Goal: Task Accomplishment & Management: Manage account settings

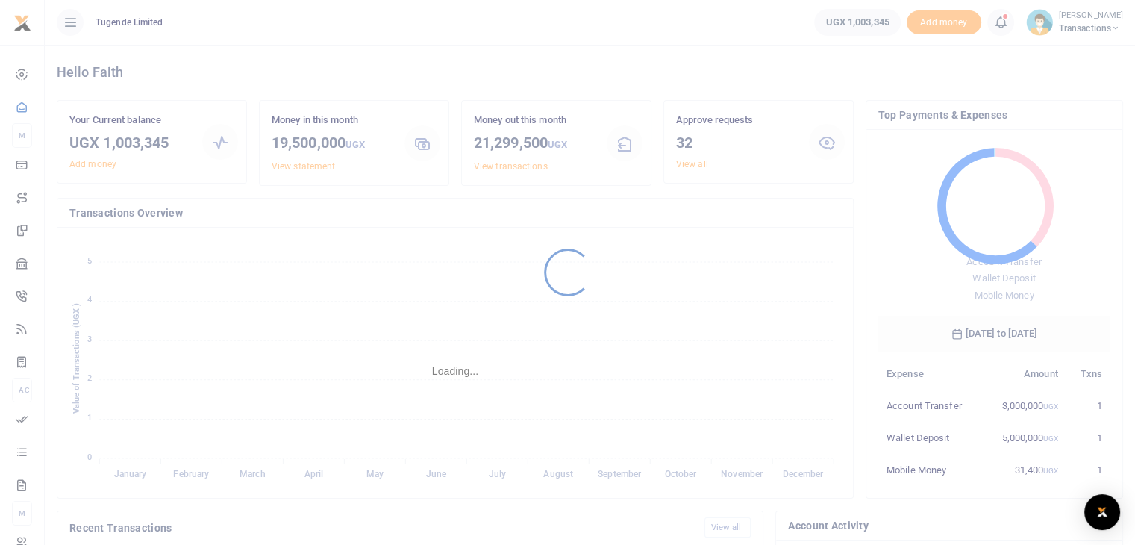
scroll to position [198, 221]
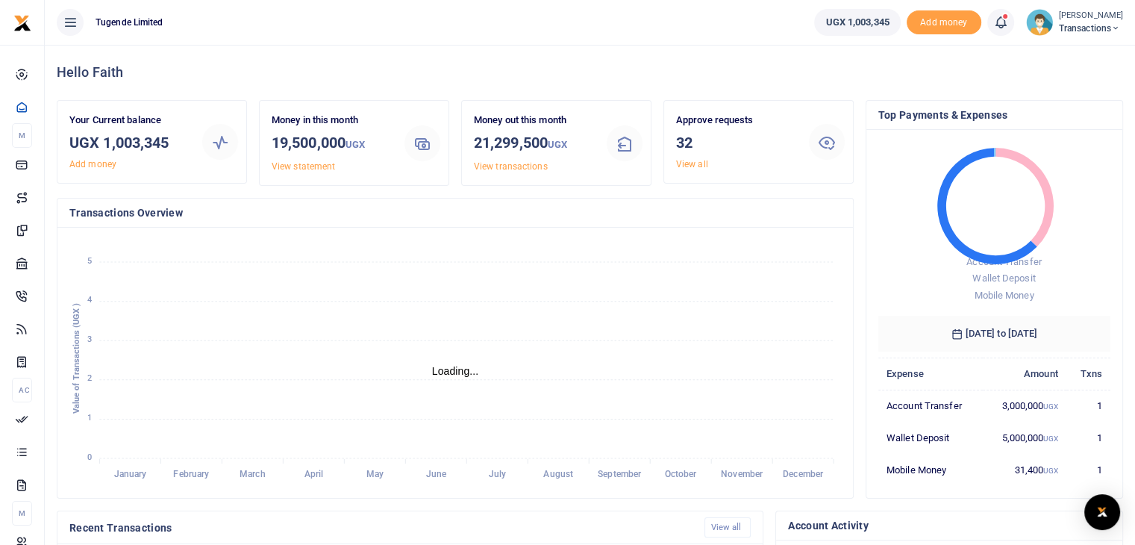
click at [1045, 22] on img at bounding box center [1039, 22] width 27 height 27
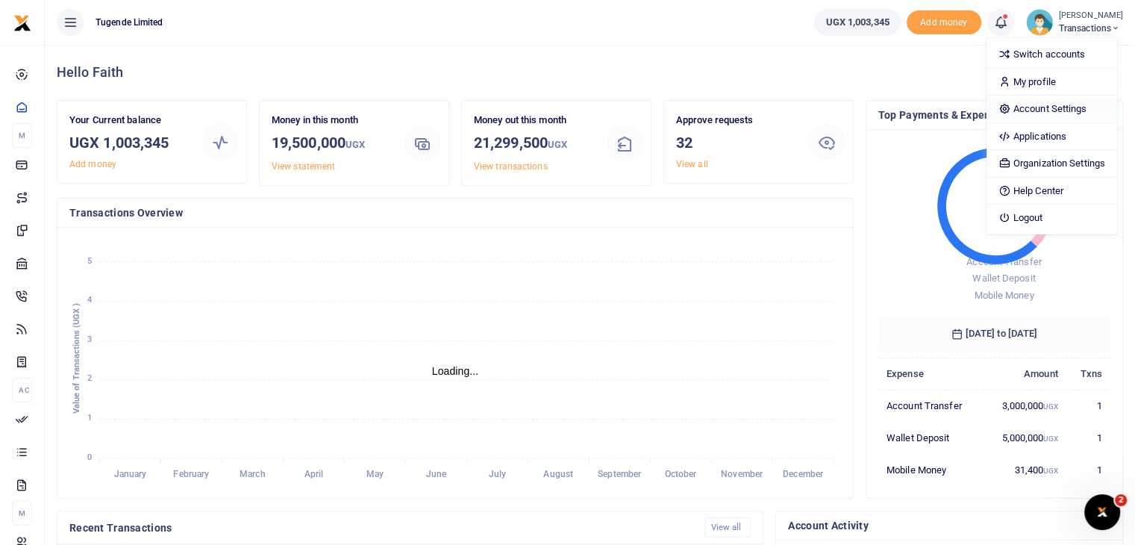
scroll to position [0, 0]
click at [1033, 54] on link "Switch accounts" at bounding box center [1051, 54] width 131 height 21
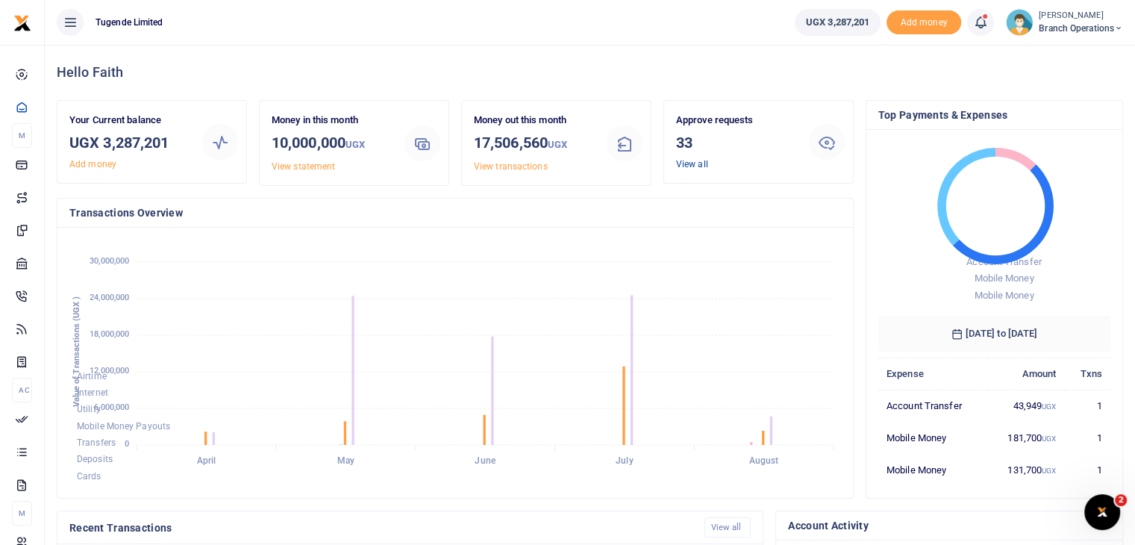
click at [689, 167] on link "View all" at bounding box center [692, 164] width 32 height 10
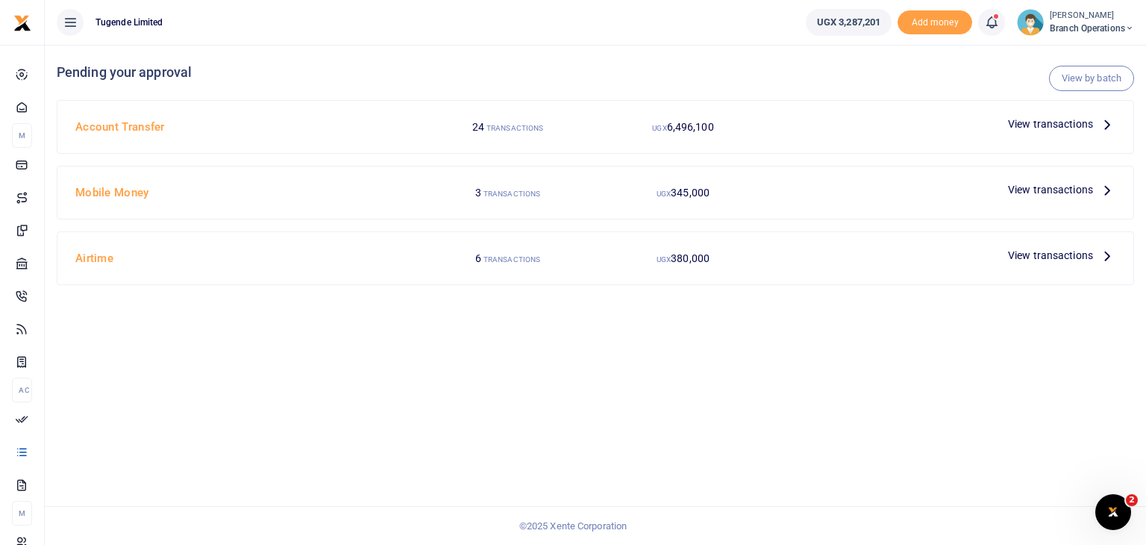
click at [1024, 256] on span "View transactions" at bounding box center [1050, 255] width 85 height 16
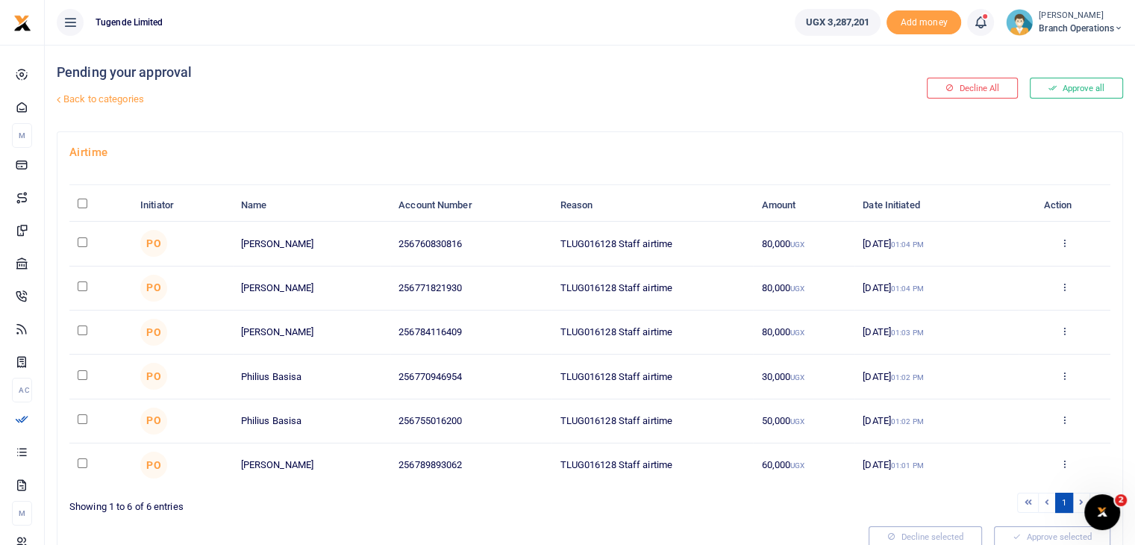
click at [81, 201] on input "\a \a : activate to sort column descending" at bounding box center [83, 203] width 10 height 10
checkbox input "true"
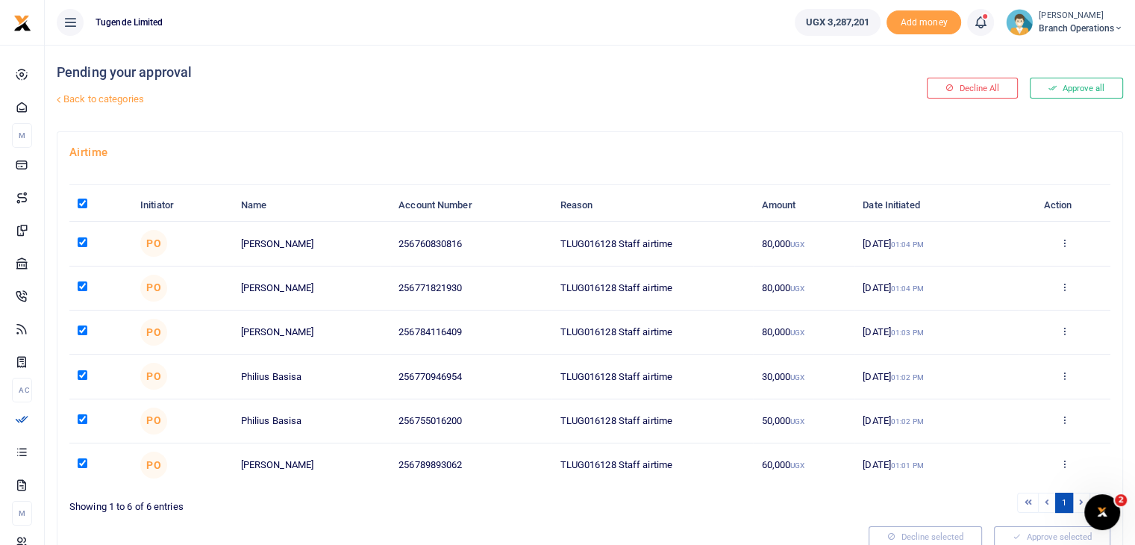
checkbox input "true"
click at [1029, 538] on button "Approve selected (6)" at bounding box center [1046, 536] width 127 height 21
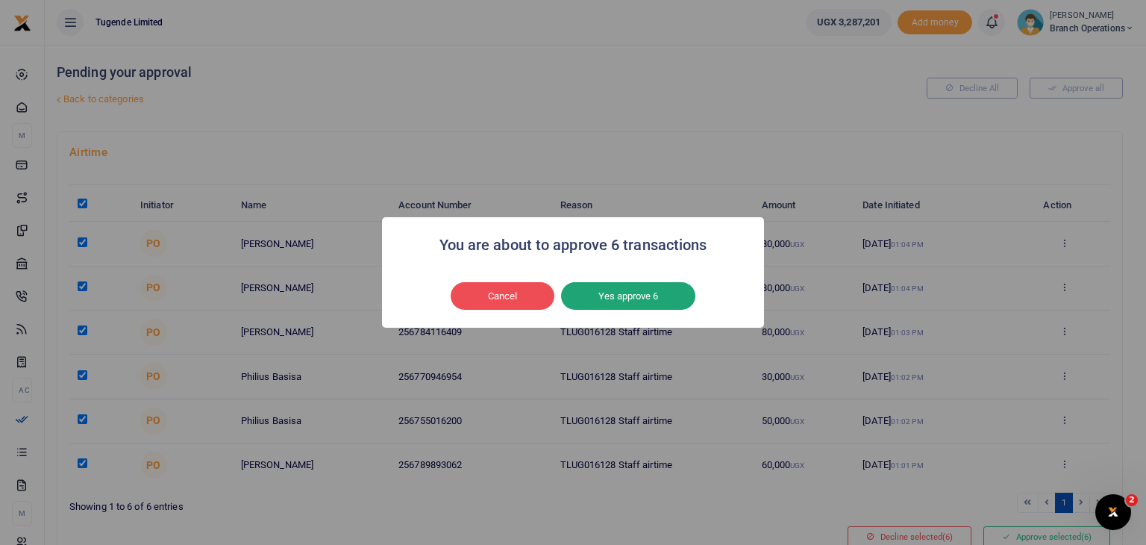
click at [645, 282] on button "Yes approve 6" at bounding box center [628, 296] width 134 height 28
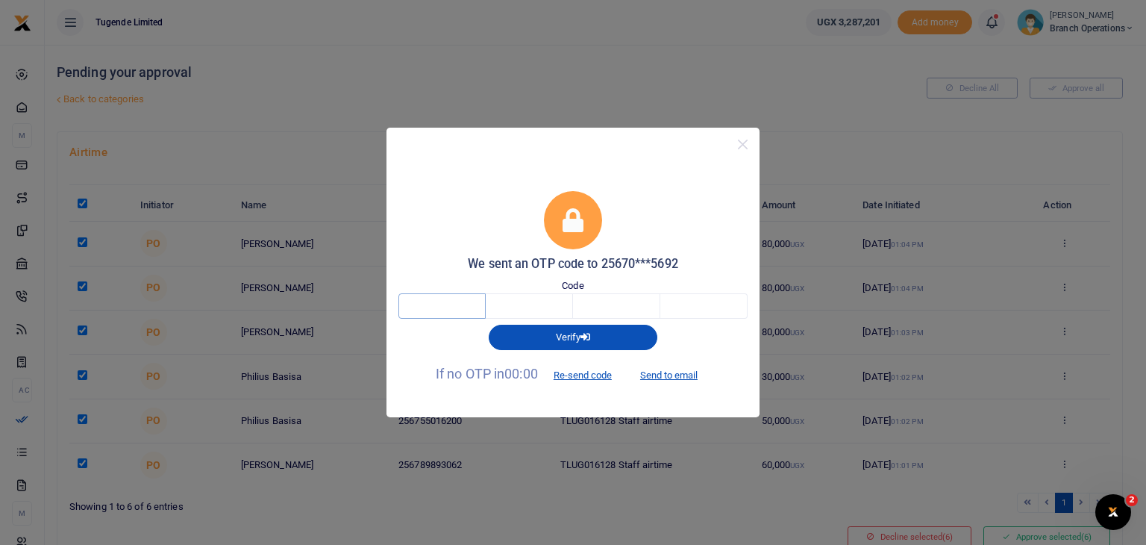
click at [433, 304] on input "text" at bounding box center [441, 305] width 87 height 25
type input "9"
type input "2"
type input "6"
type input "0"
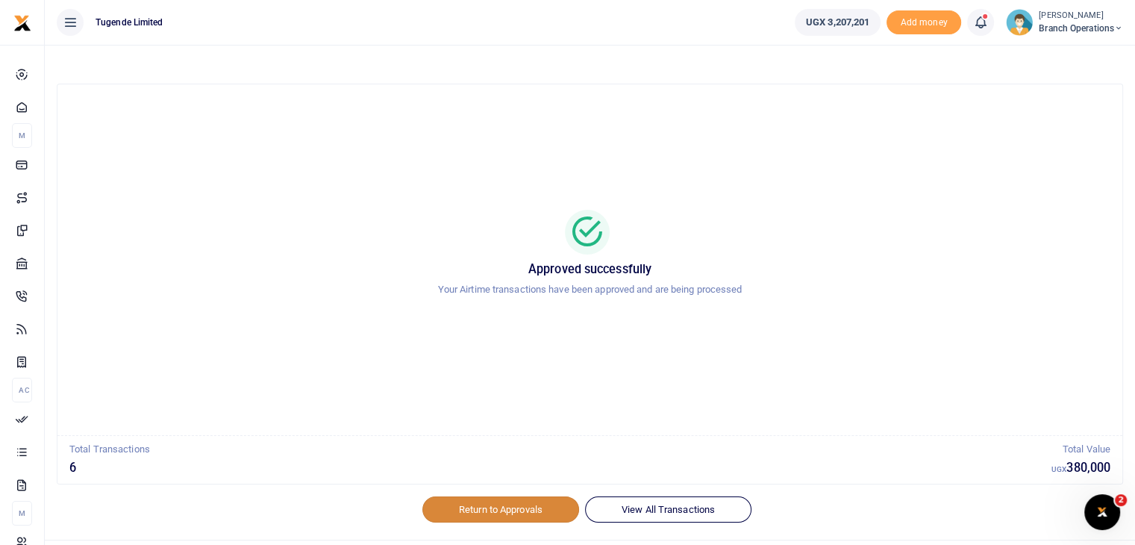
click at [489, 510] on link "Return to Approvals" at bounding box center [500, 508] width 157 height 25
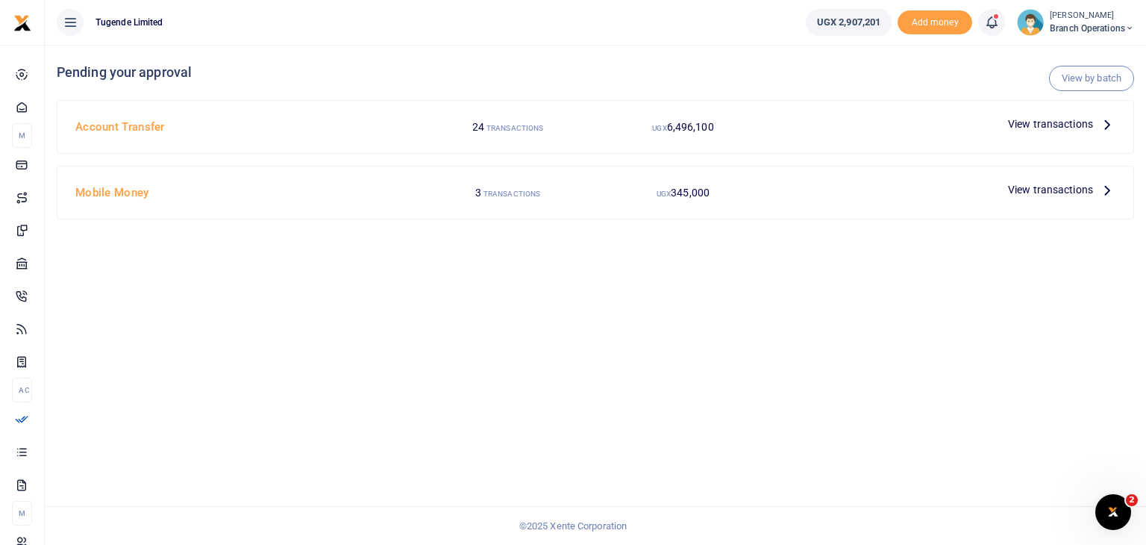
click at [1046, 181] on span "View transactions" at bounding box center [1050, 189] width 85 height 16
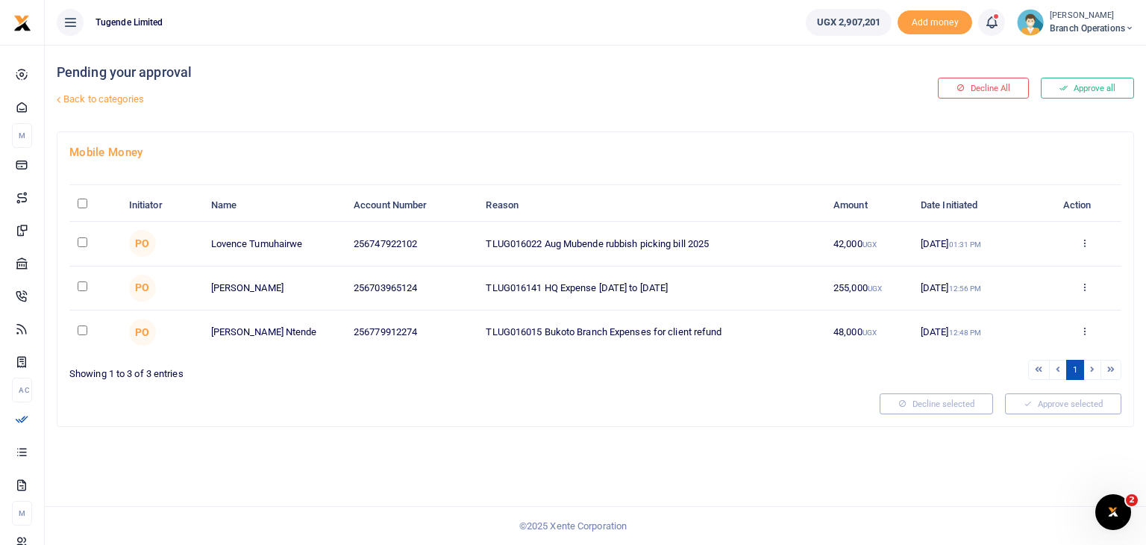
click at [81, 204] on input "\a \a : activate to sort column descending" at bounding box center [83, 203] width 10 height 10
checkbox input "true"
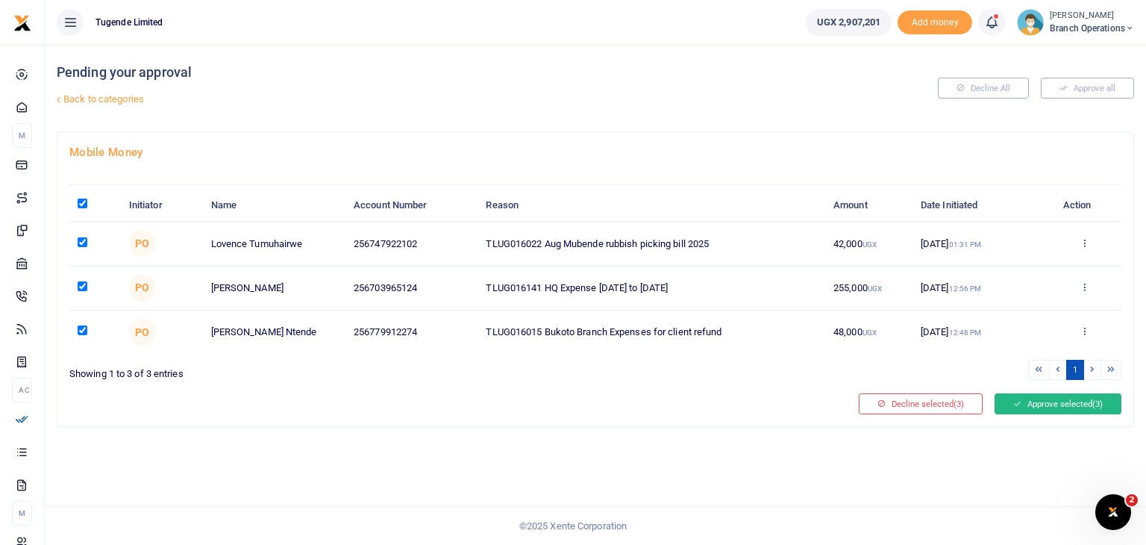
click at [1045, 410] on button "Approve selected (3)" at bounding box center [1057, 403] width 127 height 21
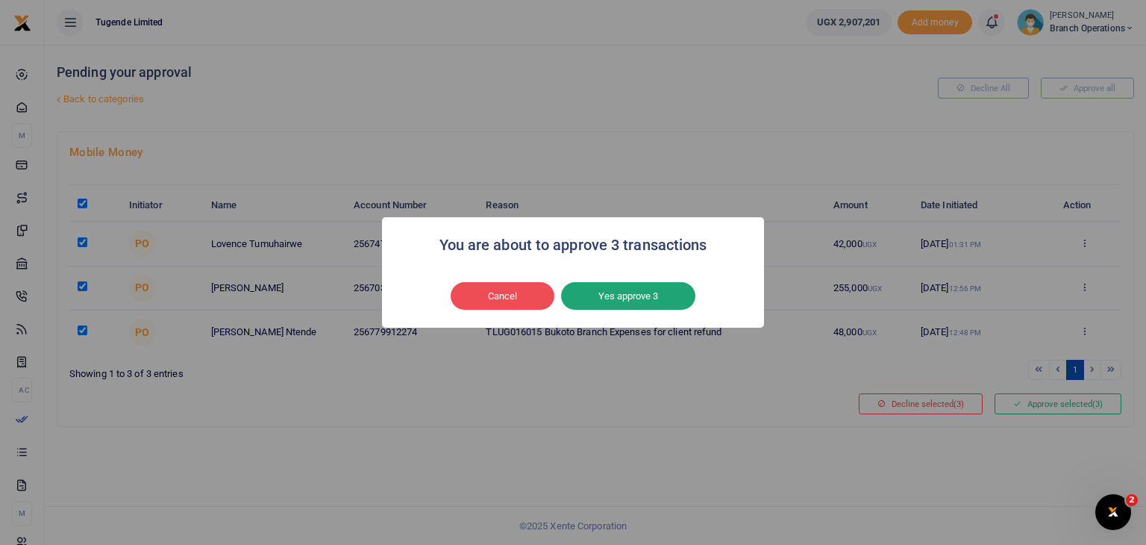
click at [629, 296] on button "Yes approve 3" at bounding box center [628, 296] width 134 height 28
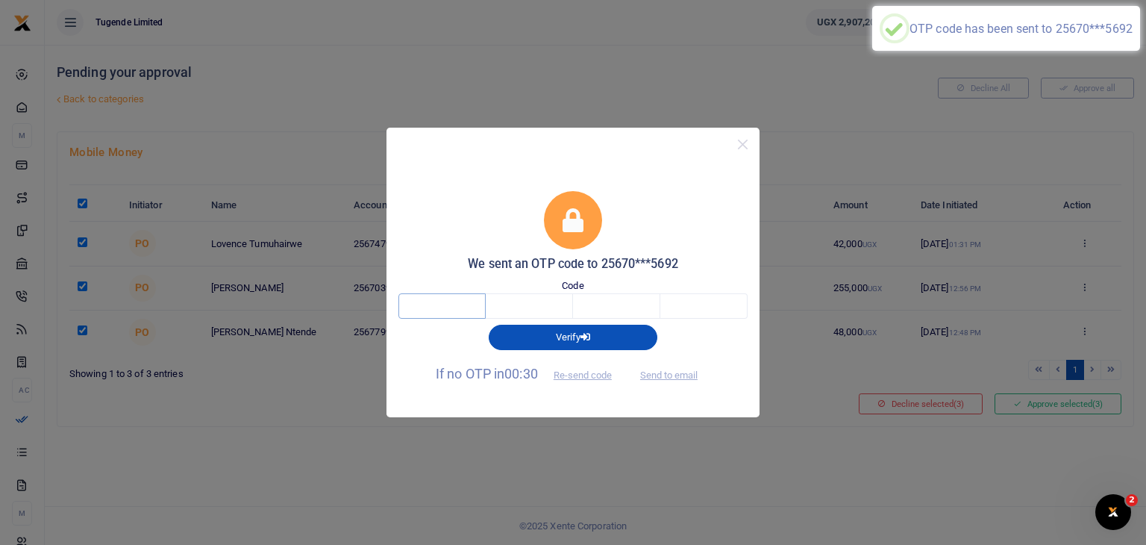
click at [424, 310] on input "text" at bounding box center [441, 305] width 87 height 25
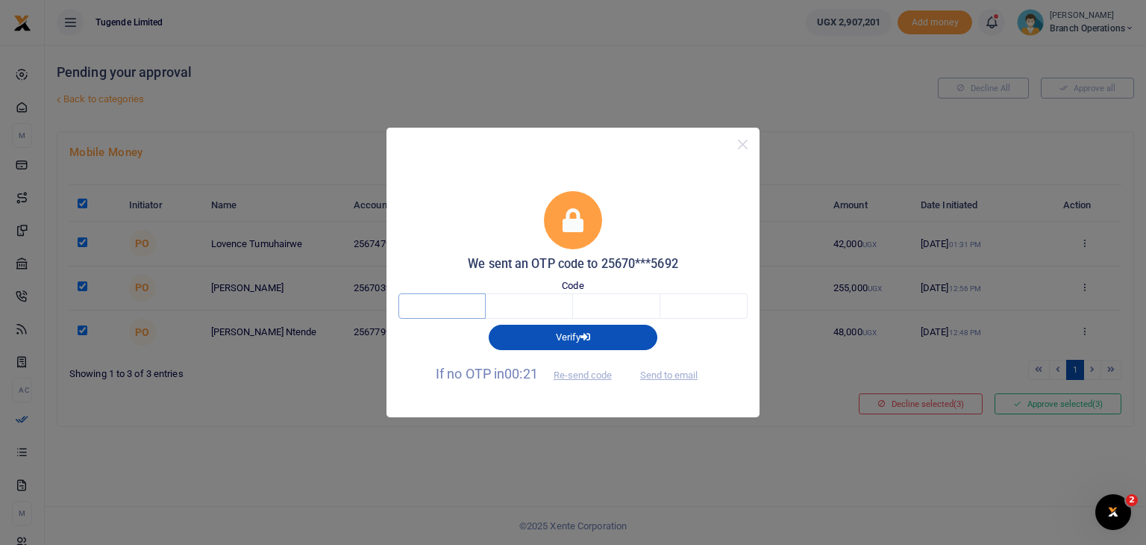
click at [424, 310] on input "text" at bounding box center [441, 305] width 87 height 25
type input "9"
type input "5"
type input "4"
type input "8"
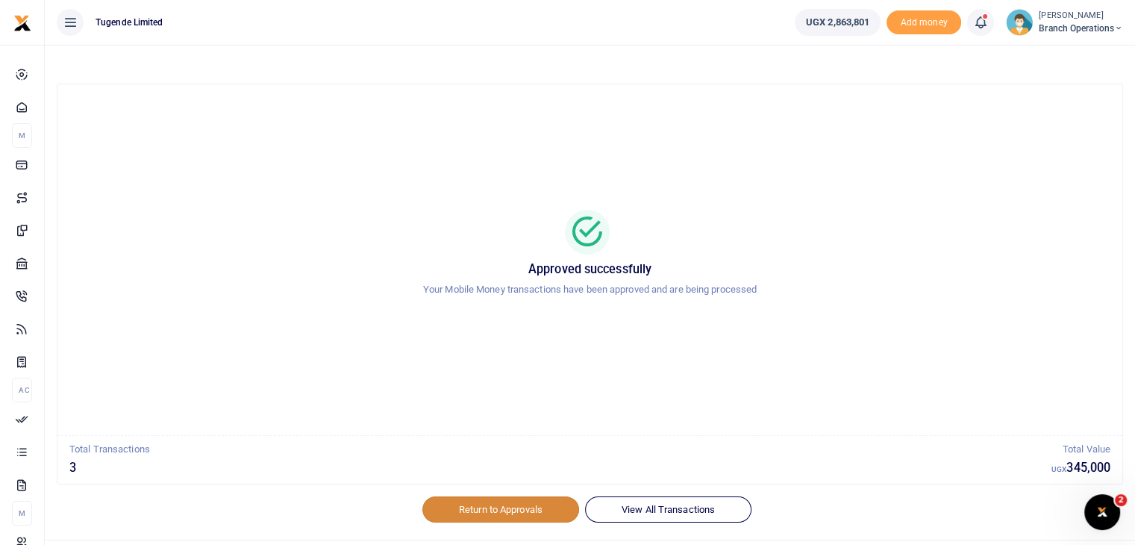
click at [486, 516] on link "Return to Approvals" at bounding box center [500, 508] width 157 height 25
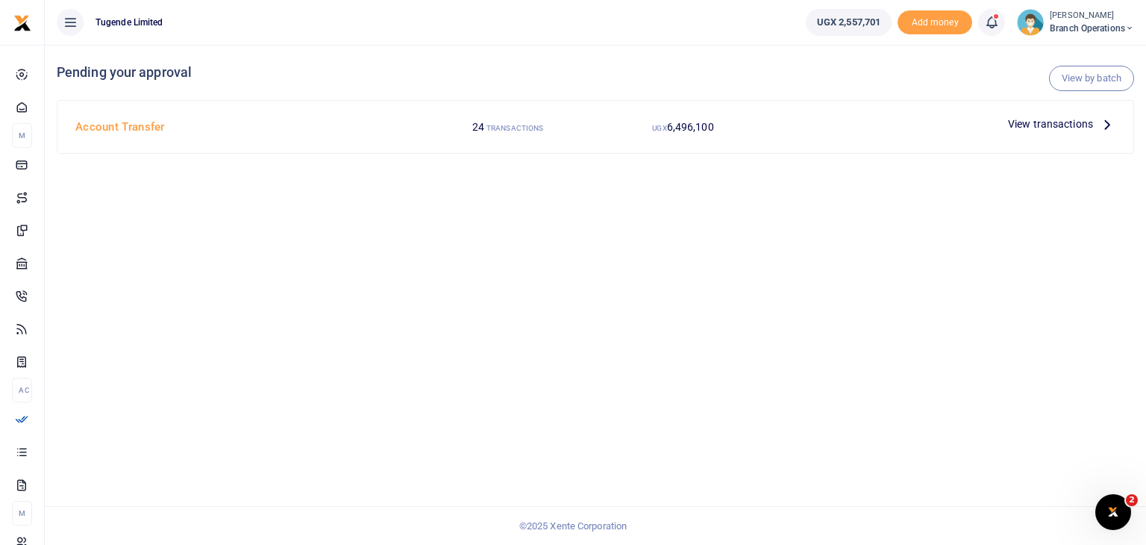
click at [1059, 125] on span "View transactions" at bounding box center [1050, 124] width 85 height 16
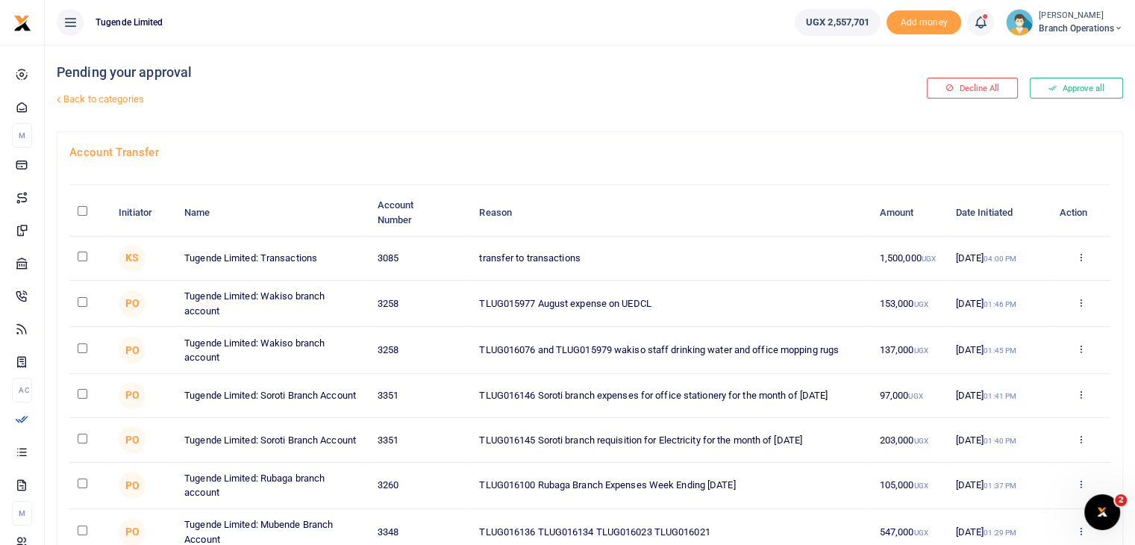
click at [81, 301] on input "checkbox" at bounding box center [83, 302] width 10 height 10
checkbox input "true"
click at [82, 442] on input "checkbox" at bounding box center [83, 438] width 10 height 10
checkbox input "true"
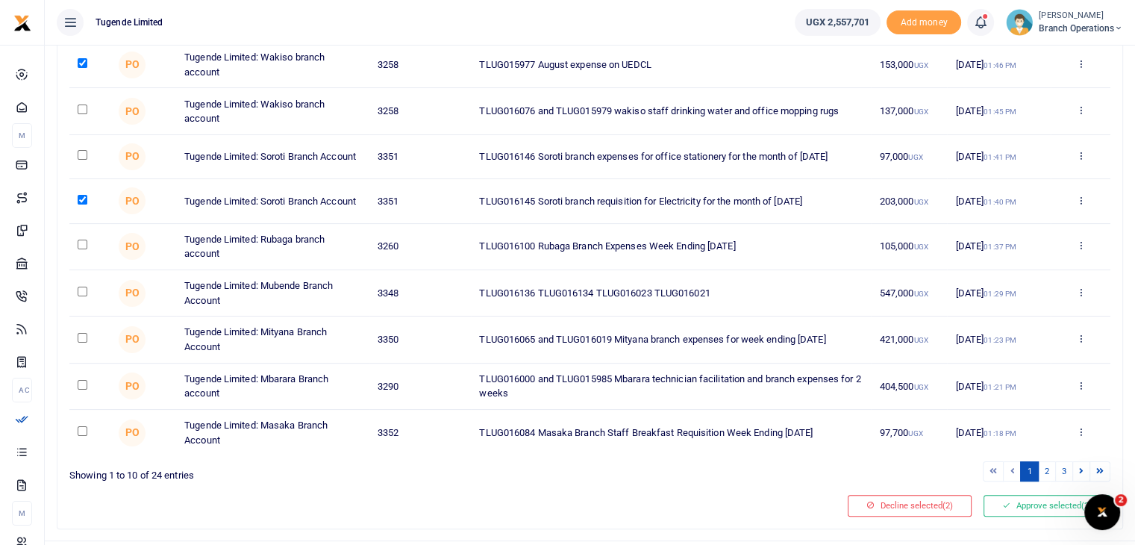
scroll to position [238, 0]
click at [1045, 475] on link "2" at bounding box center [1047, 472] width 18 height 20
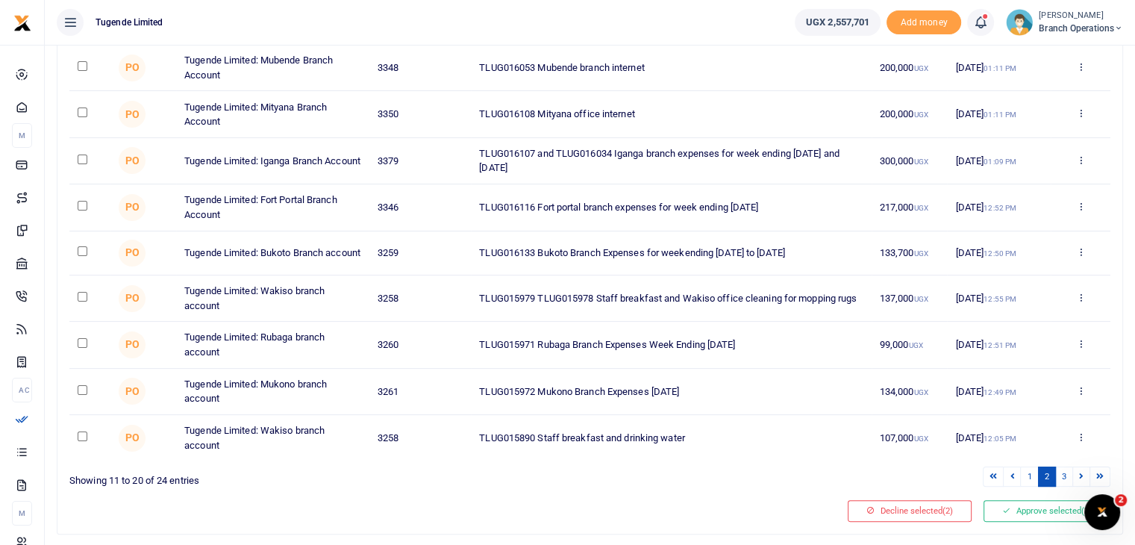
click at [81, 66] on input "checkbox" at bounding box center [83, 66] width 10 height 10
checkbox input "true"
click at [81, 111] on input "checkbox" at bounding box center [83, 112] width 10 height 10
checkbox input "true"
click at [1064, 482] on link "3" at bounding box center [1064, 476] width 18 height 20
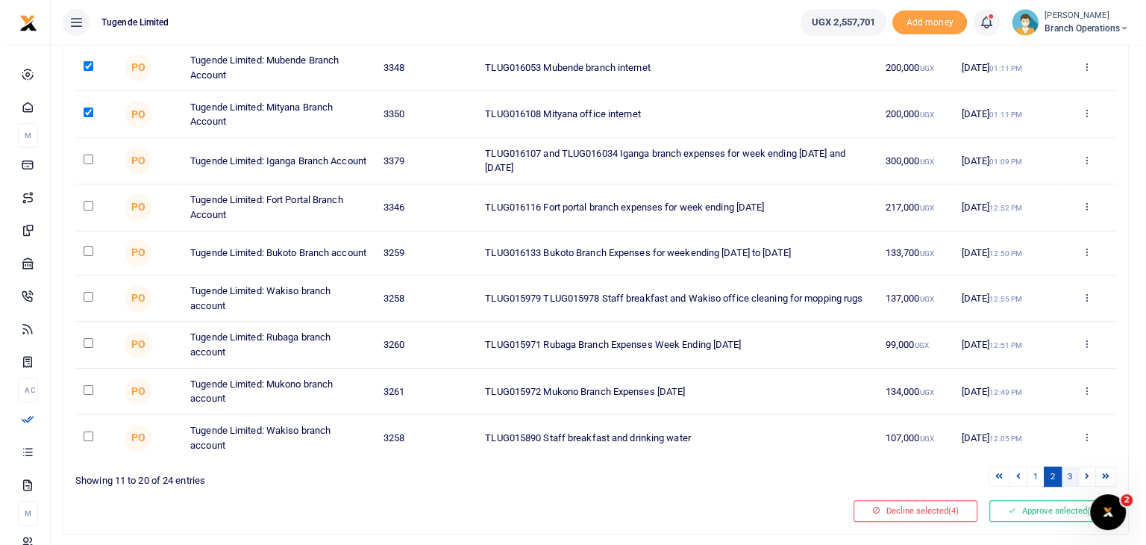
scroll to position [0, 0]
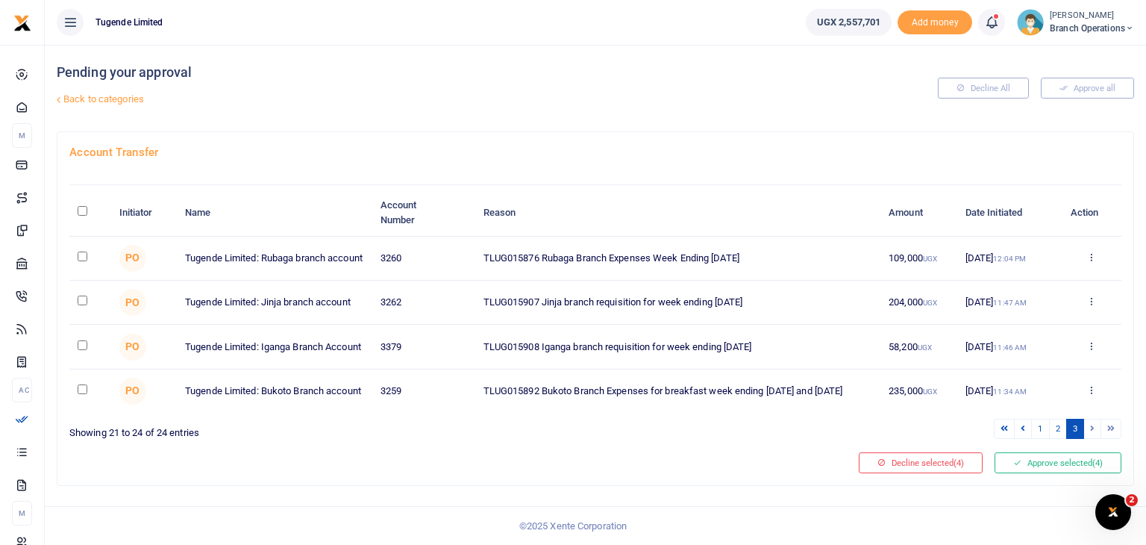
click at [1092, 439] on li at bounding box center [1092, 429] width 17 height 20
click at [1070, 473] on button "Approve selected (4)" at bounding box center [1057, 462] width 127 height 21
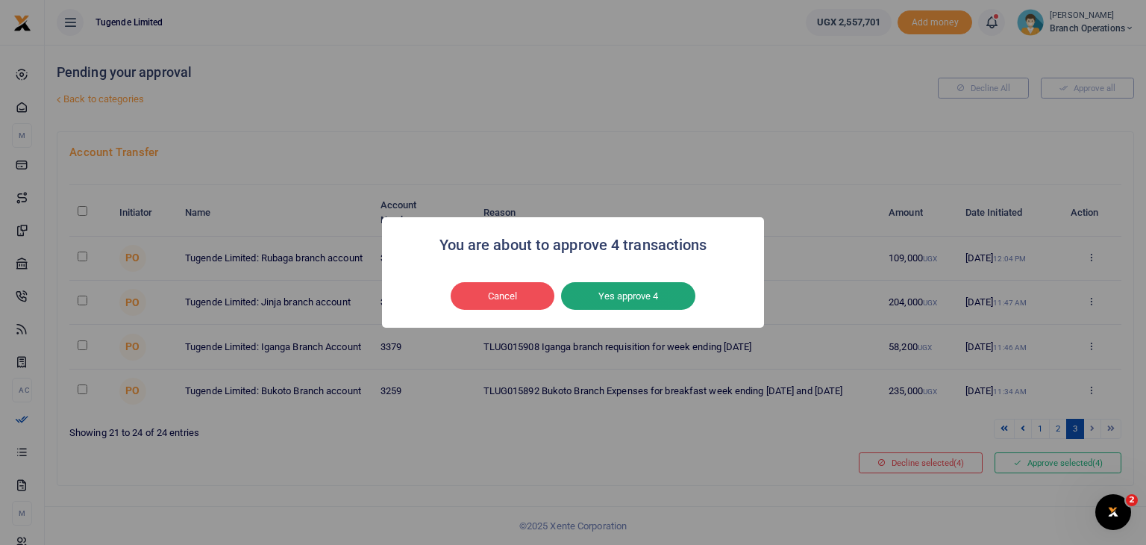
click at [636, 296] on button "Yes approve 4" at bounding box center [628, 296] width 134 height 28
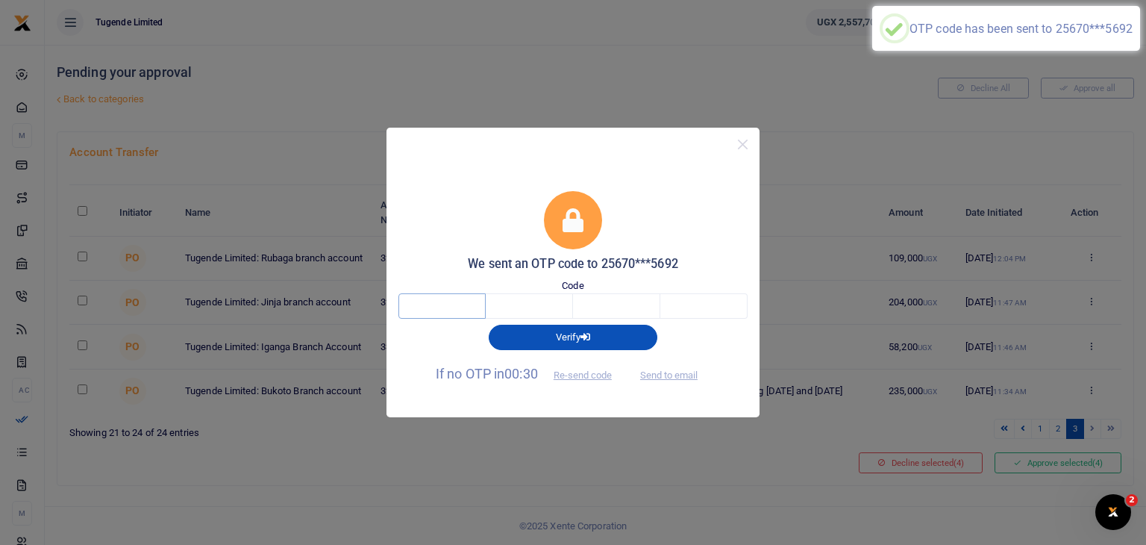
click at [450, 302] on input "text" at bounding box center [441, 305] width 87 height 25
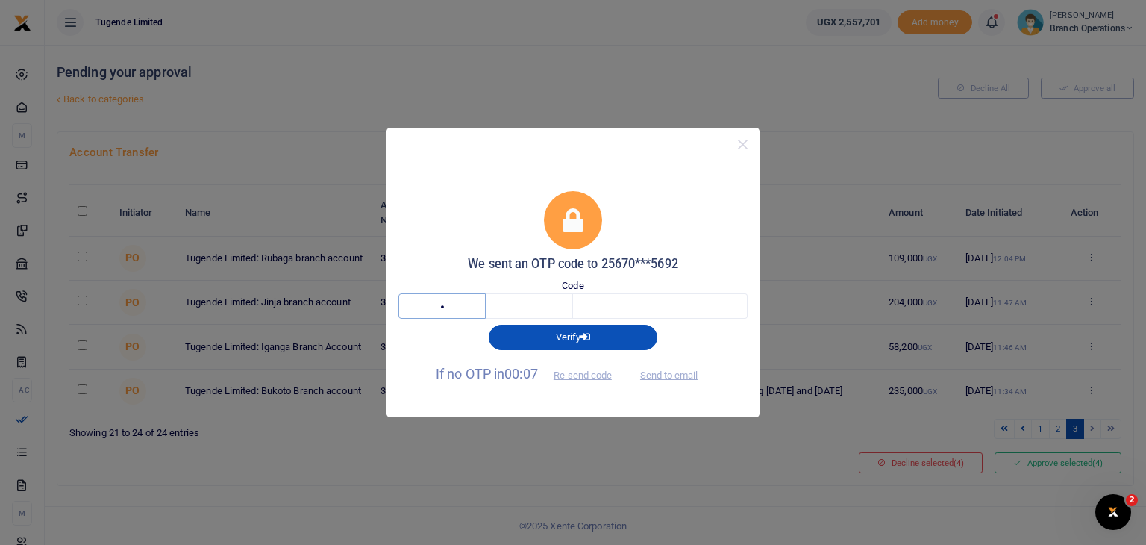
type input "2"
type input "4"
type input "5"
type input "2"
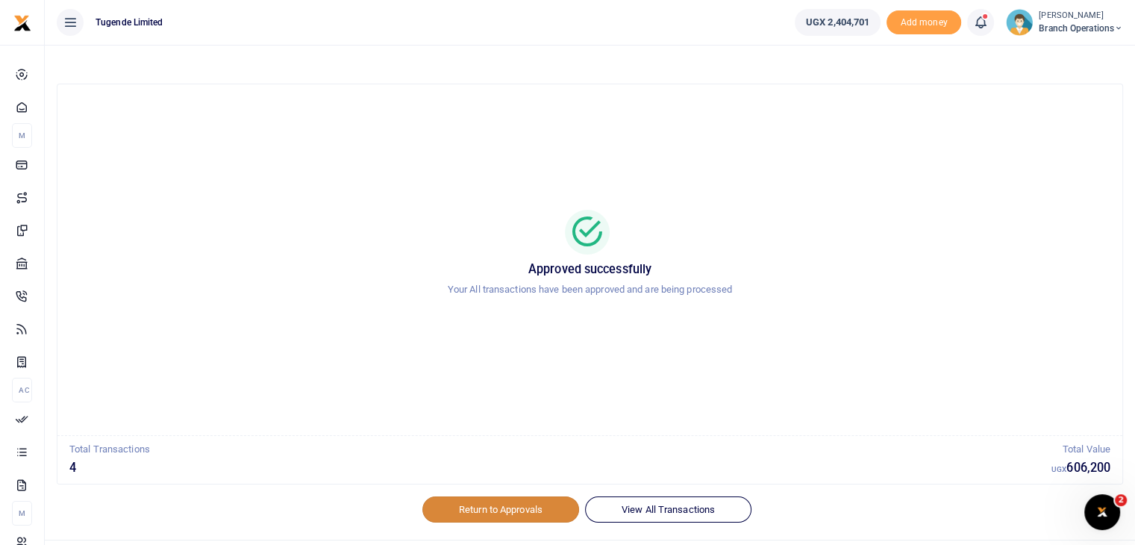
click at [477, 507] on link "Return to Approvals" at bounding box center [500, 508] width 157 height 25
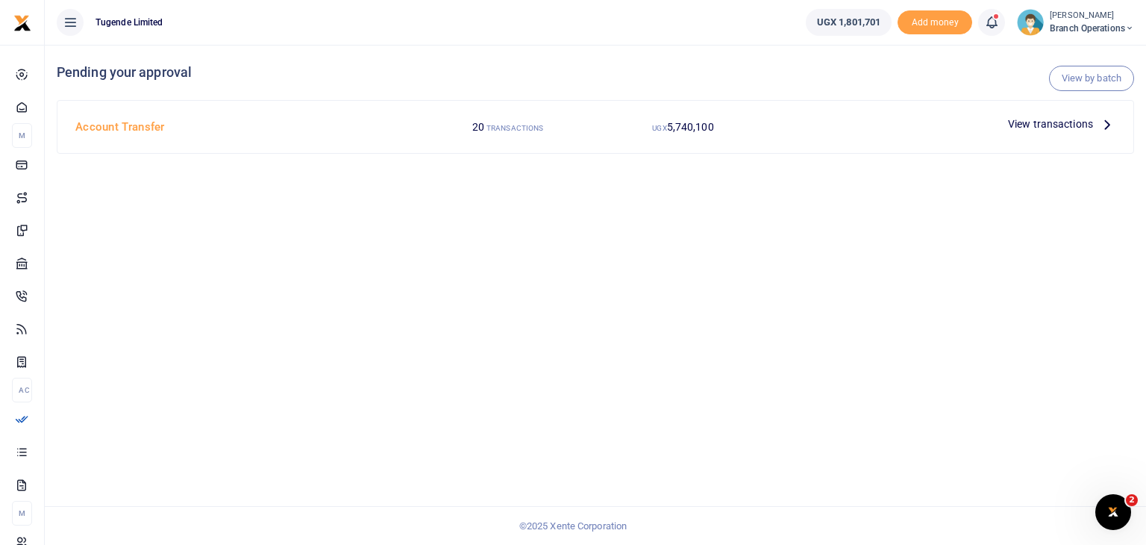
click at [1041, 125] on span "View transactions" at bounding box center [1050, 124] width 85 height 16
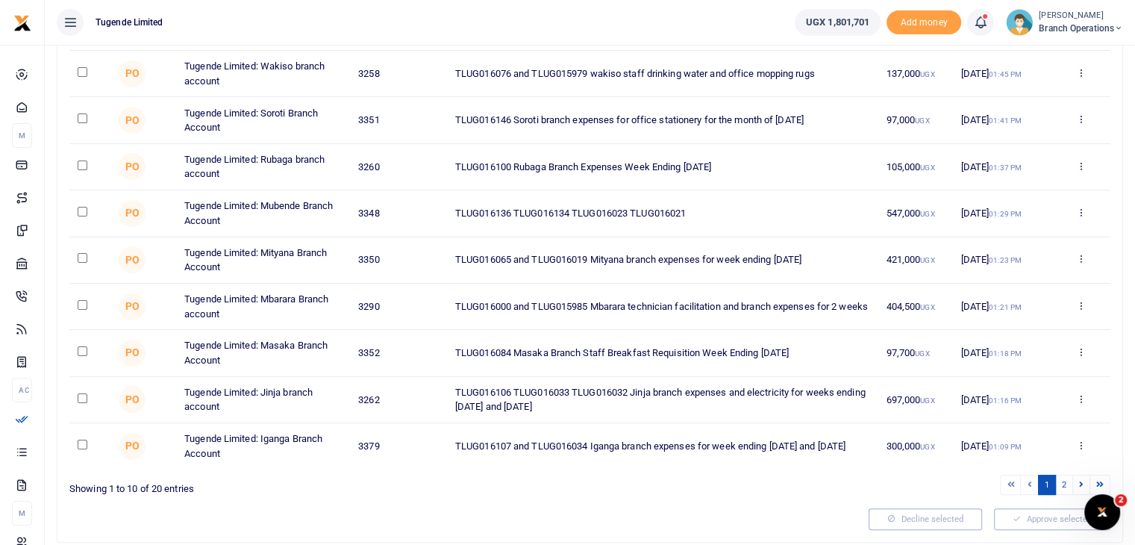
scroll to position [239, 0]
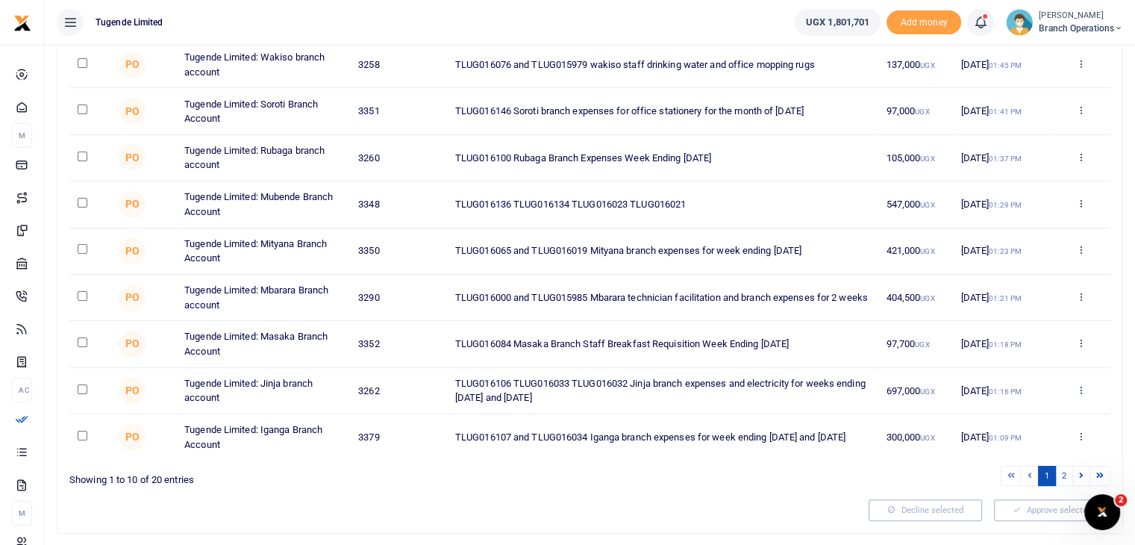
click at [1080, 392] on icon at bounding box center [1080, 389] width 10 height 10
click at [997, 447] on link "Decline" at bounding box center [1026, 448] width 118 height 21
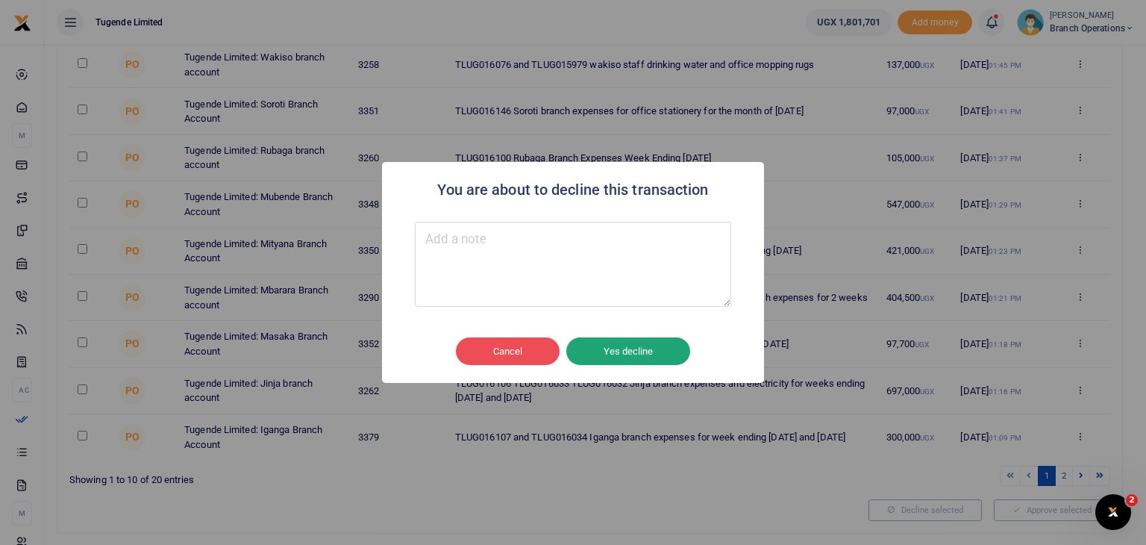
click at [634, 351] on button "Yes decline" at bounding box center [628, 351] width 124 height 28
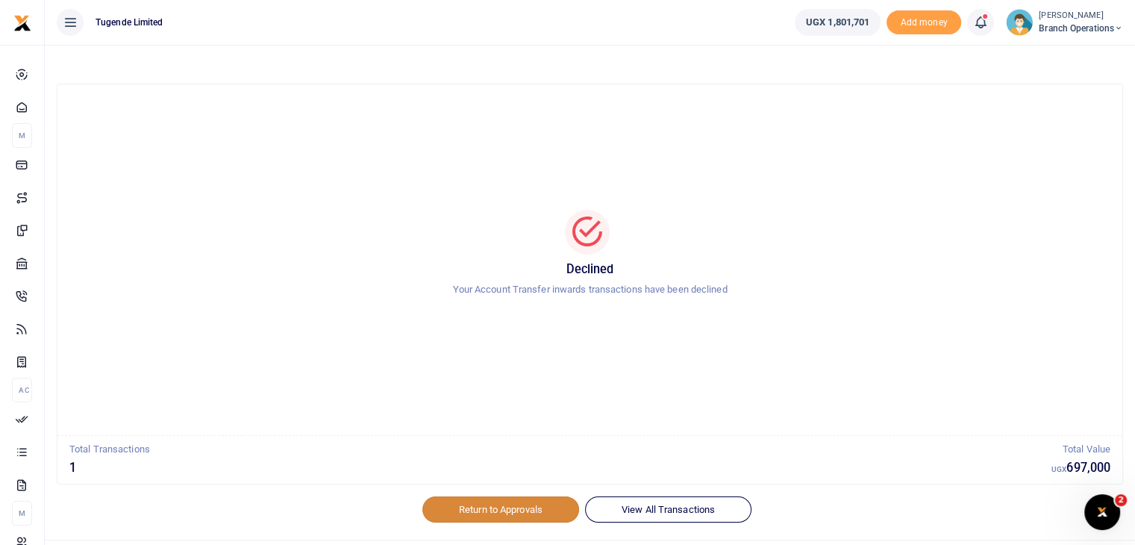
click at [480, 506] on link "Return to Approvals" at bounding box center [500, 508] width 157 height 25
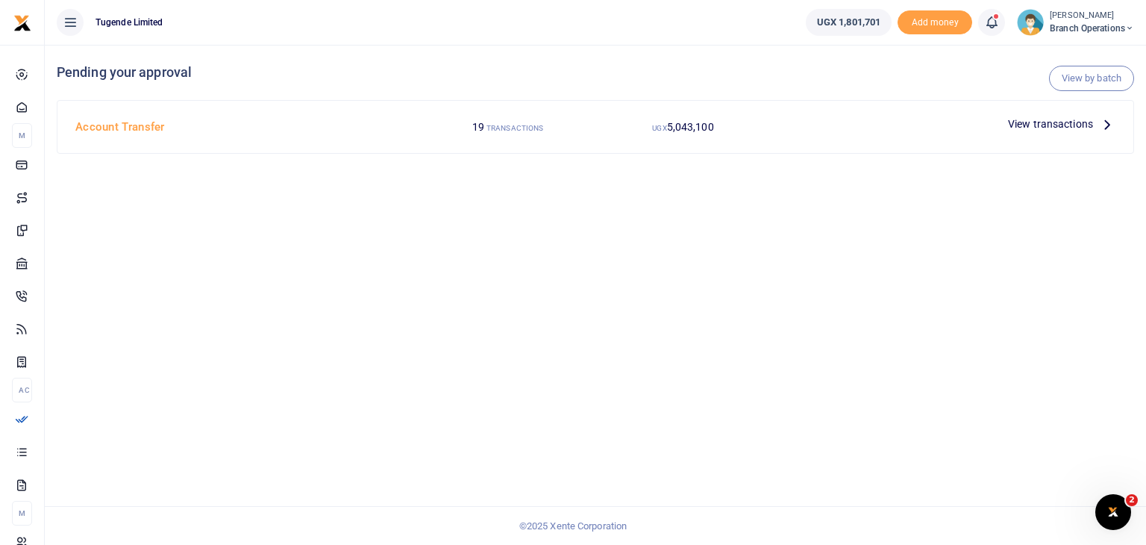
click at [1058, 127] on span "View transactions" at bounding box center [1050, 124] width 85 height 16
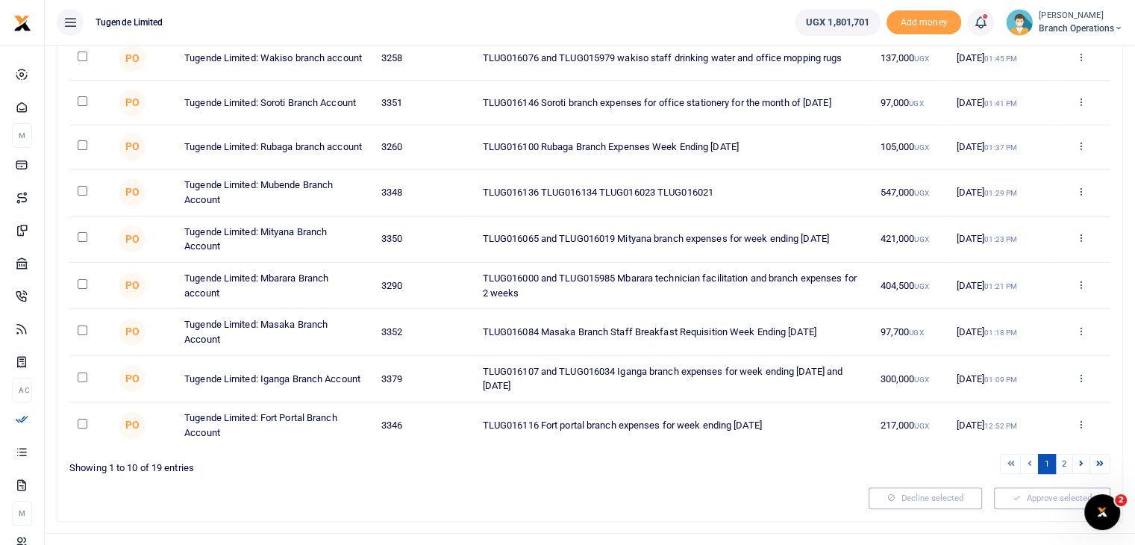
scroll to position [247, 0]
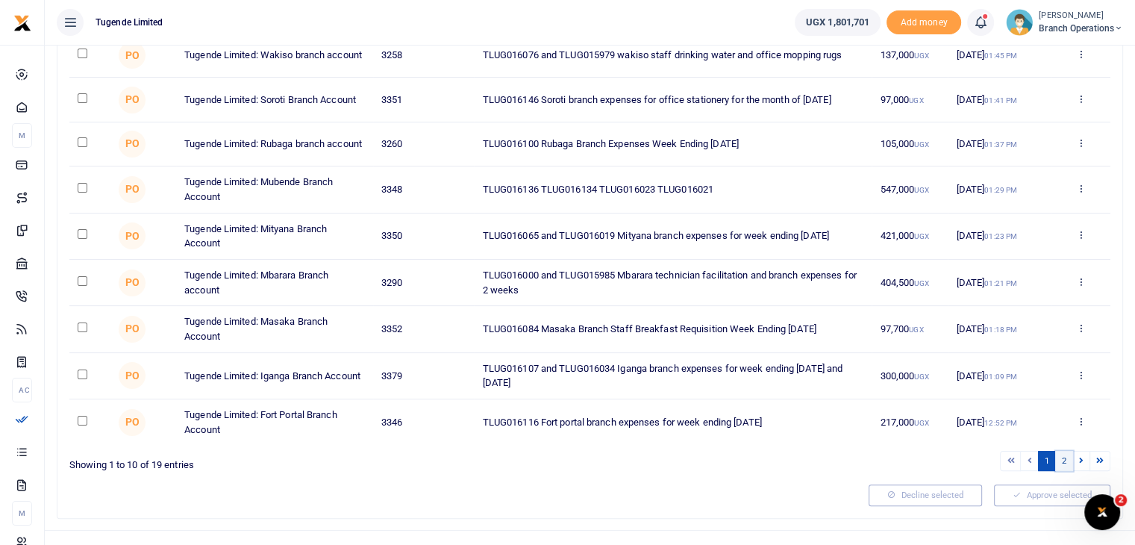
click at [1065, 471] on link "2" at bounding box center [1064, 461] width 18 height 20
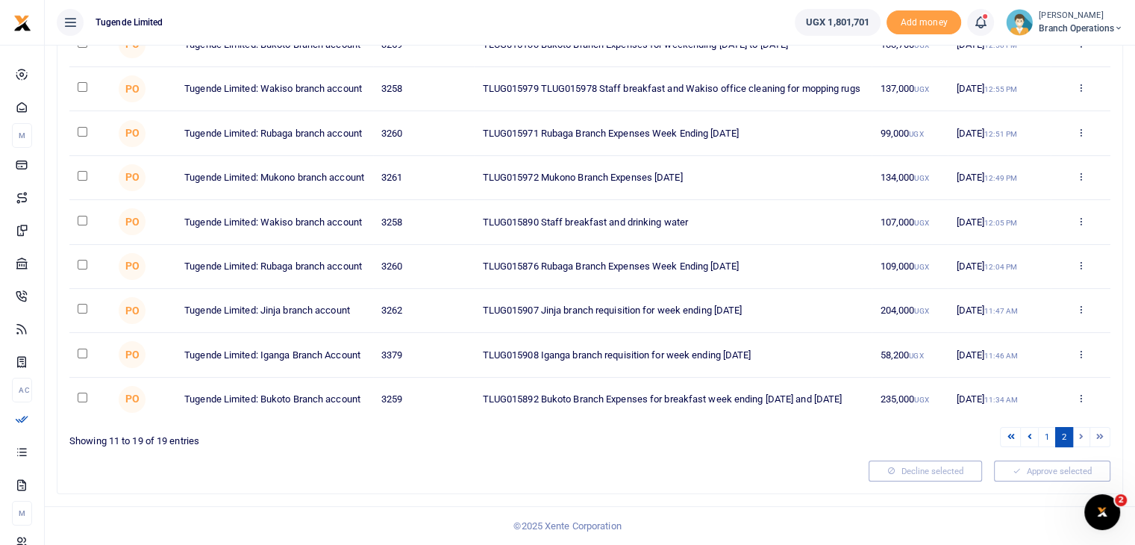
scroll to position [231, 0]
click at [1045, 439] on link "1" at bounding box center [1047, 437] width 18 height 20
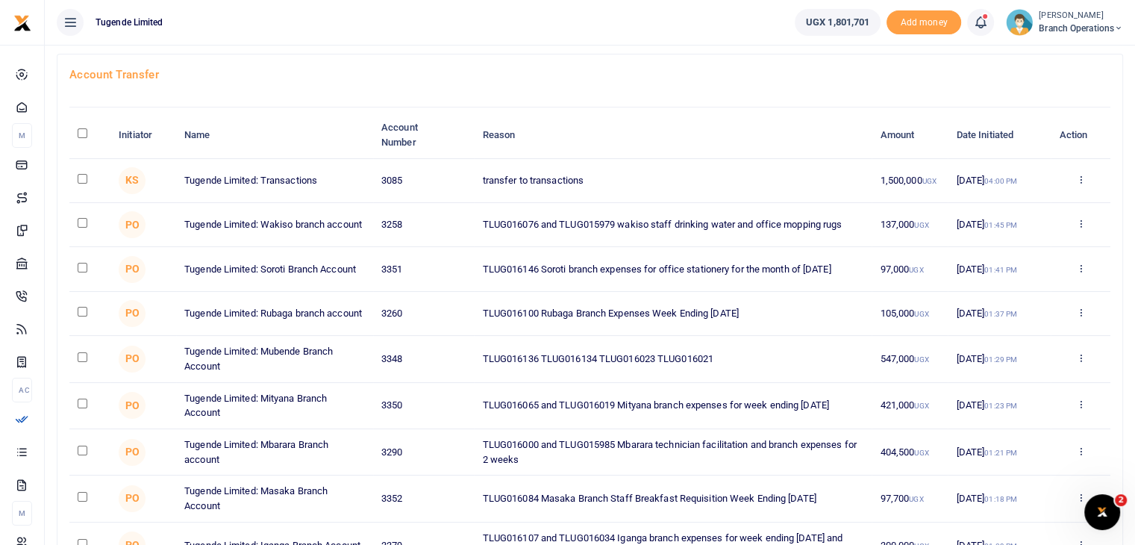
scroll to position [78, 0]
click at [1081, 180] on icon at bounding box center [1080, 179] width 10 height 10
click at [1024, 201] on link "Approve" at bounding box center [1026, 204] width 118 height 21
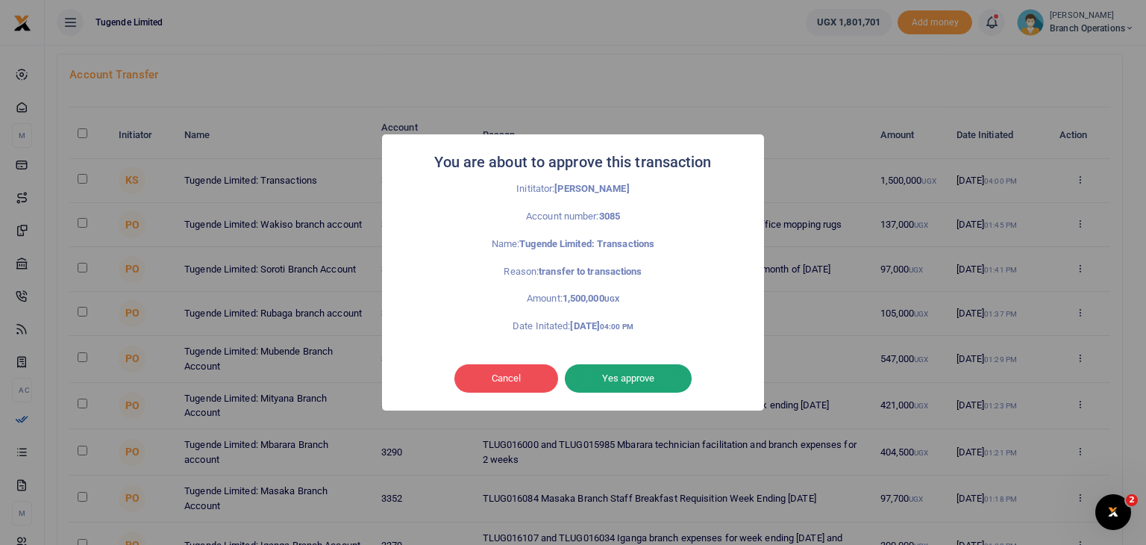
click at [632, 388] on button "Yes approve" at bounding box center [628, 378] width 127 height 28
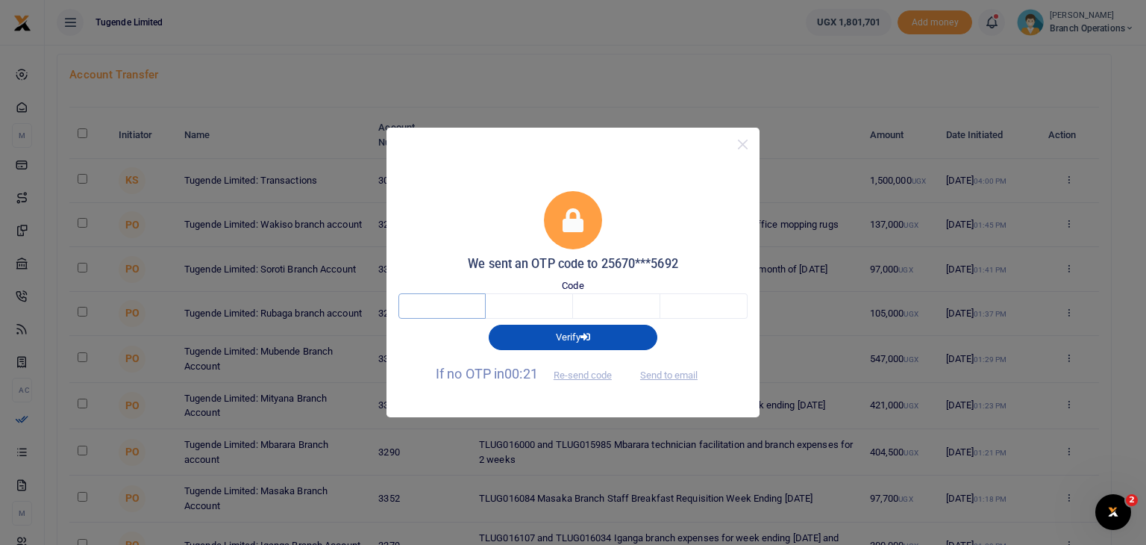
click at [461, 305] on input "text" at bounding box center [441, 305] width 87 height 25
type input "2"
type input "3"
type input "5"
type input "1"
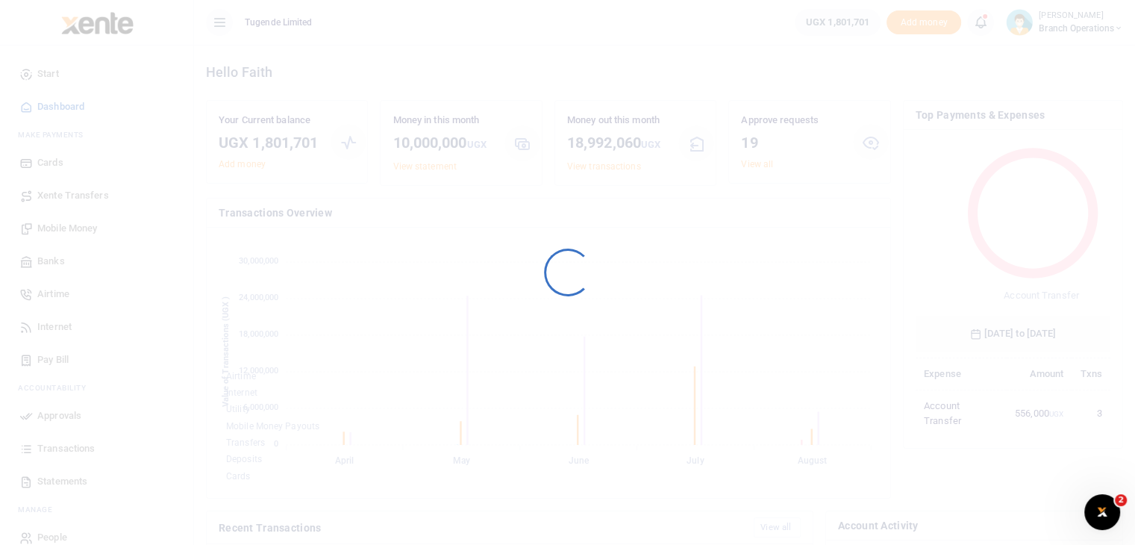
scroll to position [198, 184]
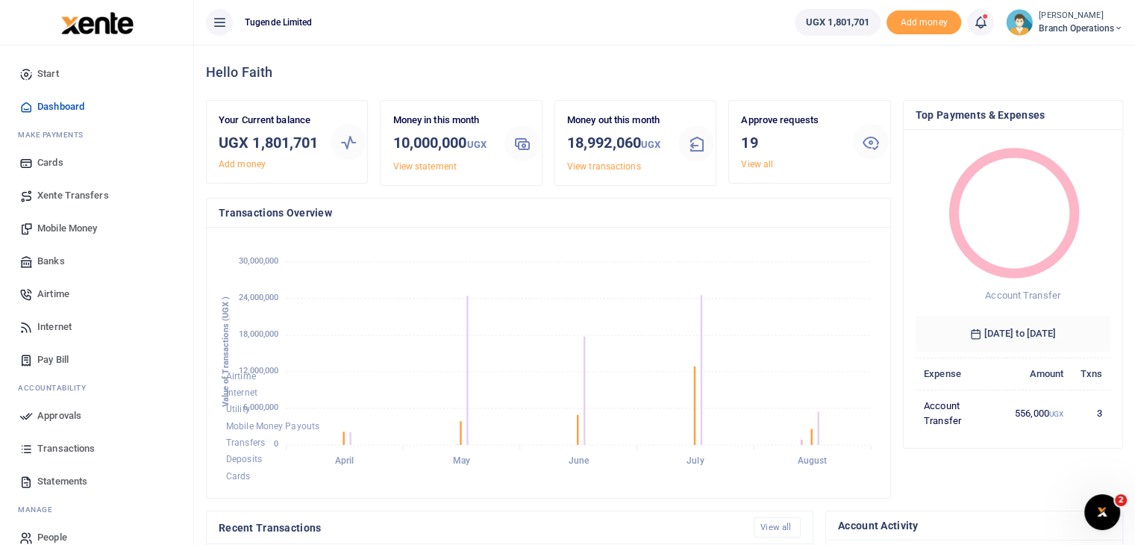
click at [817, 198] on div "Approve requests 19 View all" at bounding box center [809, 149] width 174 height 98
click at [63, 420] on span "Approvals" at bounding box center [59, 415] width 44 height 15
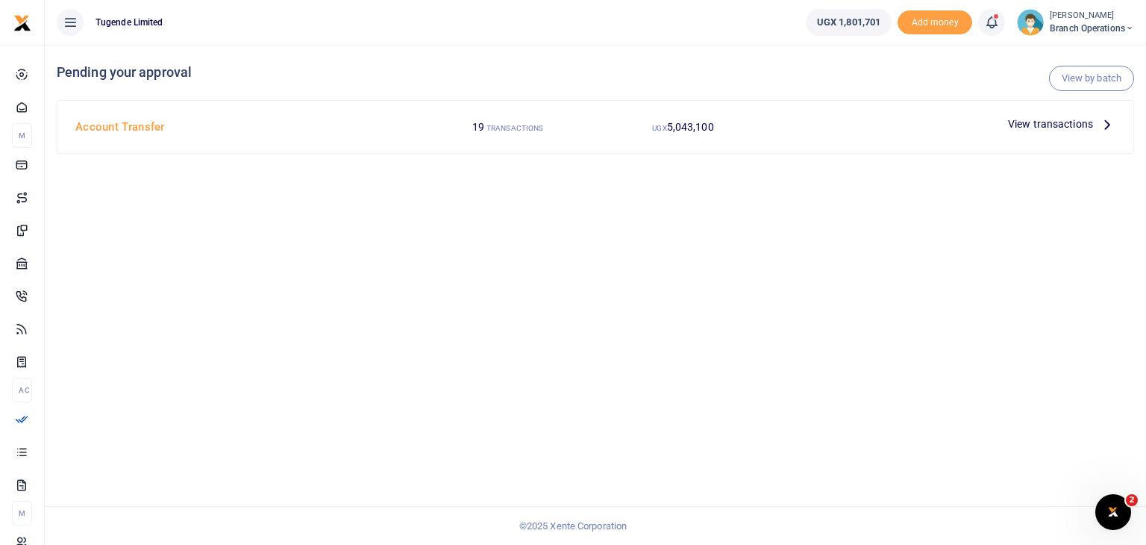
click at [1044, 129] on span "View transactions" at bounding box center [1050, 124] width 85 height 16
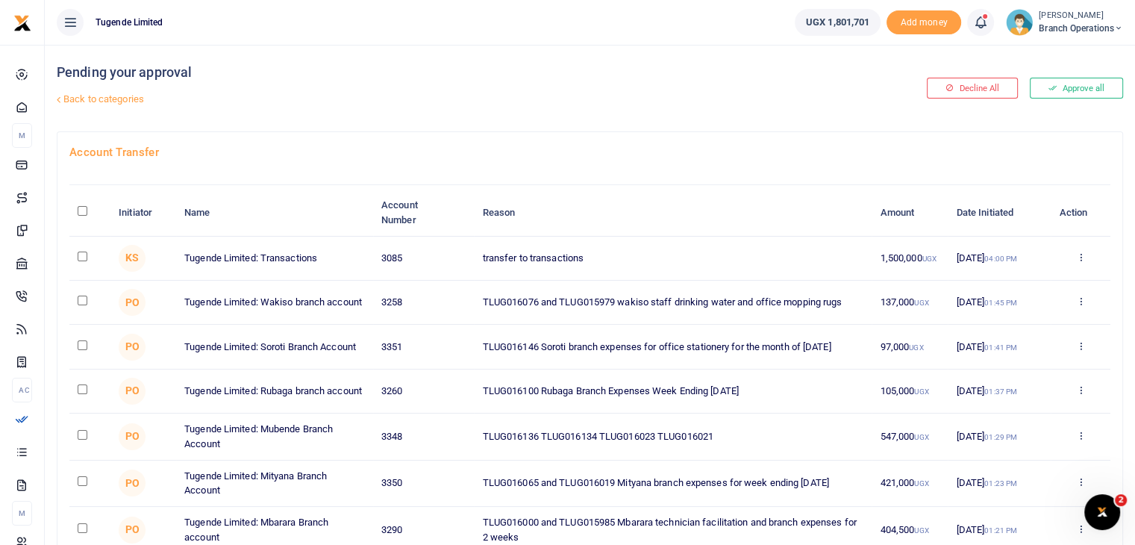
click at [1081, 260] on icon at bounding box center [1080, 256] width 10 height 10
click at [1024, 284] on link "Approve" at bounding box center [1026, 282] width 118 height 21
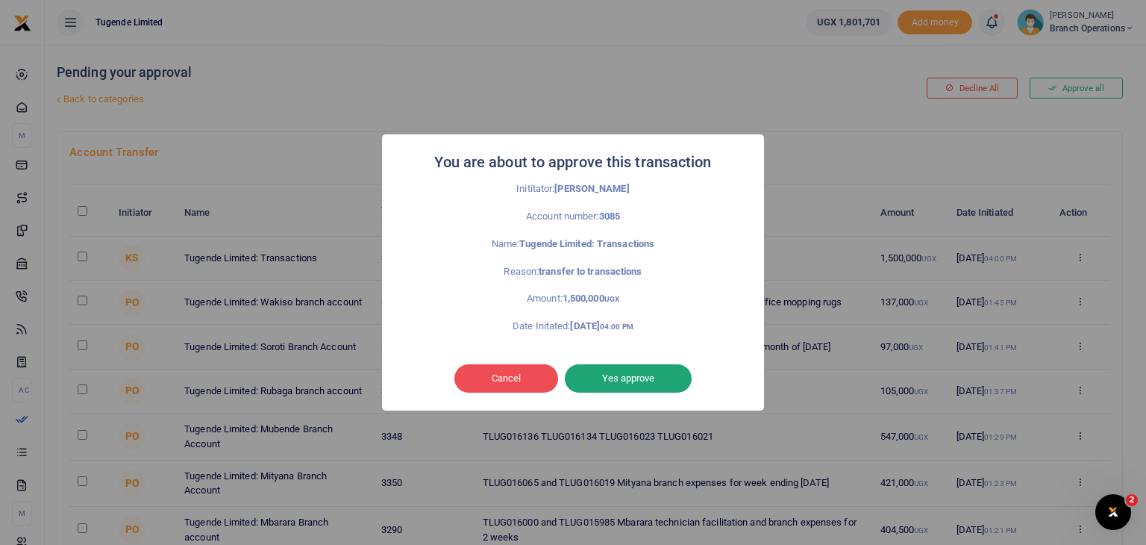
click at [617, 376] on button "Yes approve" at bounding box center [628, 378] width 127 height 28
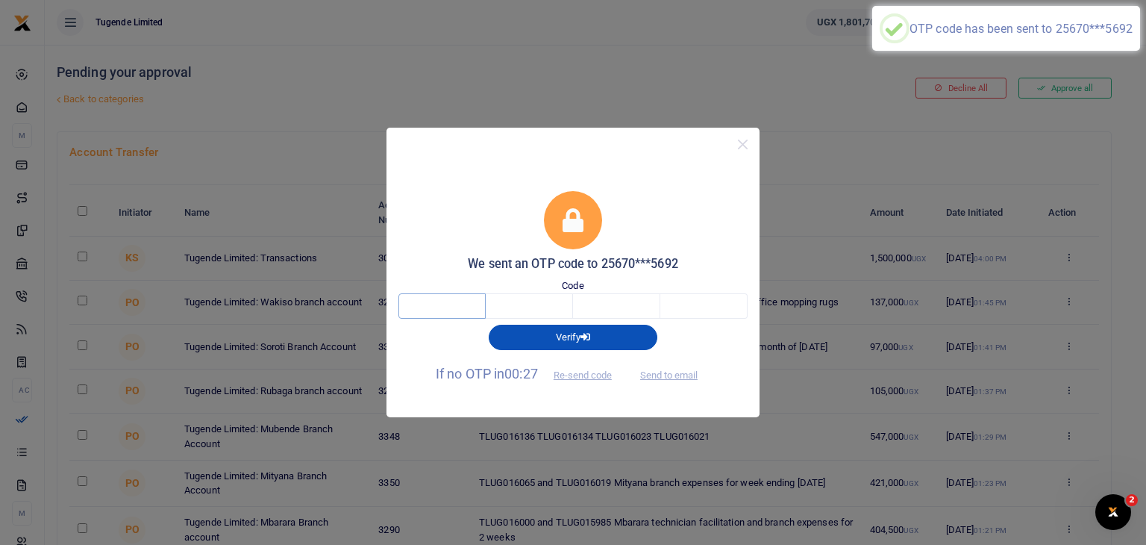
click at [433, 302] on input "text" at bounding box center [441, 305] width 87 height 25
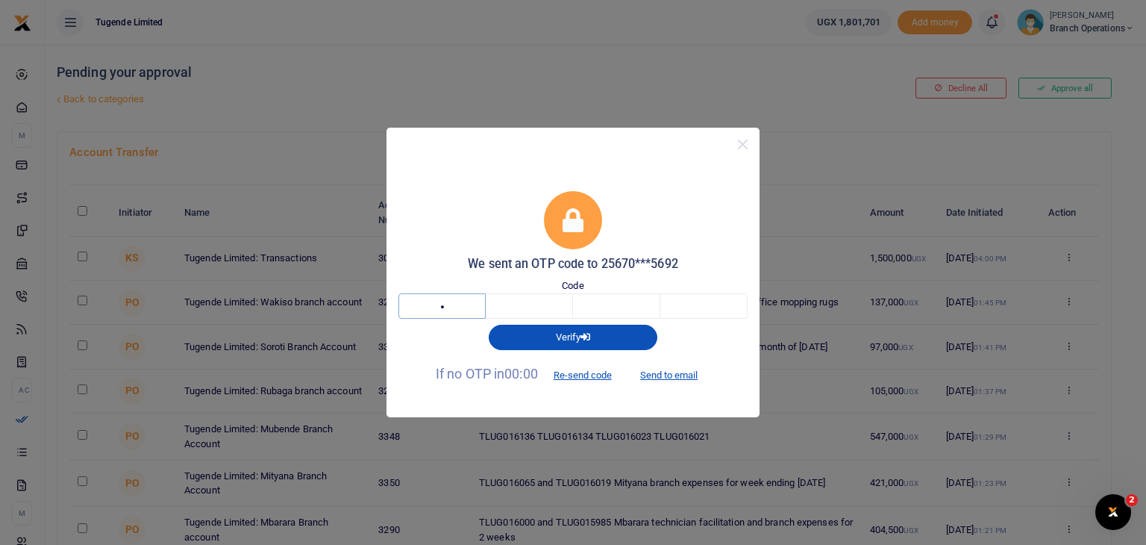
type input "7"
type input "1"
type input "8"
type input "9"
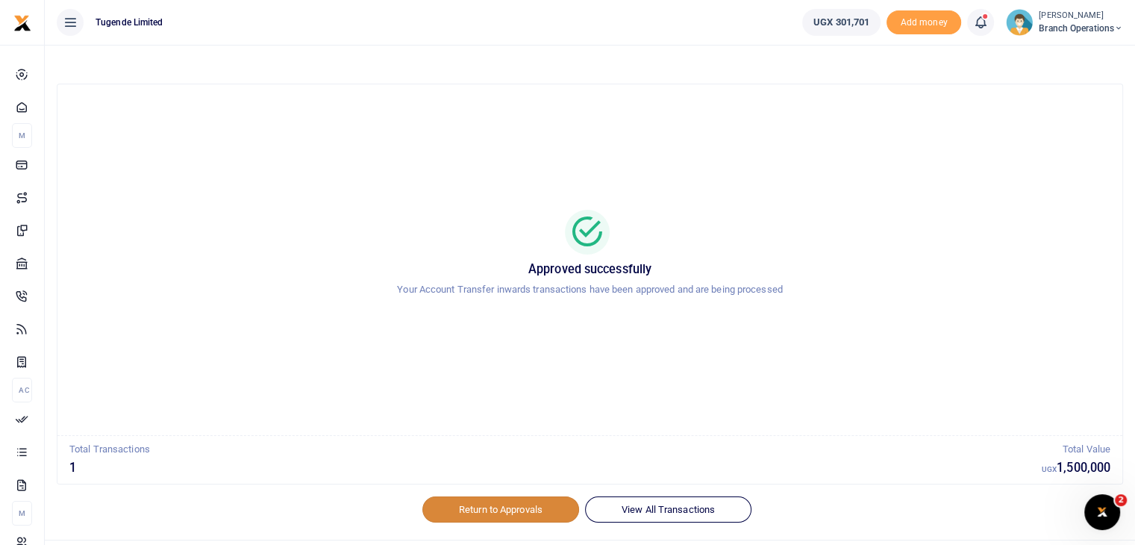
click at [457, 504] on link "Return to Approvals" at bounding box center [500, 508] width 157 height 25
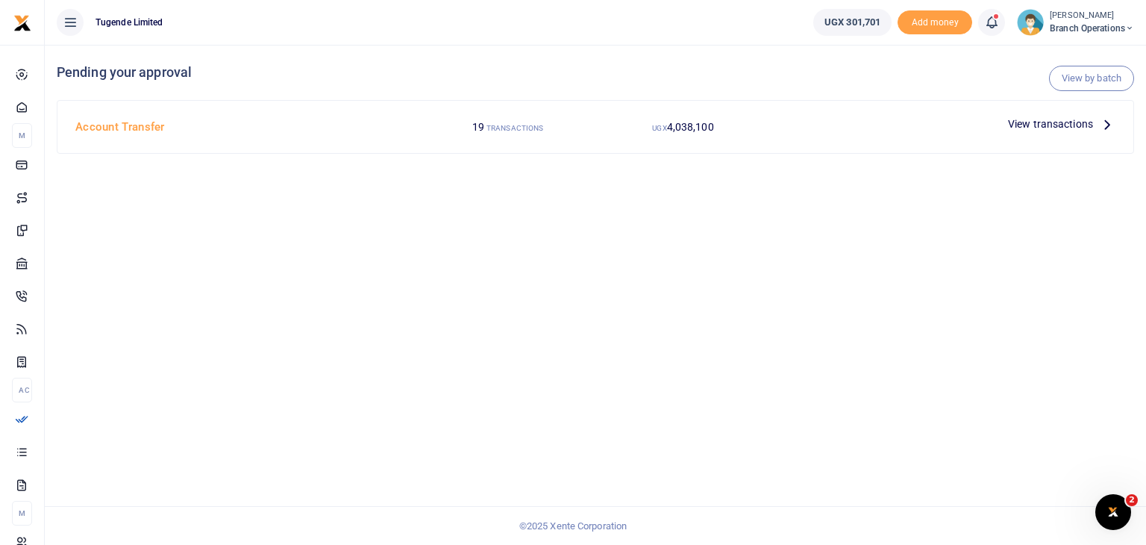
click at [1033, 20] on img at bounding box center [1030, 22] width 27 height 27
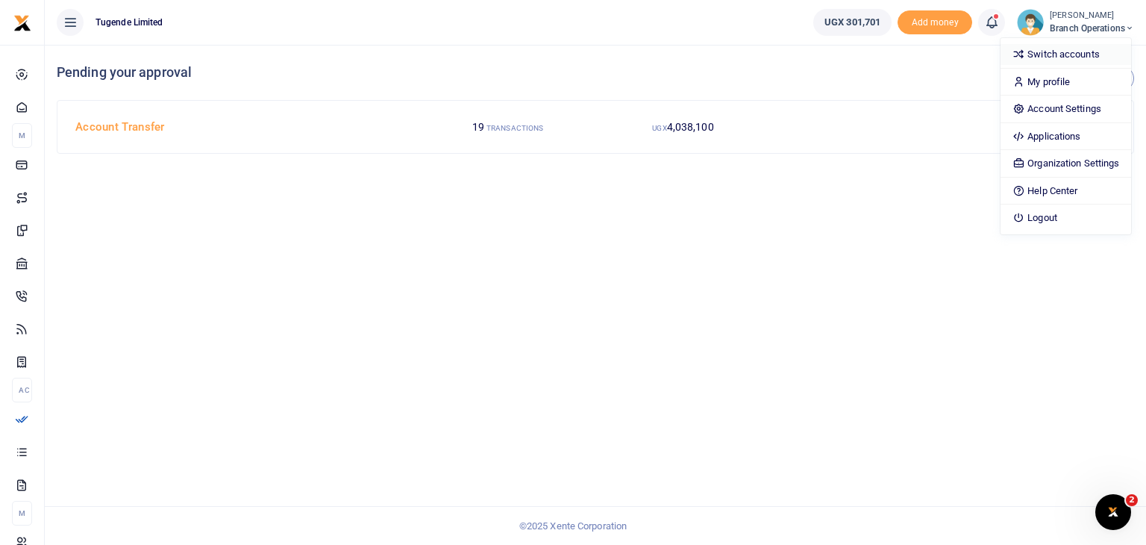
click at [1056, 51] on link "Switch accounts" at bounding box center [1065, 54] width 131 height 21
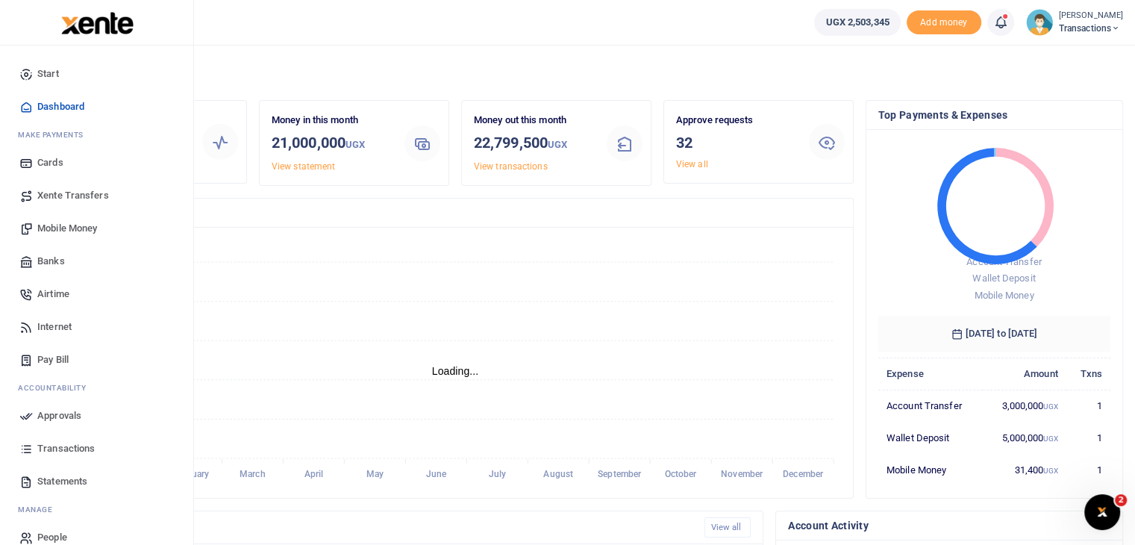
click at [65, 418] on span "Approvals" at bounding box center [59, 415] width 44 height 15
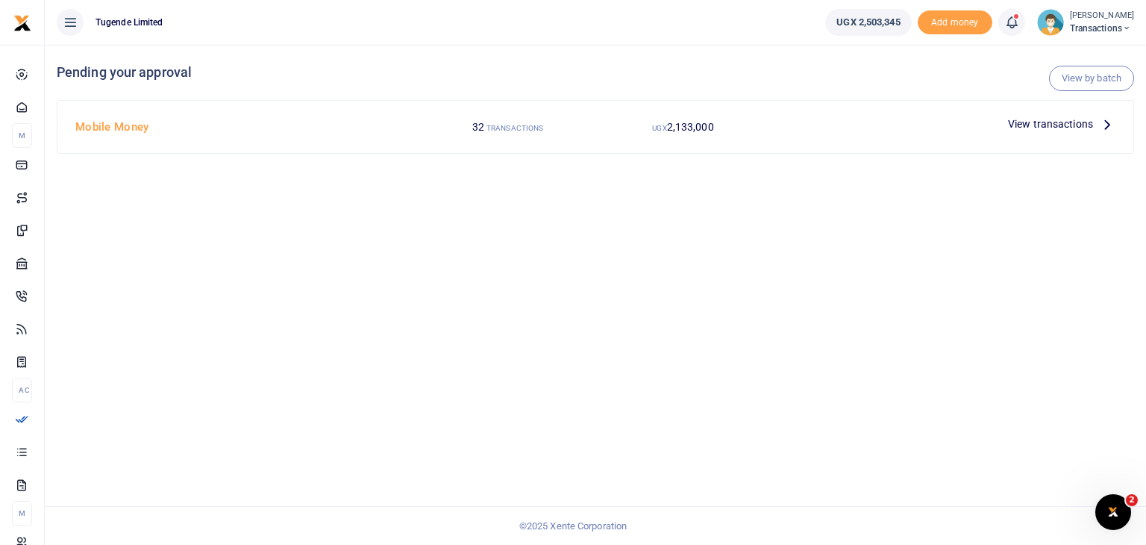
click at [1029, 128] on span "View transactions" at bounding box center [1050, 124] width 85 height 16
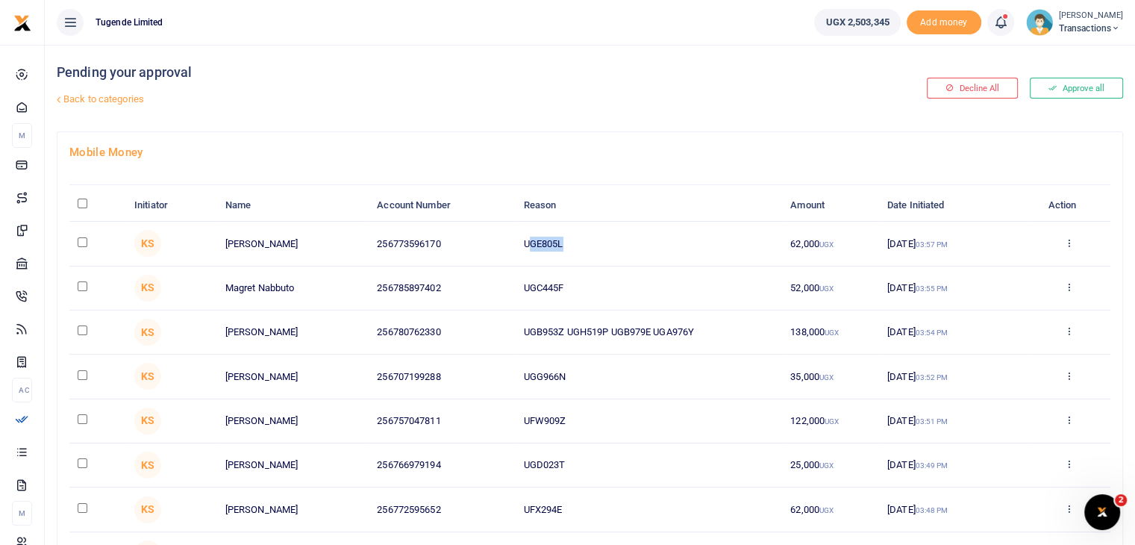
drag, startPoint x: 527, startPoint y: 241, endPoint x: 570, endPoint y: 238, distance: 43.4
click at [570, 238] on td "UGE805L" at bounding box center [649, 244] width 266 height 44
drag, startPoint x: 521, startPoint y: 242, endPoint x: 585, endPoint y: 244, distance: 63.4
click at [585, 244] on td "UGE805L" at bounding box center [649, 244] width 266 height 44
copy td "UGE805L"
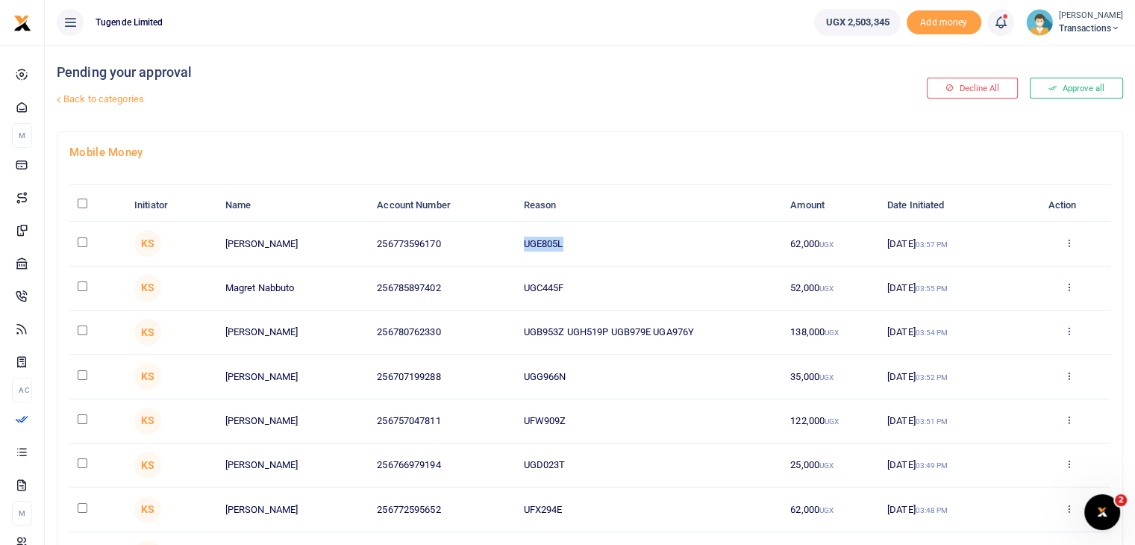
click at [81, 242] on input "checkbox" at bounding box center [83, 242] width 10 height 10
checkbox input "true"
drag, startPoint x: 524, startPoint y: 284, endPoint x: 636, endPoint y: 282, distance: 111.9
click at [636, 282] on td "UGC445F" at bounding box center [649, 288] width 266 height 44
copy td "UGC445F"
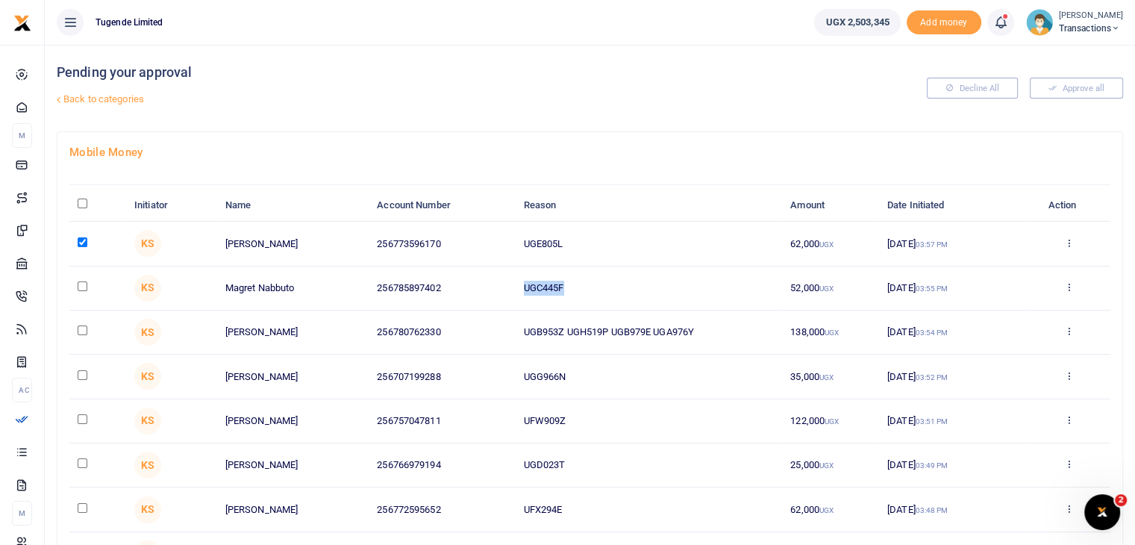
click at [84, 285] on input "checkbox" at bounding box center [83, 286] width 10 height 10
checkbox input "true"
drag, startPoint x: 521, startPoint y: 329, endPoint x: 739, endPoint y: 342, distance: 218.2
click at [739, 342] on td "UGB953Z UGH519P UGB979E UGA976Y" at bounding box center [649, 332] width 266 height 44
copy td "UGB953Z UGH519P UGB979E UGA976Y"
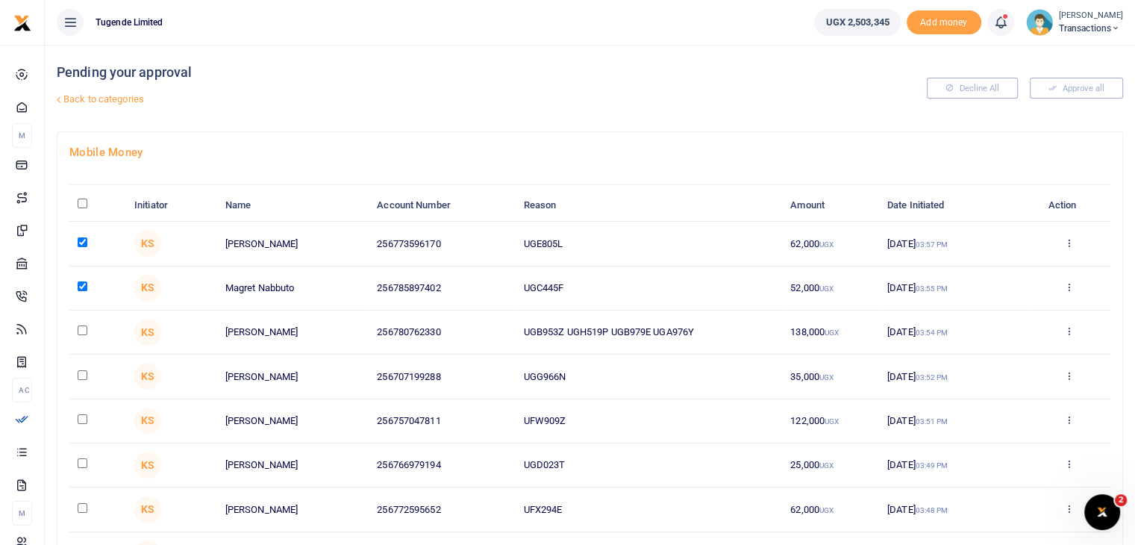
click at [75, 330] on td at bounding box center [97, 332] width 57 height 44
click at [80, 330] on input "checkbox" at bounding box center [83, 330] width 10 height 10
checkbox input "true"
drag, startPoint x: 518, startPoint y: 377, endPoint x: 637, endPoint y: 367, distance: 119.0
click at [637, 367] on td "UGG966N" at bounding box center [649, 376] width 266 height 44
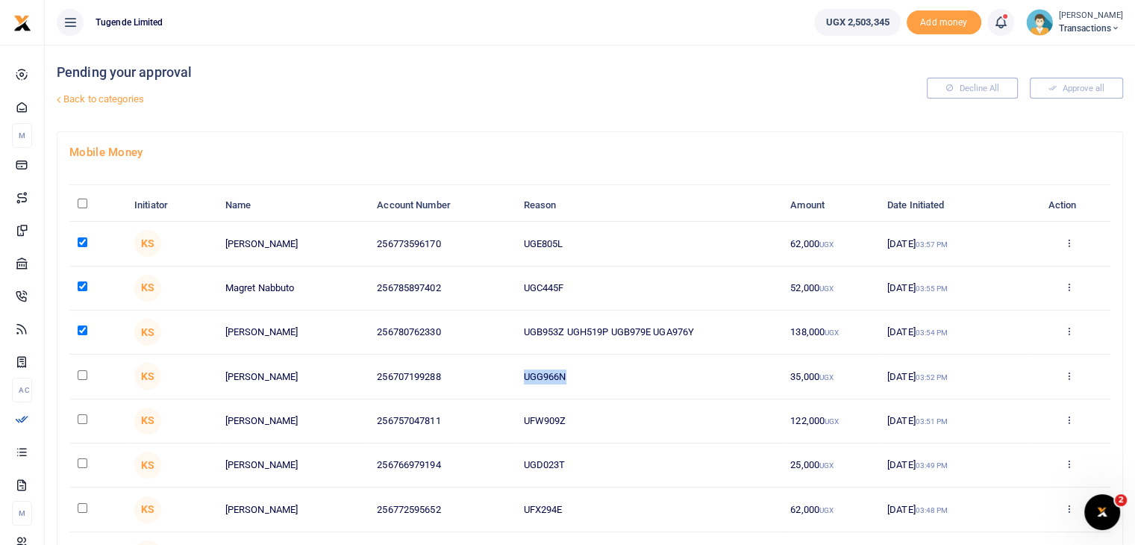
copy td "UGG966N"
click at [83, 372] on input "checkbox" at bounding box center [83, 375] width 10 height 10
checkbox input "true"
drag, startPoint x: 522, startPoint y: 416, endPoint x: 609, endPoint y: 416, distance: 86.5
click at [609, 416] on td "UFW909Z" at bounding box center [649, 421] width 266 height 44
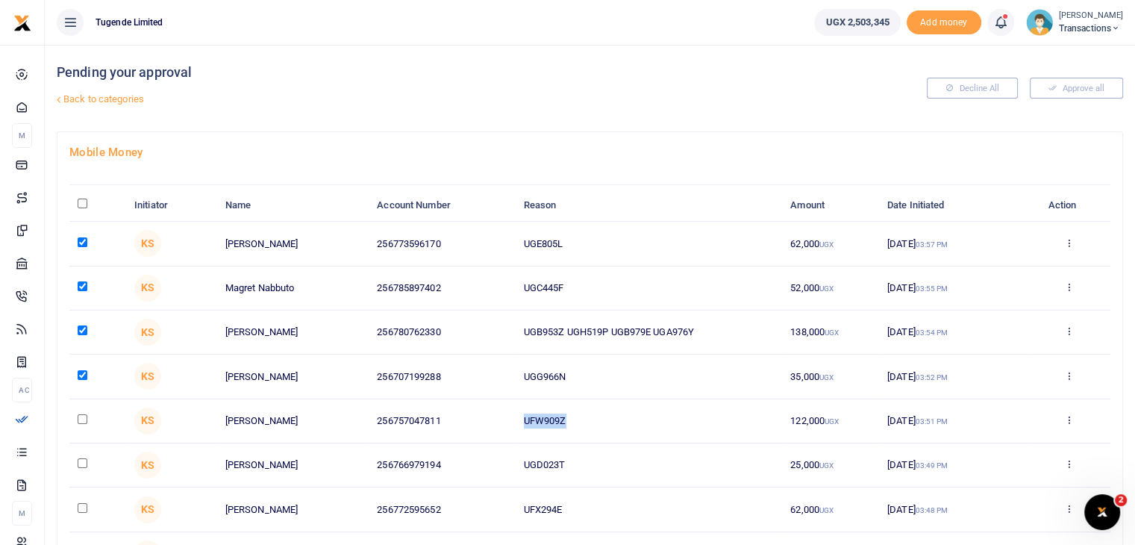
copy td "UFW909Z"
click at [79, 417] on input "checkbox" at bounding box center [83, 419] width 10 height 10
checkbox input "true"
drag, startPoint x: 523, startPoint y: 466, endPoint x: 668, endPoint y: 469, distance: 145.5
click at [668, 469] on td "UGD023T" at bounding box center [649, 465] width 266 height 44
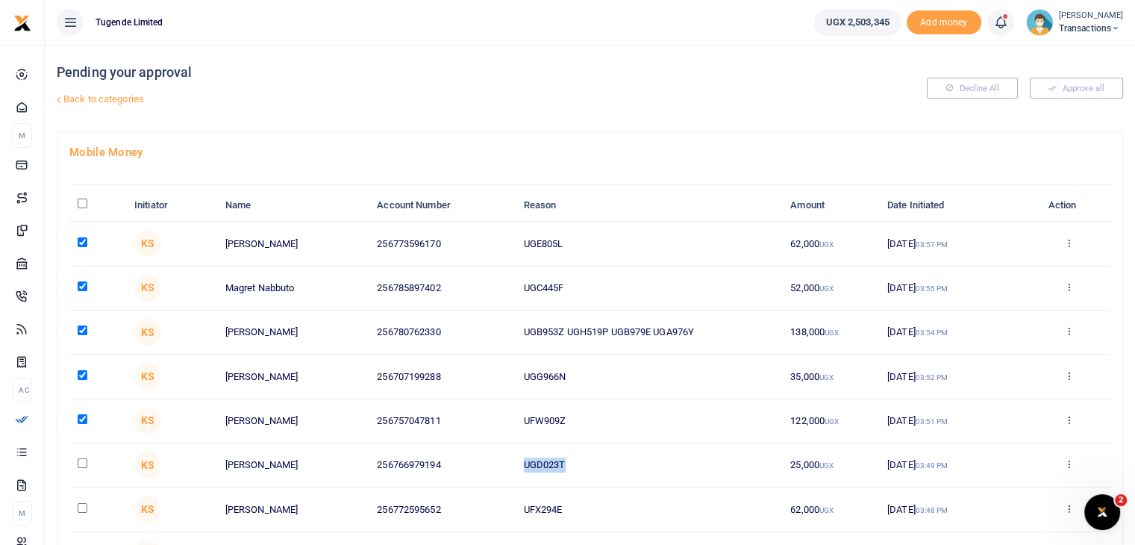
copy td "UGD023T"
click at [78, 463] on input "checkbox" at bounding box center [83, 463] width 10 height 10
checkbox input "true"
drag, startPoint x: 523, startPoint y: 514, endPoint x: 633, endPoint y: 508, distance: 110.6
click at [633, 508] on td "UFX294E" at bounding box center [649, 509] width 266 height 44
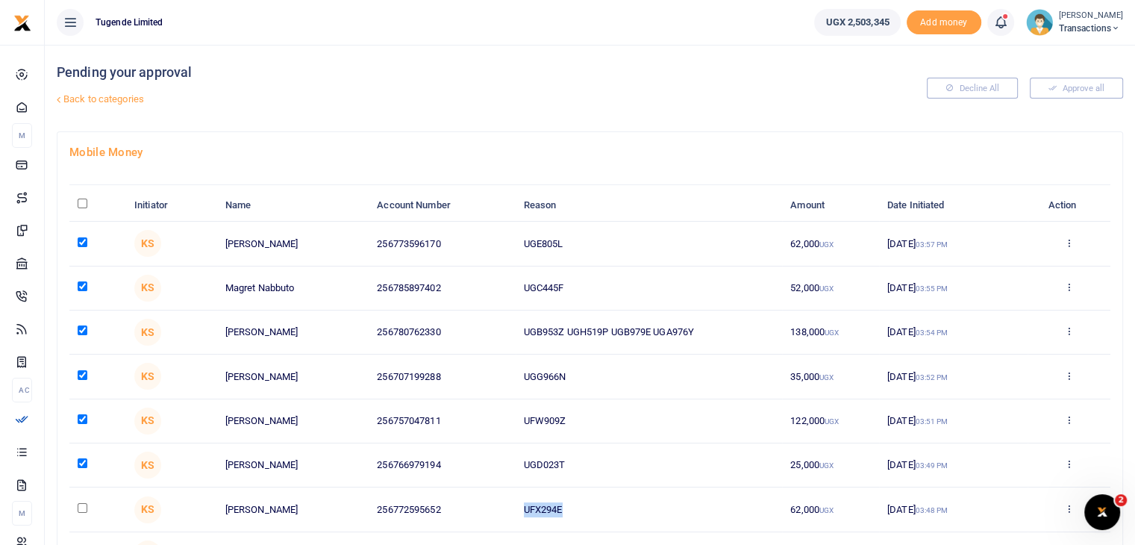
copy td "UFX294E"
click at [82, 503] on input "checkbox" at bounding box center [83, 508] width 10 height 10
checkbox input "true"
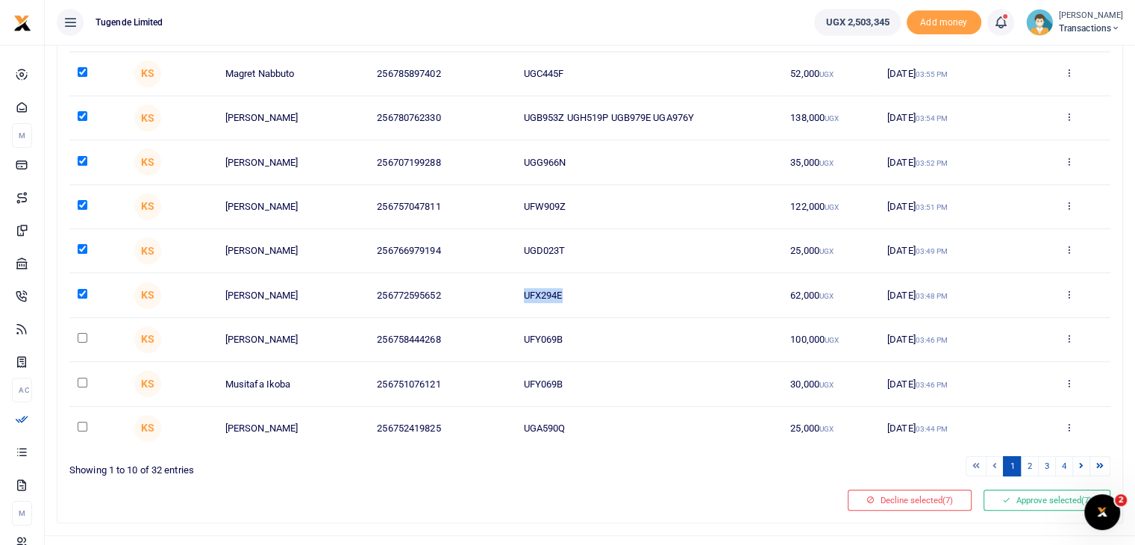
scroll to position [215, 0]
drag, startPoint x: 524, startPoint y: 332, endPoint x: 615, endPoint y: 325, distance: 90.6
click at [615, 325] on td "UFY069B" at bounding box center [649, 339] width 266 height 44
copy td "UFY069B"
click at [84, 332] on input "checkbox" at bounding box center [83, 337] width 10 height 10
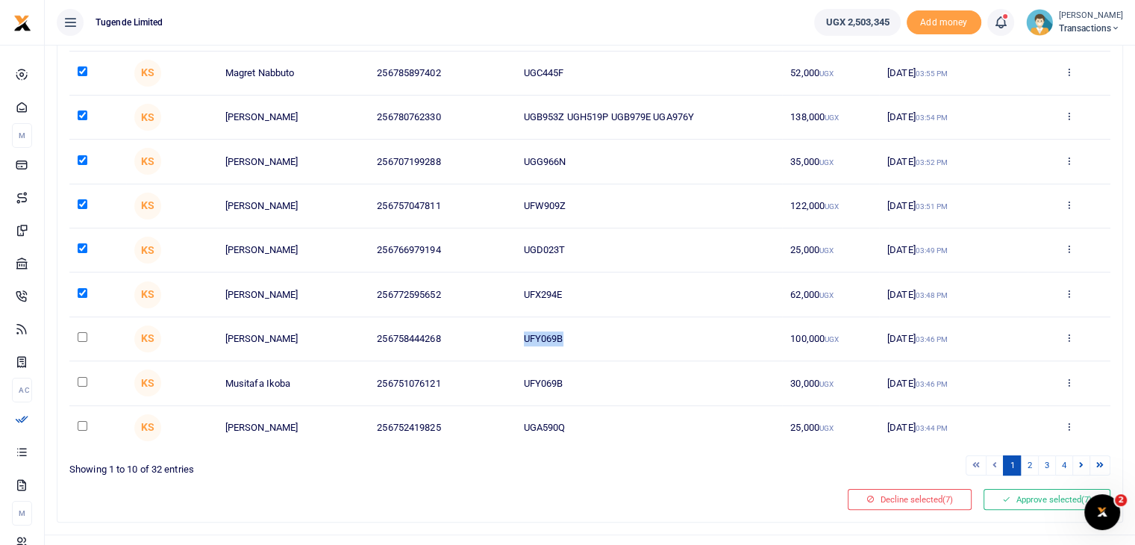
checkbox input "true"
click at [78, 380] on input "checkbox" at bounding box center [83, 382] width 10 height 10
checkbox input "true"
drag, startPoint x: 518, startPoint y: 422, endPoint x: 634, endPoint y: 426, distance: 116.5
click at [634, 426] on td "UGA590Q" at bounding box center [649, 427] width 266 height 43
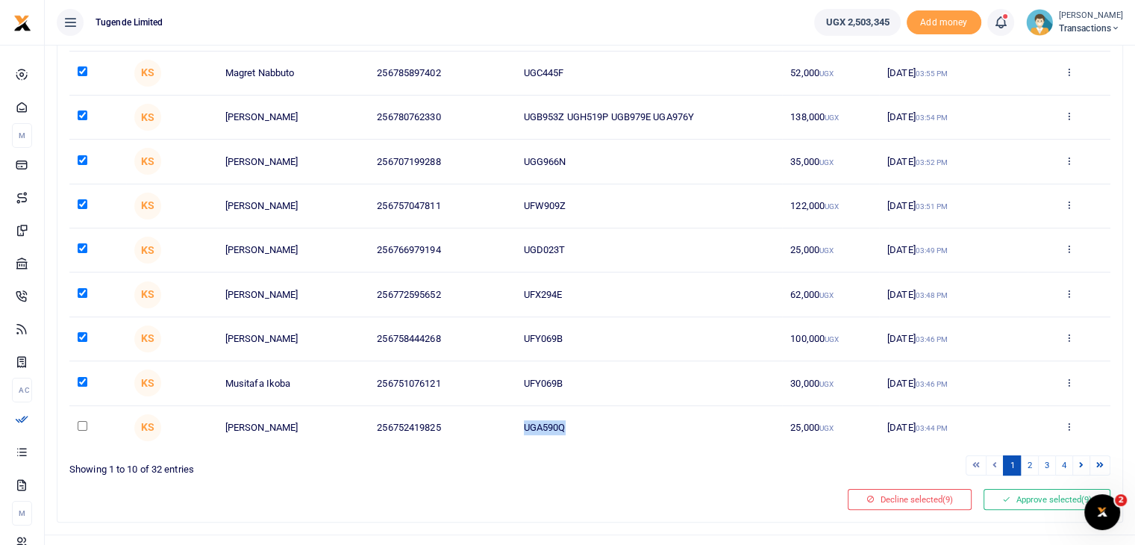
copy td "UGA590Q"
click at [78, 424] on input "checkbox" at bounding box center [83, 426] width 10 height 10
checkbox input "true"
click at [1041, 499] on button "Approve selected (10)" at bounding box center [1044, 499] width 131 height 21
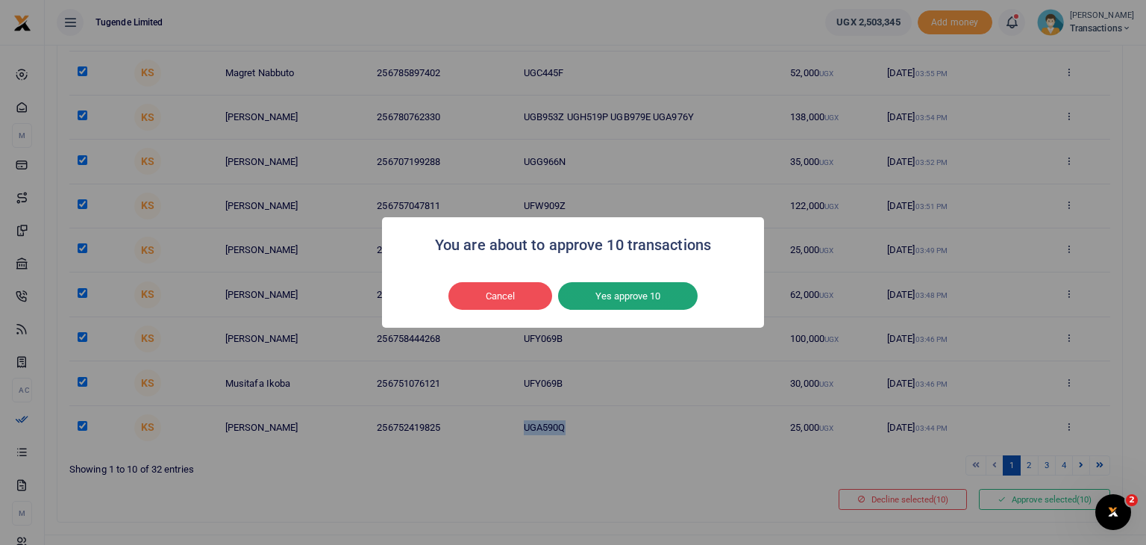
click at [633, 294] on button "Yes approve 10" at bounding box center [628, 296] width 140 height 28
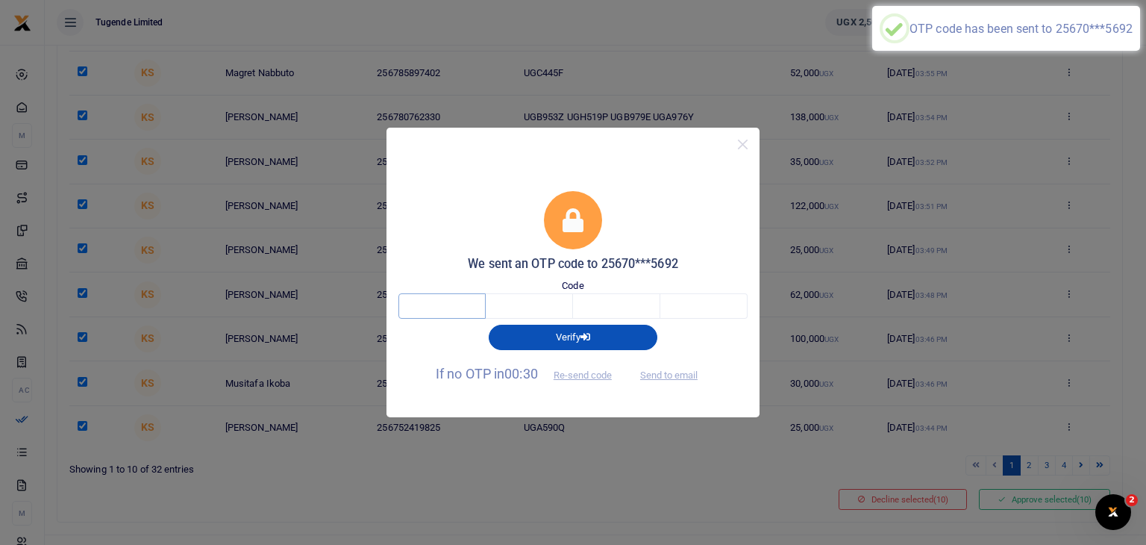
click at [427, 311] on input "text" at bounding box center [441, 305] width 87 height 25
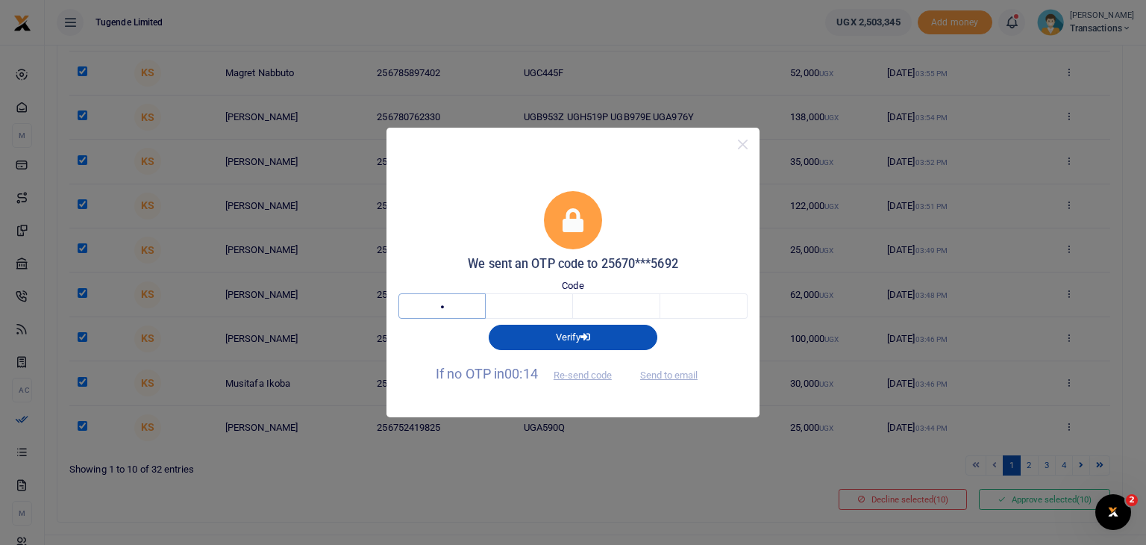
type input "7"
type input "0"
type input "1"
type input "7"
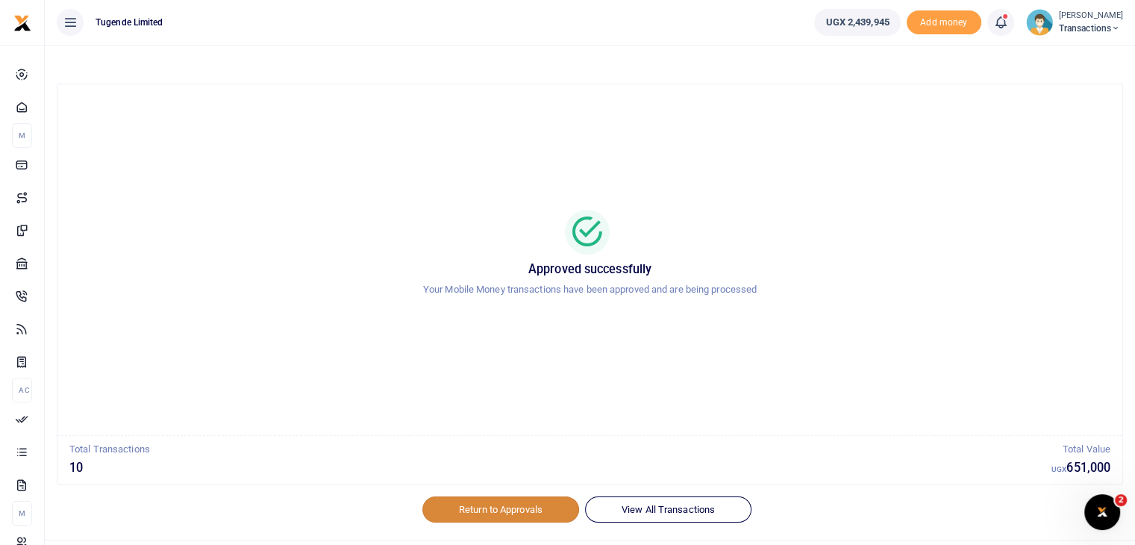
click at [490, 513] on link "Return to Approvals" at bounding box center [500, 508] width 157 height 25
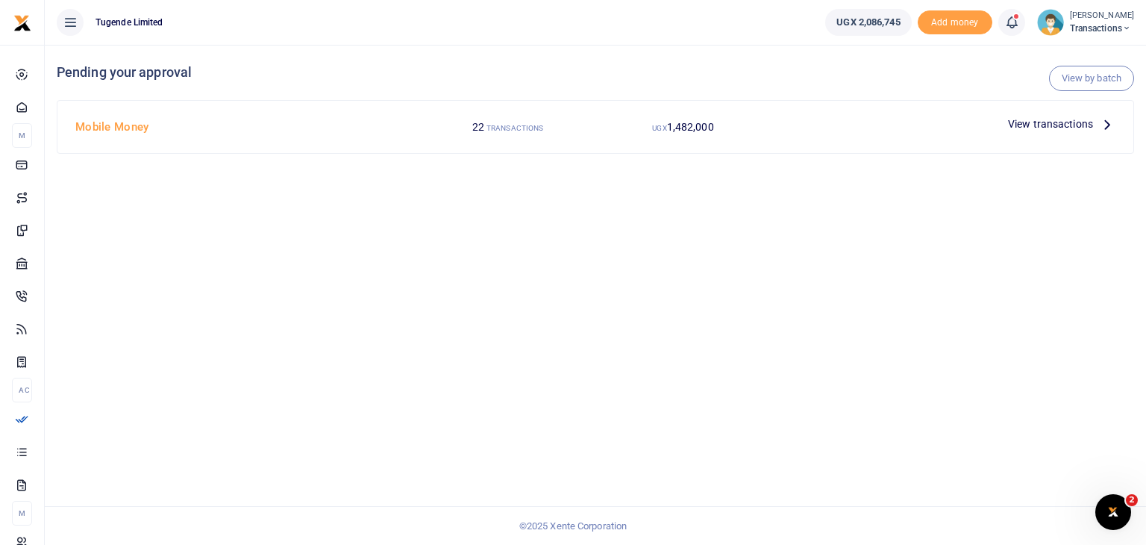
click at [1027, 125] on span "View transactions" at bounding box center [1050, 124] width 85 height 16
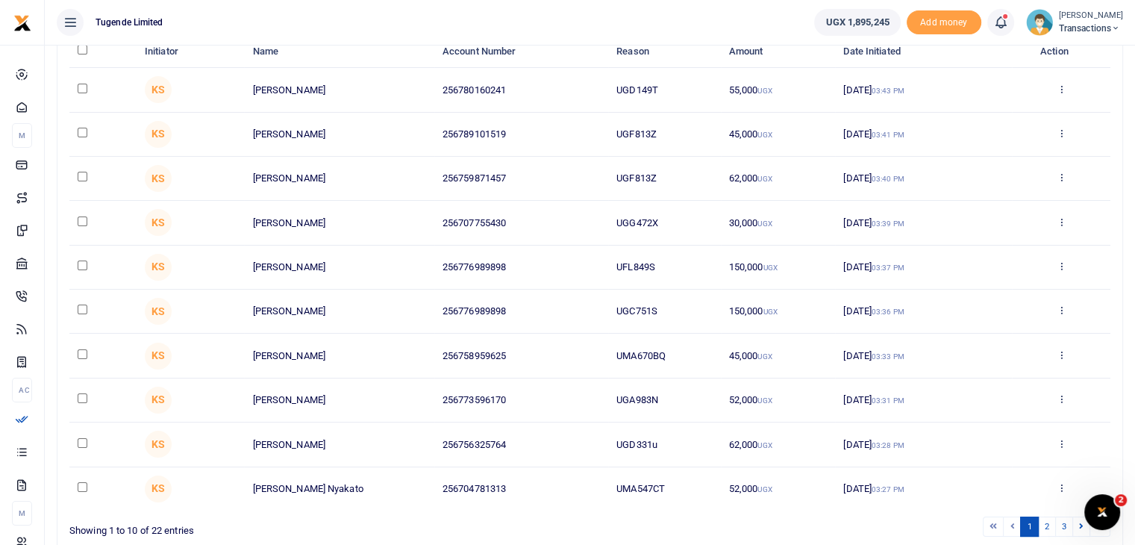
scroll to position [240, 0]
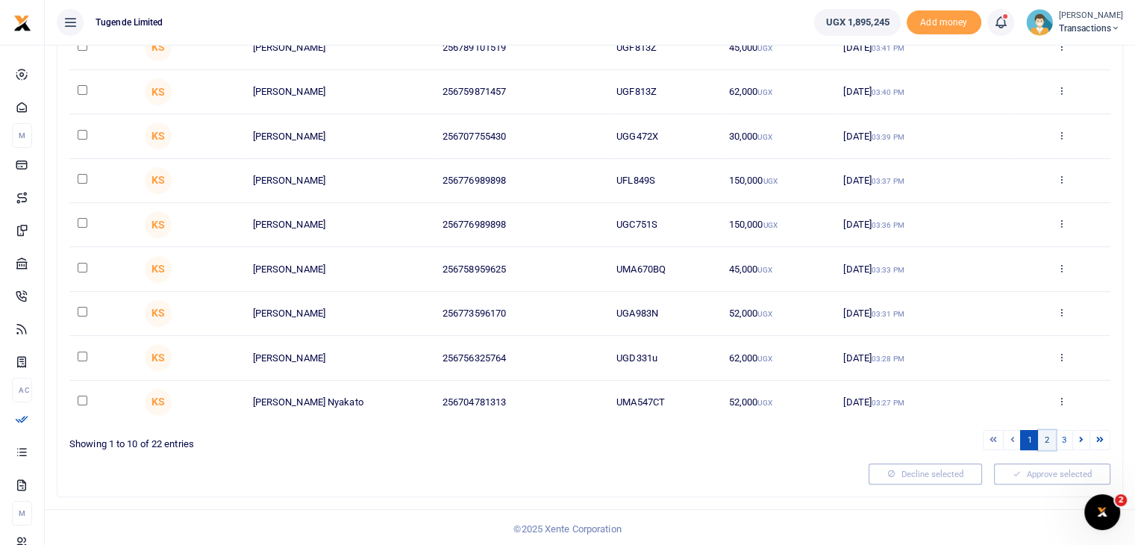
click at [1047, 440] on link "2" at bounding box center [1047, 440] width 18 height 20
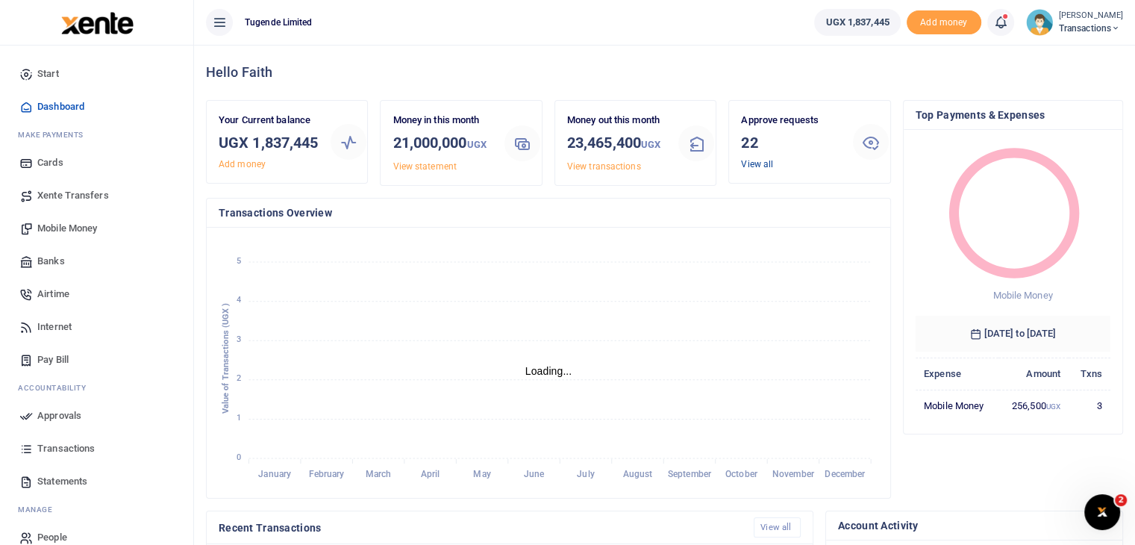
click at [765, 165] on link "View all" at bounding box center [757, 164] width 32 height 10
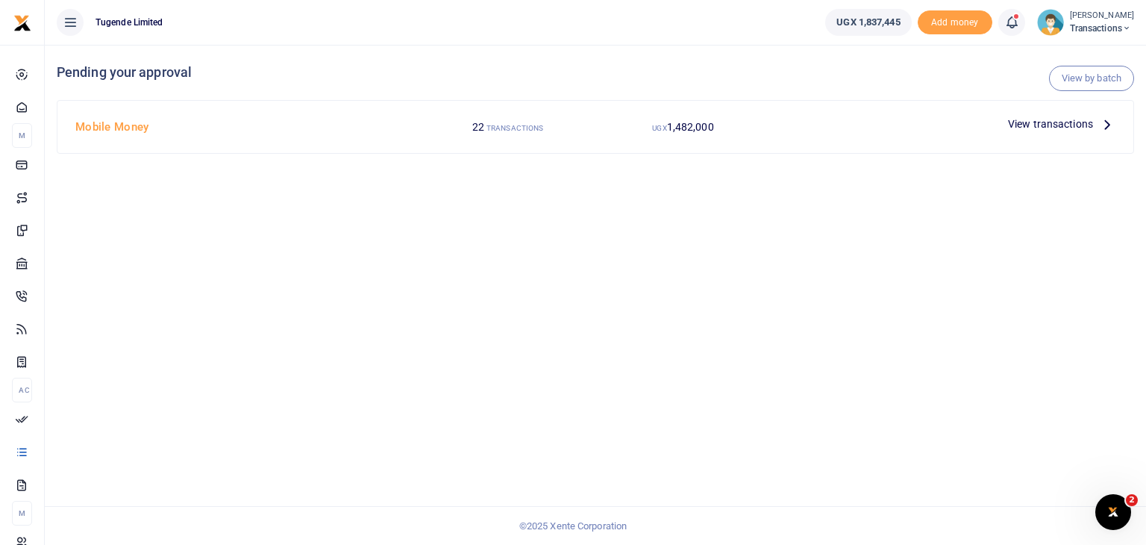
click at [1035, 126] on span "View transactions" at bounding box center [1050, 124] width 85 height 16
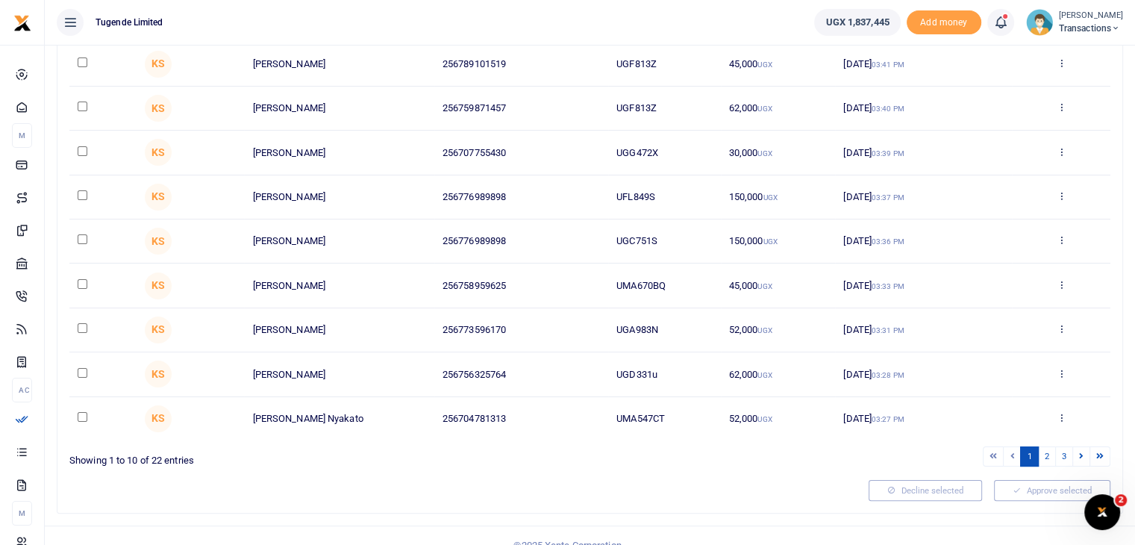
scroll to position [240, 0]
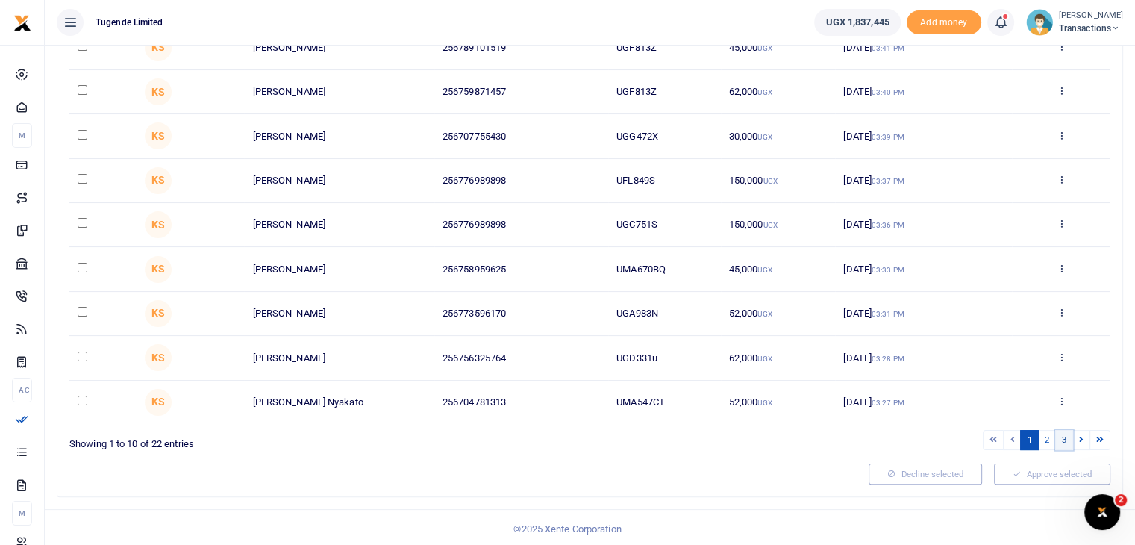
click at [1063, 437] on link "3" at bounding box center [1064, 440] width 18 height 20
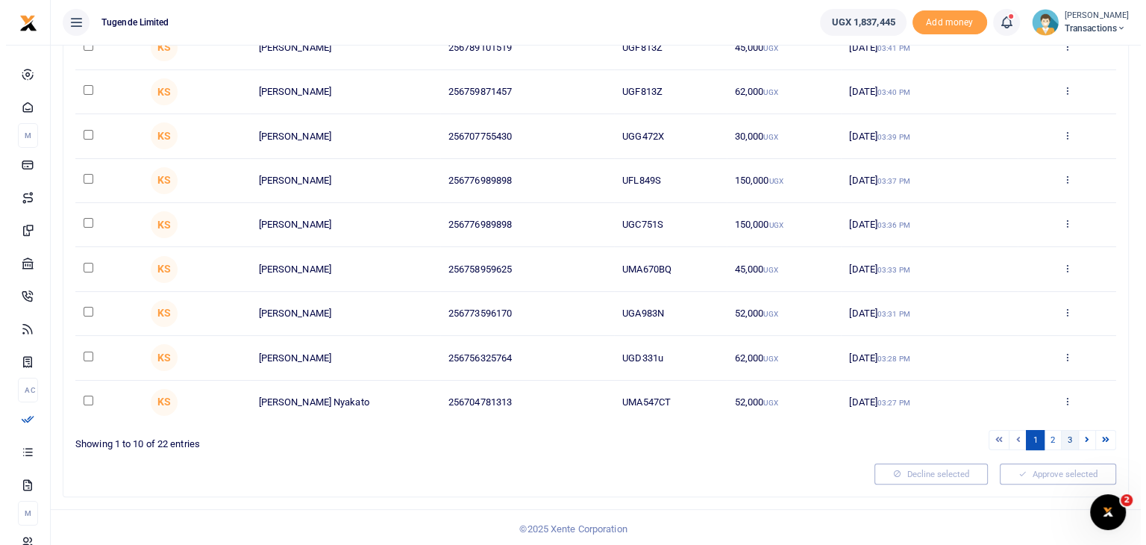
scroll to position [0, 0]
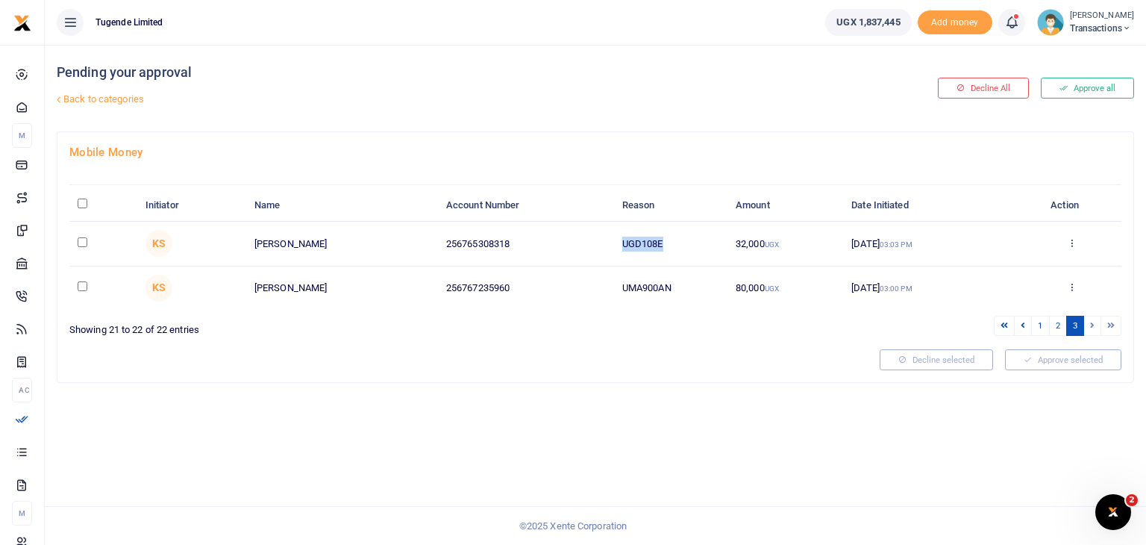
drag, startPoint x: 616, startPoint y: 242, endPoint x: 695, endPoint y: 239, distance: 78.4
click at [695, 239] on td "UGD108E" at bounding box center [670, 244] width 113 height 44
copy td "UGD108E"
click at [81, 237] on input "checkbox" at bounding box center [83, 242] width 10 height 10
checkbox input "true"
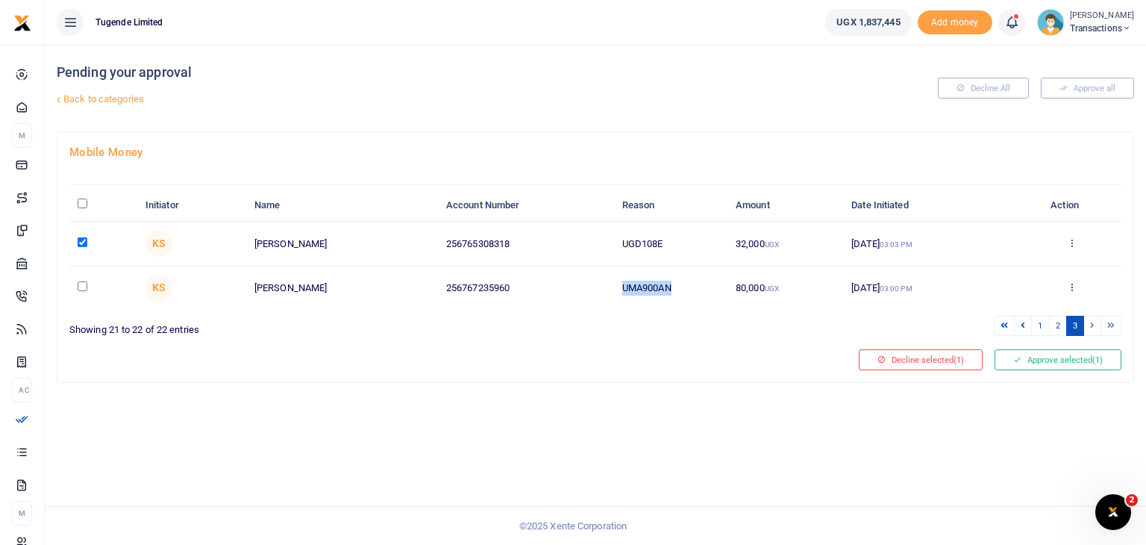
drag, startPoint x: 619, startPoint y: 286, endPoint x: 702, endPoint y: 287, distance: 82.8
click at [702, 287] on td "UMA900AN" at bounding box center [670, 287] width 113 height 43
copy td "UMA900AN"
click at [81, 288] on input "checkbox" at bounding box center [83, 286] width 10 height 10
checkbox input "true"
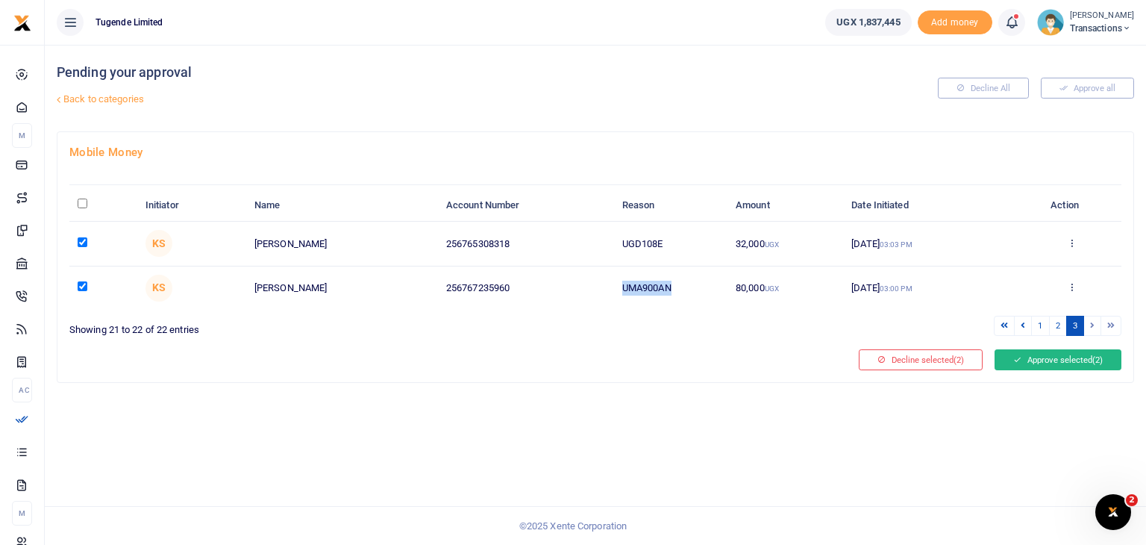
click at [1044, 357] on button "Approve selected (2)" at bounding box center [1057, 359] width 127 height 21
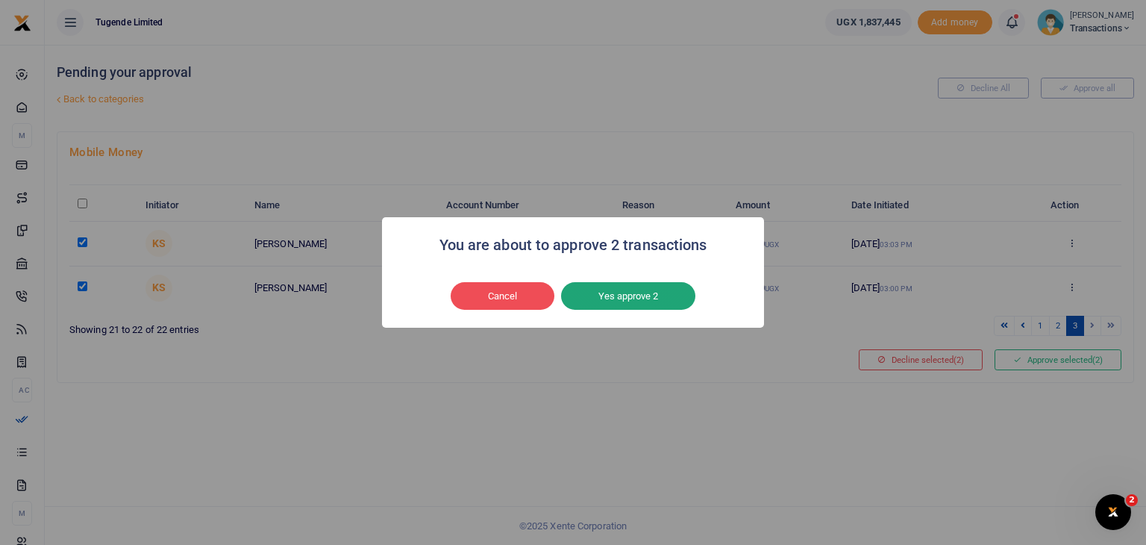
click at [630, 295] on button "Yes approve 2" at bounding box center [628, 296] width 134 height 28
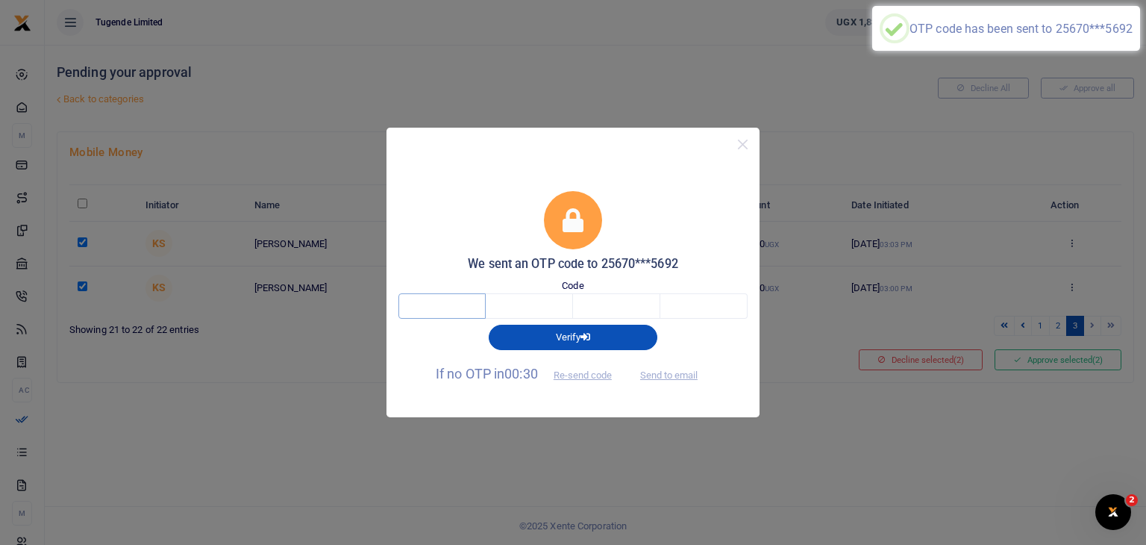
click at [442, 306] on input "text" at bounding box center [441, 305] width 87 height 25
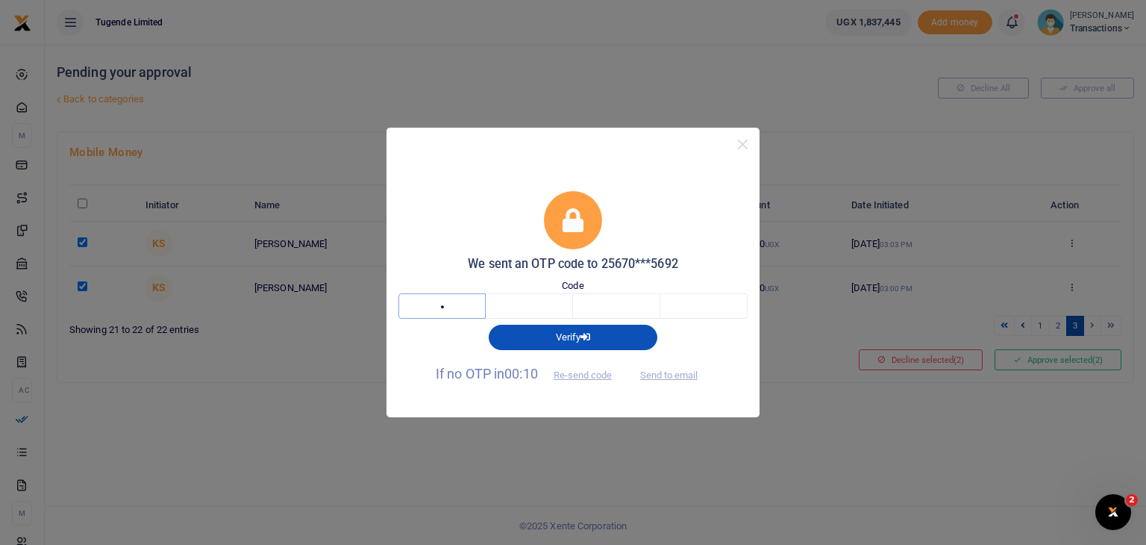
type input "2"
type input "6"
type input "7"
type input "5"
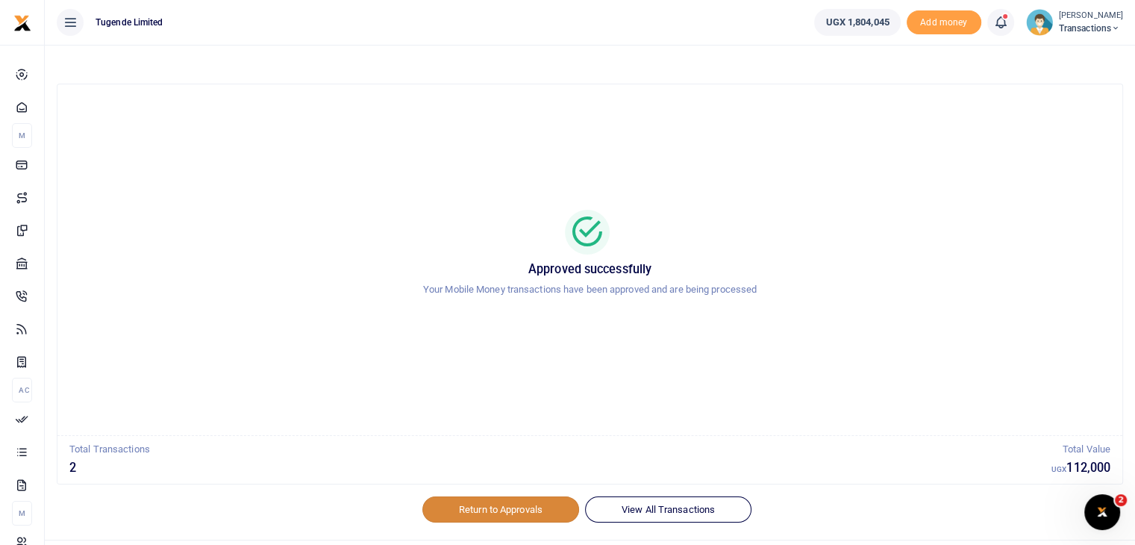
click at [504, 514] on link "Return to Approvals" at bounding box center [500, 508] width 157 height 25
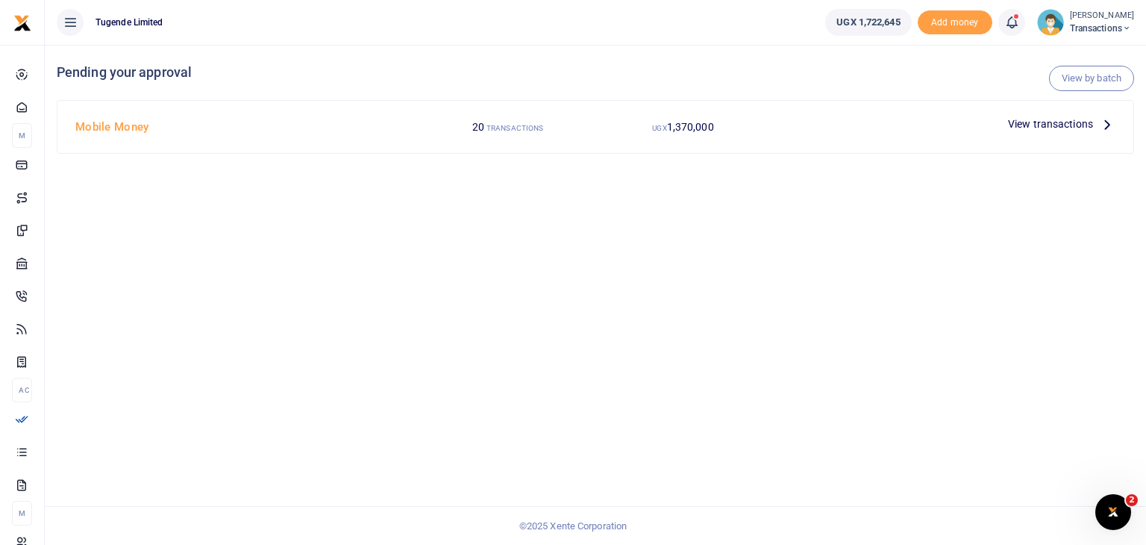
click at [1049, 128] on span "View transactions" at bounding box center [1050, 124] width 85 height 16
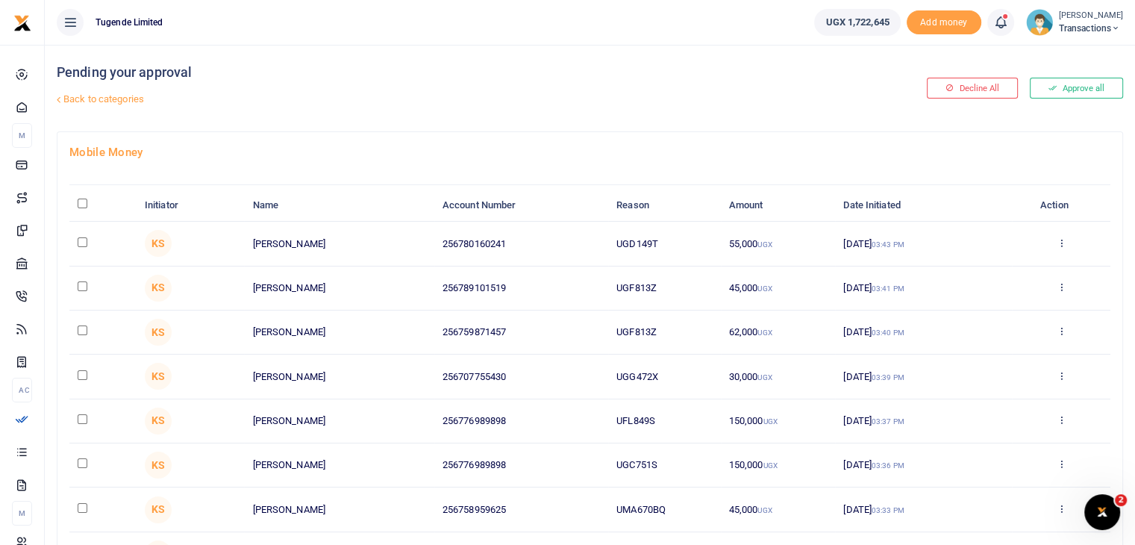
scroll to position [240, 0]
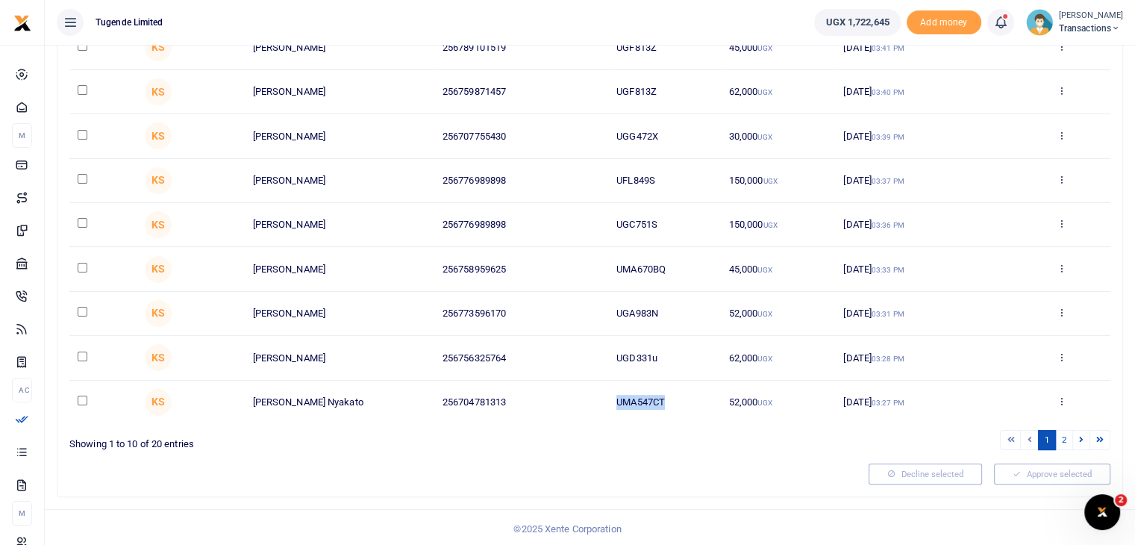
drag, startPoint x: 617, startPoint y: 399, endPoint x: 683, endPoint y: 398, distance: 65.7
click at [683, 398] on td "UMA547CT" at bounding box center [664, 401] width 113 height 43
copy td "UMA547CT"
click at [84, 397] on input "checkbox" at bounding box center [83, 400] width 10 height 10
checkbox input "true"
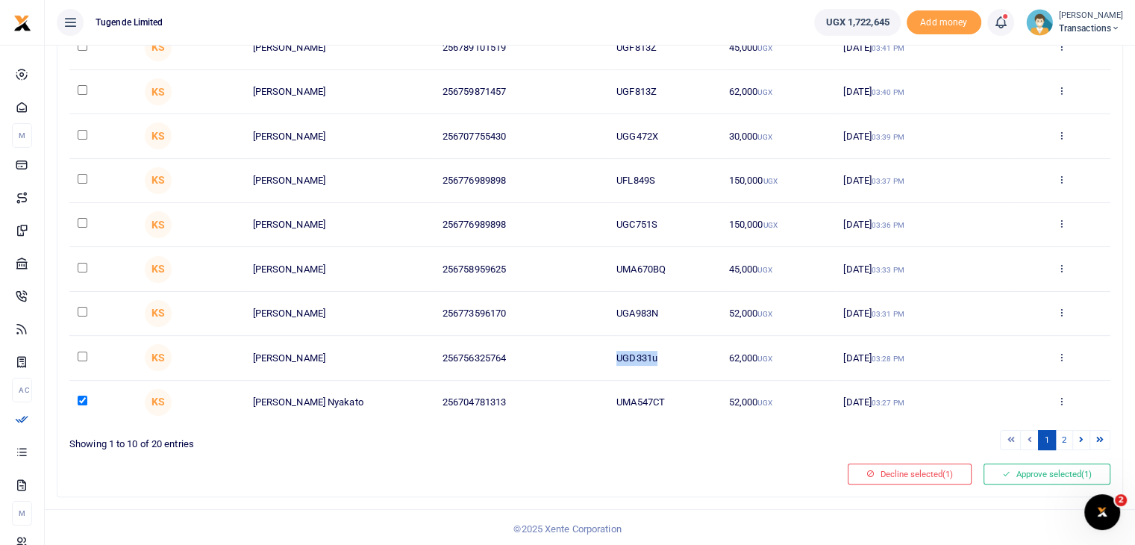
drag, startPoint x: 618, startPoint y: 350, endPoint x: 683, endPoint y: 351, distance: 64.9
click at [683, 351] on td "UGD331u" at bounding box center [664, 358] width 113 height 44
copy td "UGD331u"
click at [79, 351] on input "checkbox" at bounding box center [83, 356] width 10 height 10
checkbox input "true"
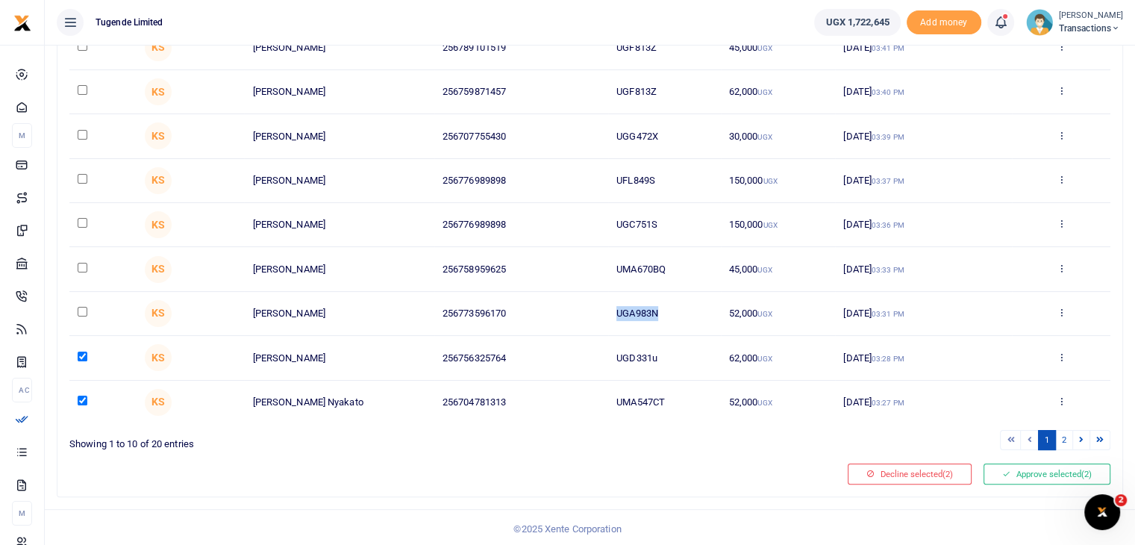
drag, startPoint x: 615, startPoint y: 316, endPoint x: 674, endPoint y: 312, distance: 59.8
click at [674, 312] on td "UGA983N" at bounding box center [664, 314] width 113 height 44
copy td "UGA983N"
click at [81, 308] on input "checkbox" at bounding box center [83, 312] width 10 height 10
checkbox input "true"
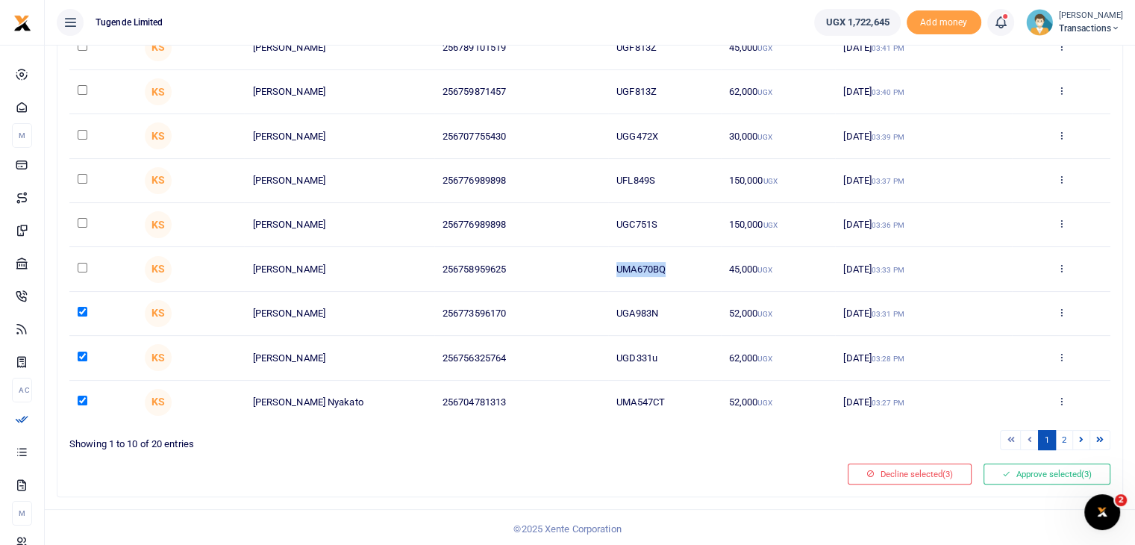
drag, startPoint x: 612, startPoint y: 266, endPoint x: 709, endPoint y: 269, distance: 97.8
click at [709, 269] on td "UMA670BQ" at bounding box center [664, 269] width 113 height 44
copy td "UMA670BQ"
click at [81, 266] on input "checkbox" at bounding box center [83, 268] width 10 height 10
checkbox input "true"
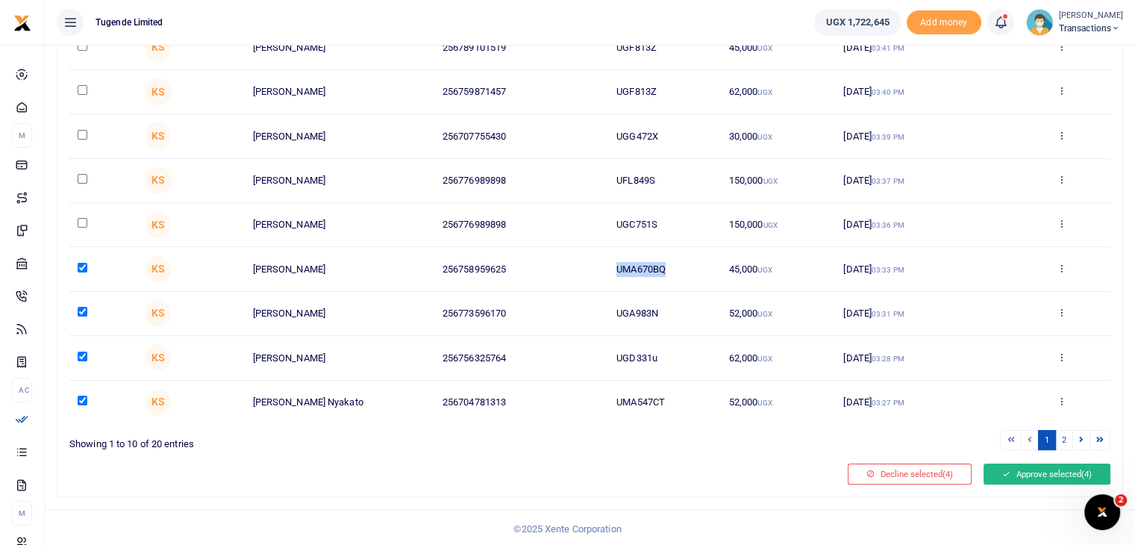
click at [1013, 473] on button "Approve selected (4)" at bounding box center [1046, 473] width 127 height 21
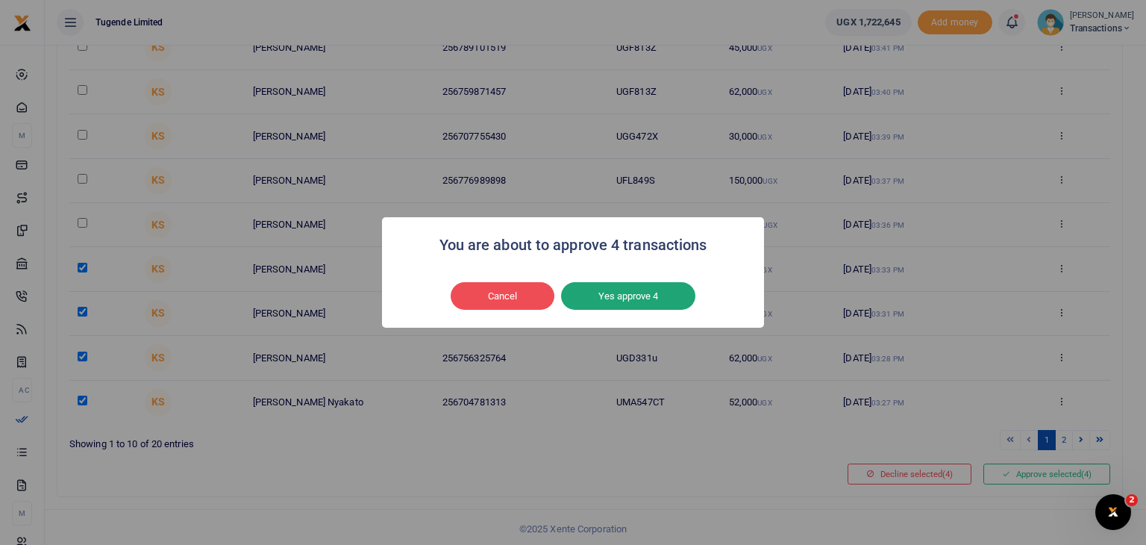
click at [654, 295] on button "Yes approve 4" at bounding box center [628, 296] width 134 height 28
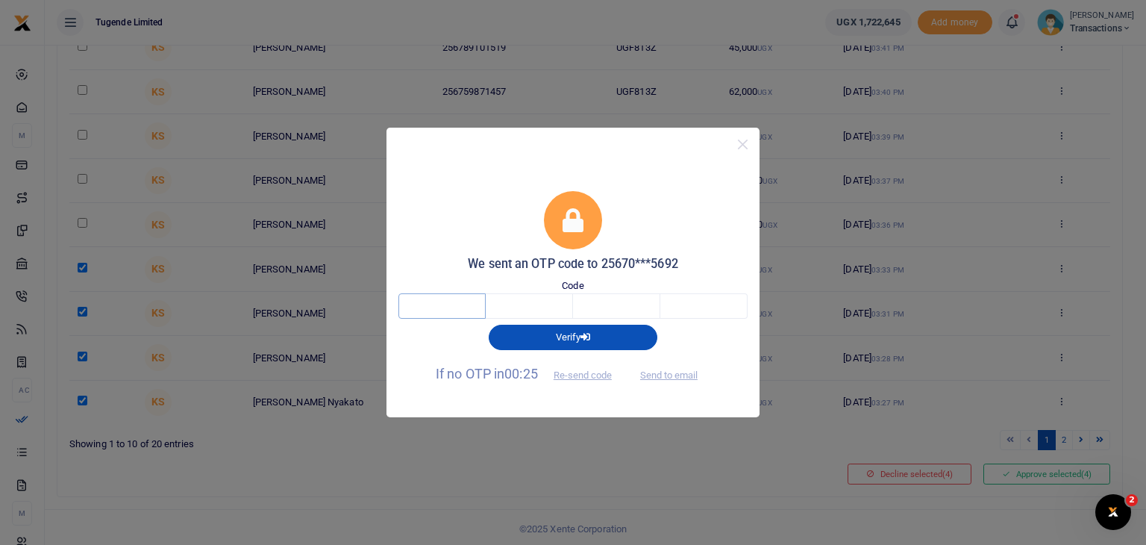
click at [427, 302] on input "text" at bounding box center [441, 305] width 87 height 25
type input "2"
type input "0"
type input "3"
type input "4"
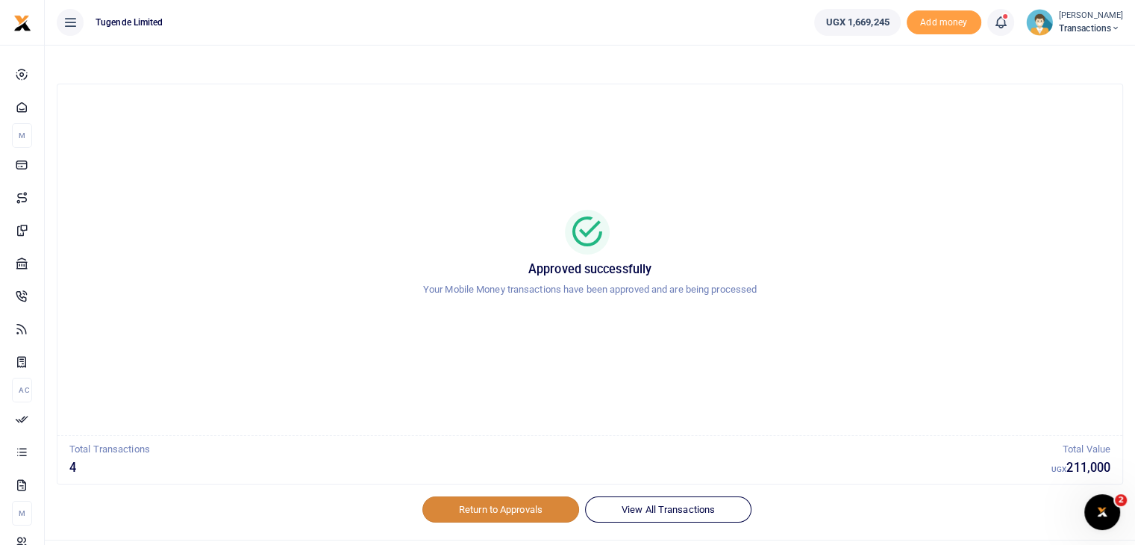
click at [498, 507] on link "Return to Approvals" at bounding box center [500, 508] width 157 height 25
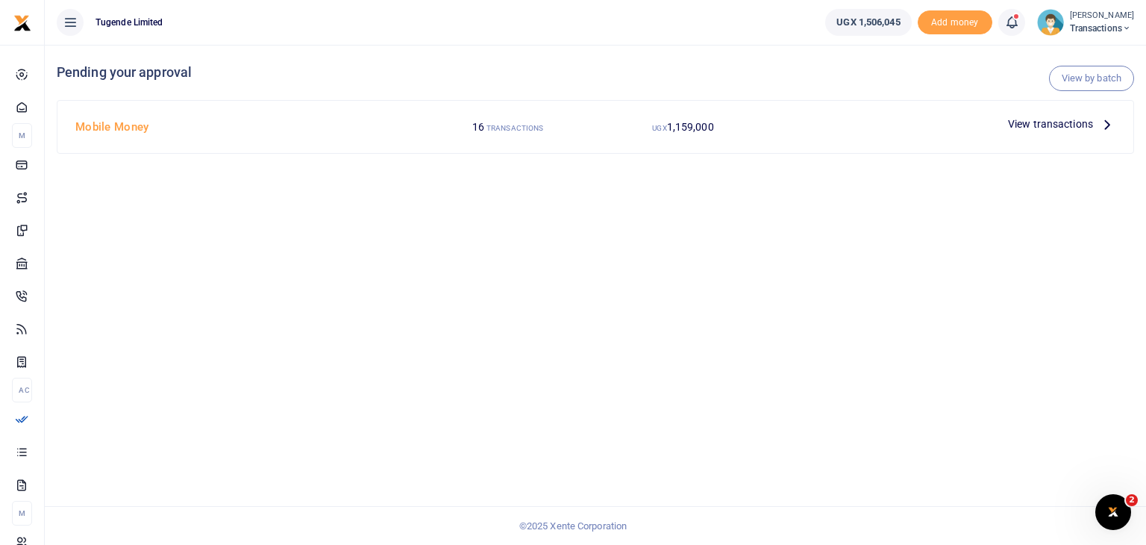
click at [1044, 125] on span "View transactions" at bounding box center [1050, 124] width 85 height 16
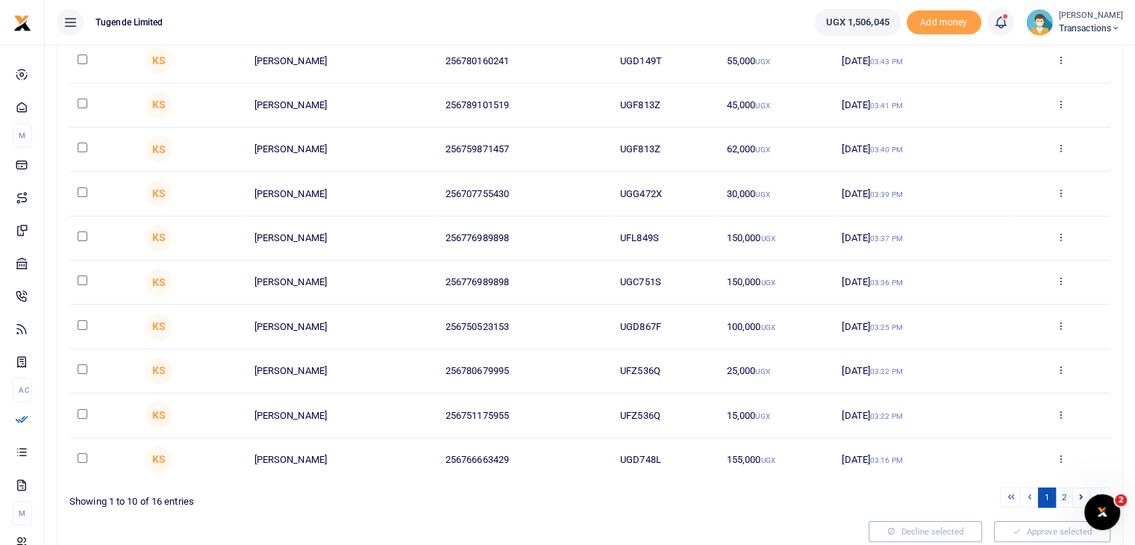
scroll to position [193, 0]
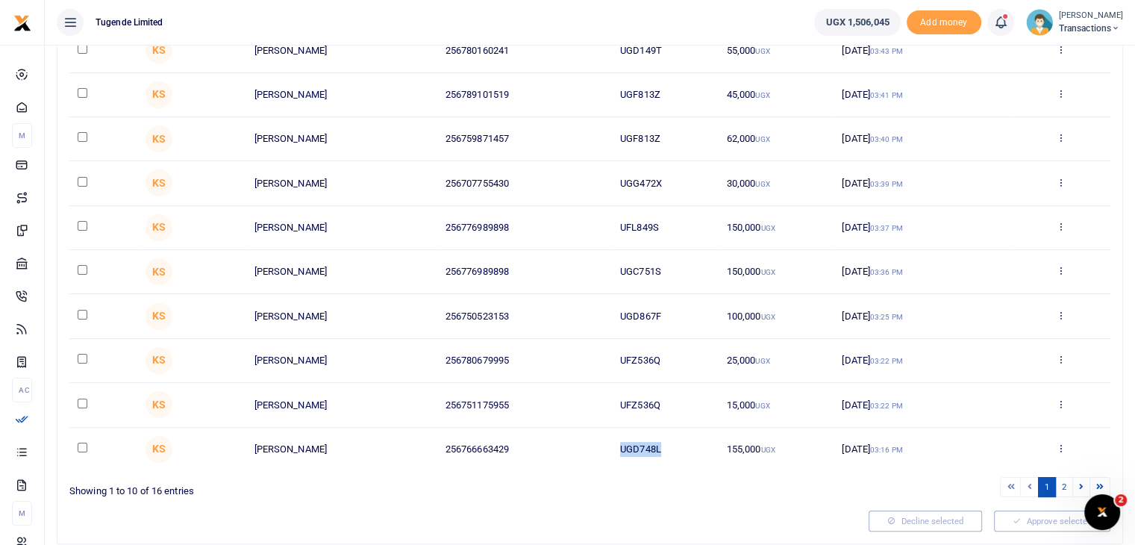
drag, startPoint x: 621, startPoint y: 445, endPoint x: 676, endPoint y: 445, distance: 54.5
click at [676, 445] on td "UGD748L" at bounding box center [665, 448] width 107 height 43
copy td "UGD748L"
click at [81, 442] on input "checkbox" at bounding box center [83, 447] width 10 height 10
checkbox input "true"
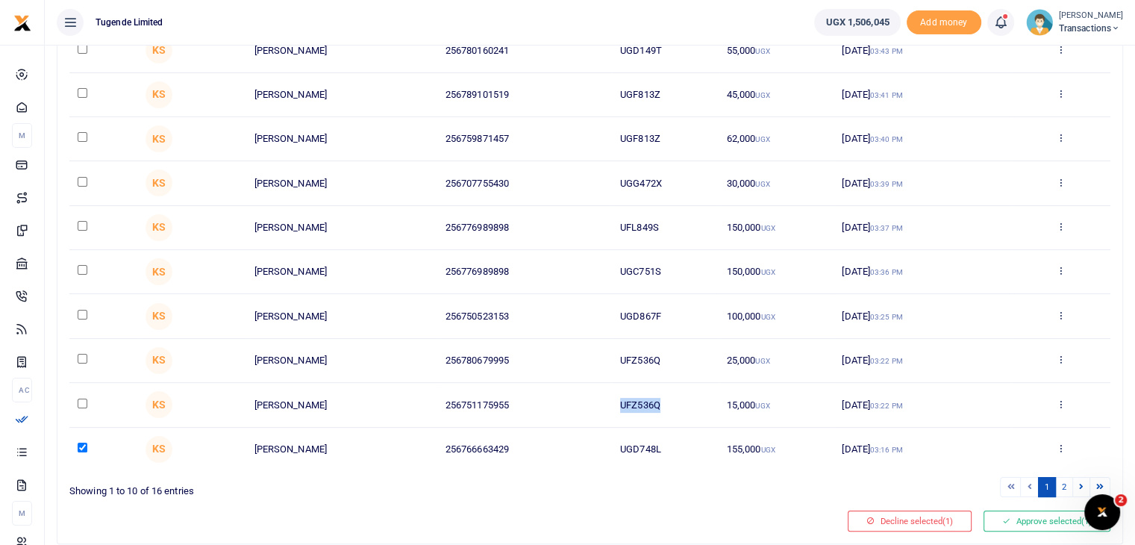
drag, startPoint x: 618, startPoint y: 398, endPoint x: 689, endPoint y: 404, distance: 71.1
click at [689, 404] on td "UFZ536Q" at bounding box center [665, 405] width 107 height 44
copy td "UFZ536Q"
click at [81, 402] on input "checkbox" at bounding box center [83, 403] width 10 height 10
checkbox input "true"
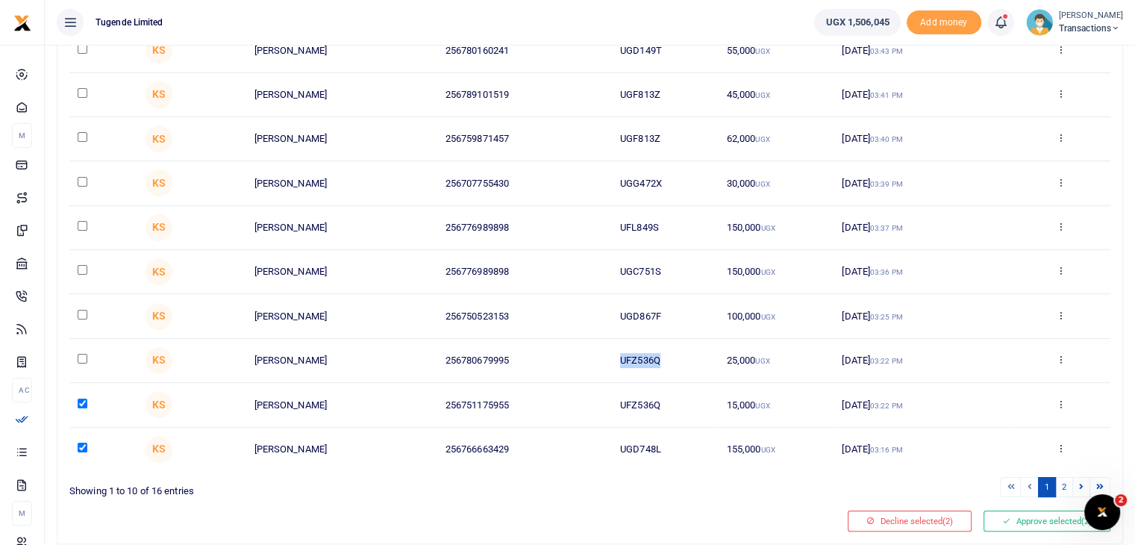
drag, startPoint x: 619, startPoint y: 363, endPoint x: 675, endPoint y: 362, distance: 56.0
click at [675, 362] on td "UFZ536Q" at bounding box center [665, 361] width 107 height 44
copy td "UFZ536Q"
drag, startPoint x: 619, startPoint y: 313, endPoint x: 668, endPoint y: 317, distance: 48.7
click at [668, 317] on td "UGD867F" at bounding box center [665, 316] width 107 height 44
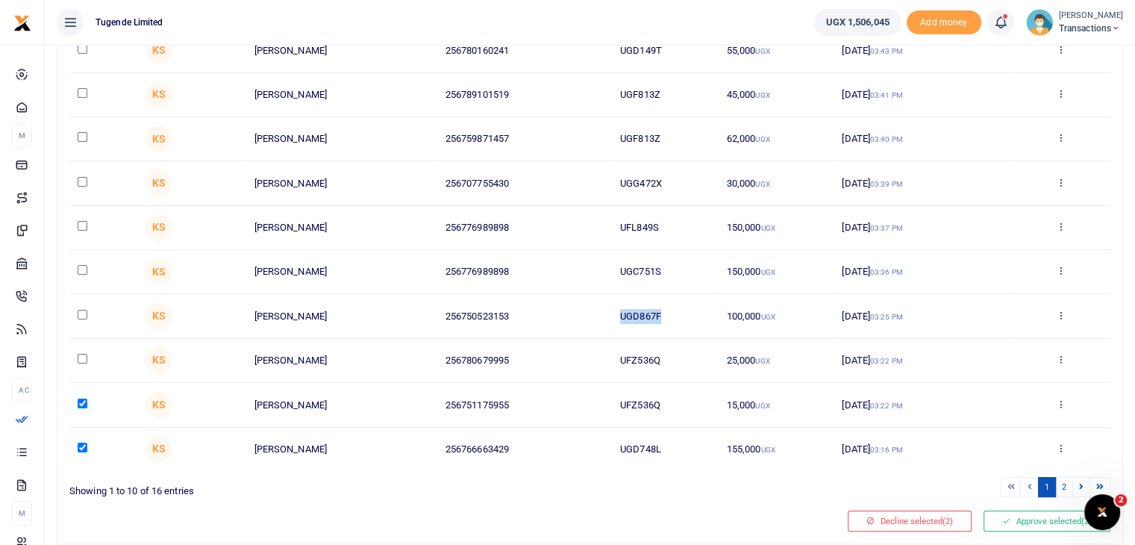
copy td "UGD867F"
click at [84, 311] on input "checkbox" at bounding box center [83, 315] width 10 height 10
checkbox input "true"
drag, startPoint x: 621, startPoint y: 272, endPoint x: 695, endPoint y: 263, distance: 74.3
click at [695, 263] on td "UGC751S" at bounding box center [665, 272] width 107 height 44
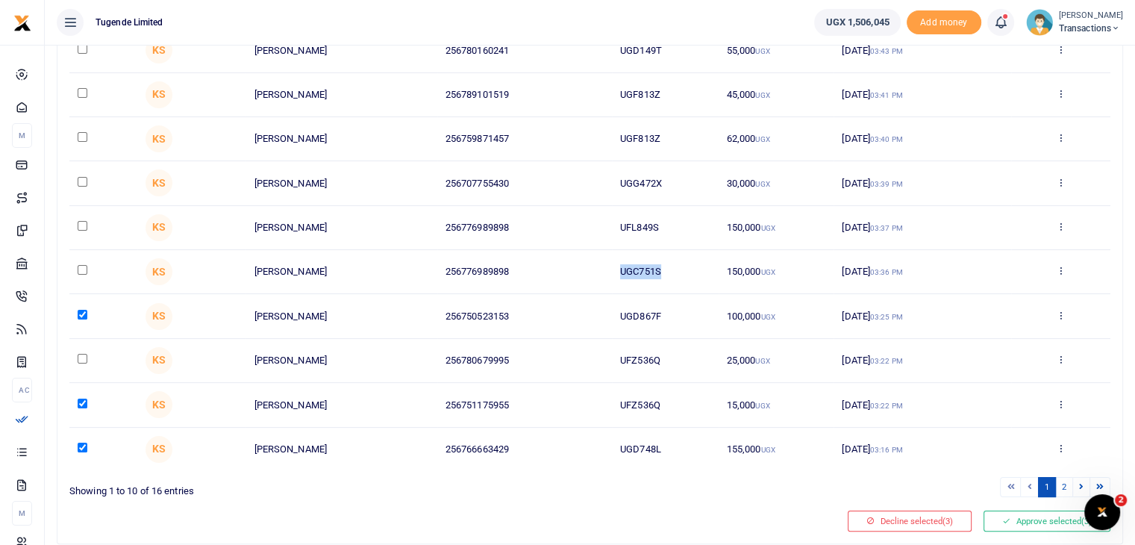
copy td "UGC751S"
click at [82, 267] on input "checkbox" at bounding box center [83, 270] width 10 height 10
checkbox input "true"
drag, startPoint x: 623, startPoint y: 227, endPoint x: 683, endPoint y: 225, distance: 59.7
click at [683, 225] on td "UFL849S" at bounding box center [665, 228] width 107 height 44
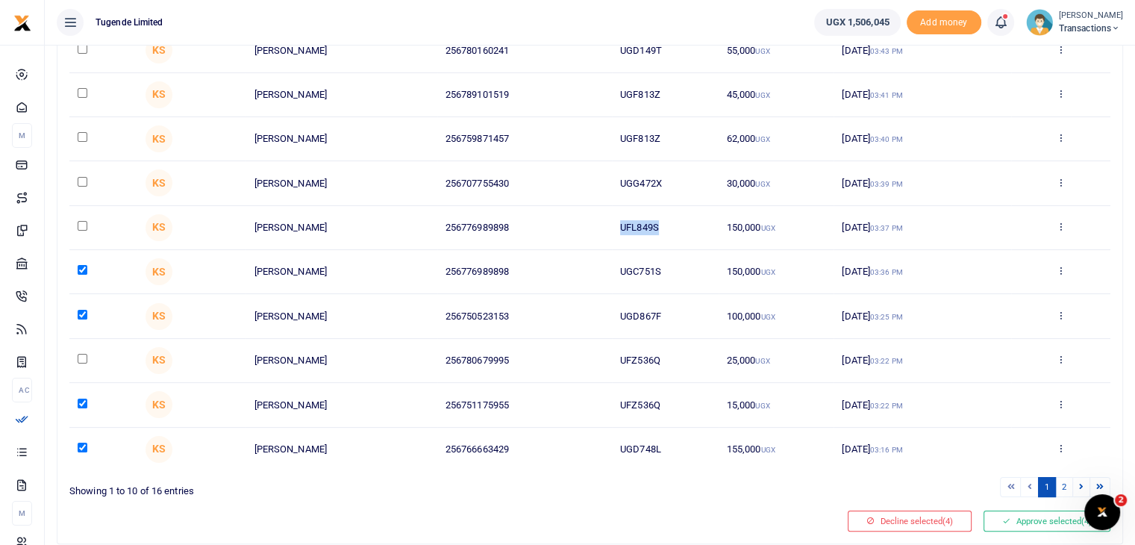
drag, startPoint x: 618, startPoint y: 225, endPoint x: 669, endPoint y: 231, distance: 51.8
click at [669, 231] on td "UFL849S" at bounding box center [665, 228] width 107 height 44
copy td "UFL849S"
click at [87, 222] on input "checkbox" at bounding box center [83, 226] width 10 height 10
checkbox input "true"
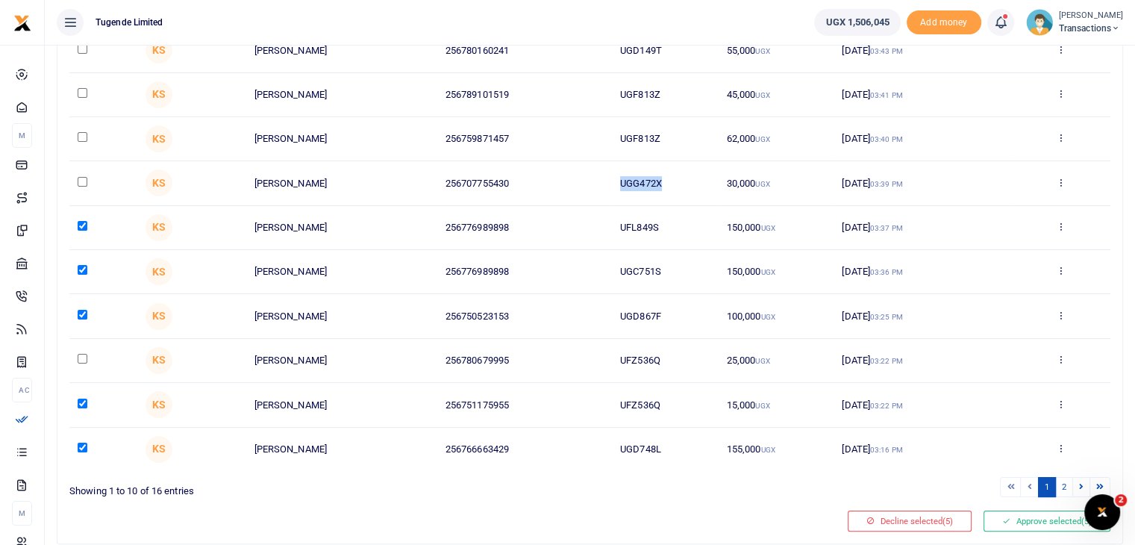
drag, startPoint x: 621, startPoint y: 176, endPoint x: 678, endPoint y: 183, distance: 57.8
click at [678, 183] on td "UGG472X" at bounding box center [665, 183] width 107 height 44
copy td "UGG472X"
click at [82, 179] on input "checkbox" at bounding box center [83, 182] width 10 height 10
checkbox input "true"
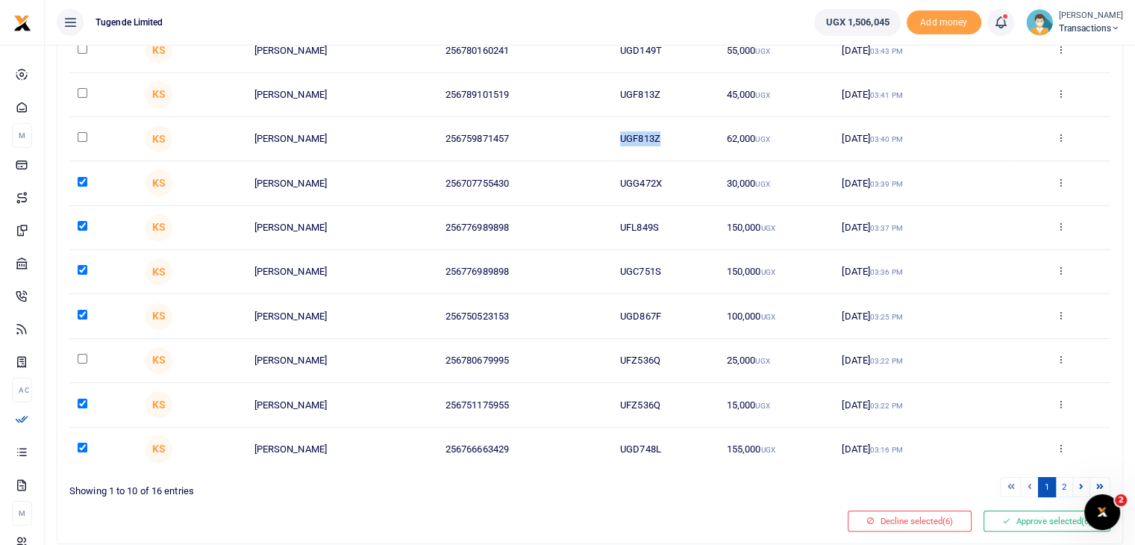
drag, startPoint x: 620, startPoint y: 137, endPoint x: 673, endPoint y: 138, distance: 53.0
click at [673, 138] on td "UGF813Z" at bounding box center [665, 139] width 107 height 44
copy td "UGF813Z"
click at [80, 137] on input "checkbox" at bounding box center [83, 137] width 10 height 10
checkbox input "true"
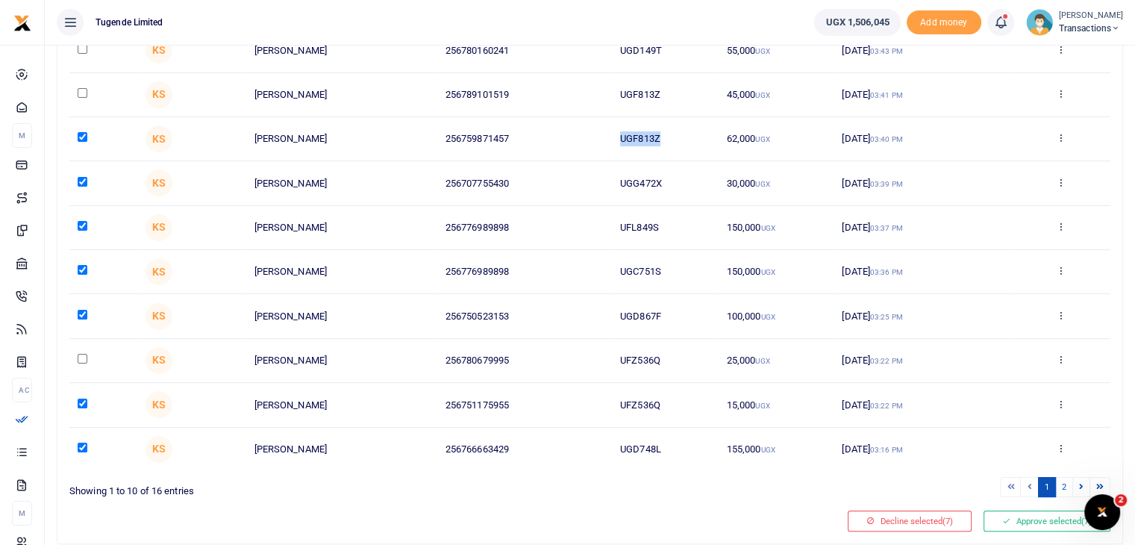
click at [83, 90] on input "checkbox" at bounding box center [83, 93] width 10 height 10
checkbox input "true"
drag, startPoint x: 619, startPoint y: 51, endPoint x: 694, endPoint y: 60, distance: 75.1
click at [694, 60] on td "UGD149T" at bounding box center [665, 50] width 107 height 44
copy td "UGD149T"
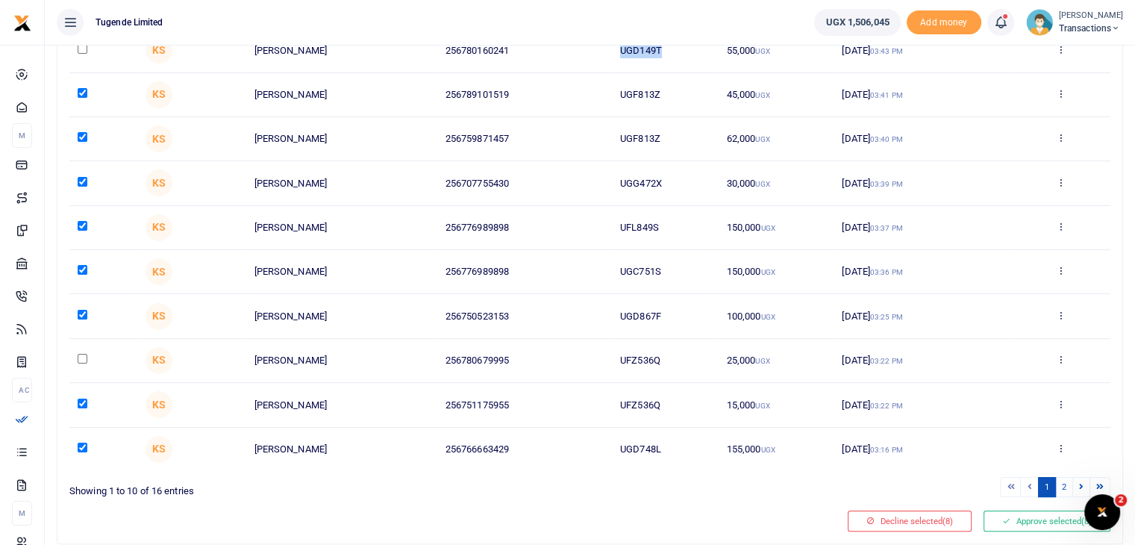
click at [84, 47] on input "checkbox" at bounding box center [83, 49] width 10 height 10
checkbox input "true"
click at [1040, 516] on button "Approve selected (9)" at bounding box center [1046, 520] width 127 height 21
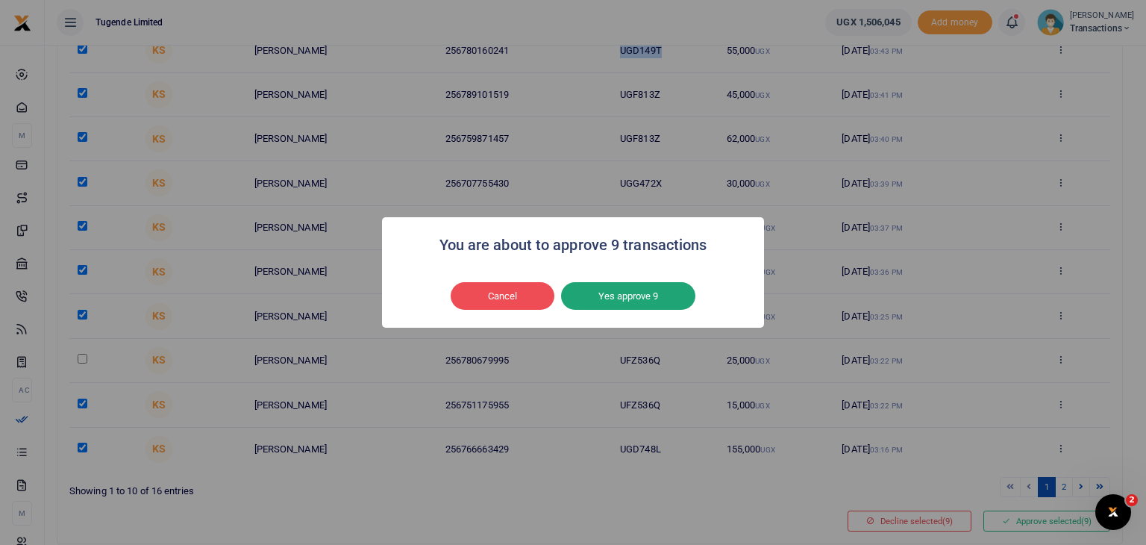
click at [648, 298] on button "Yes approve 9" at bounding box center [628, 296] width 134 height 28
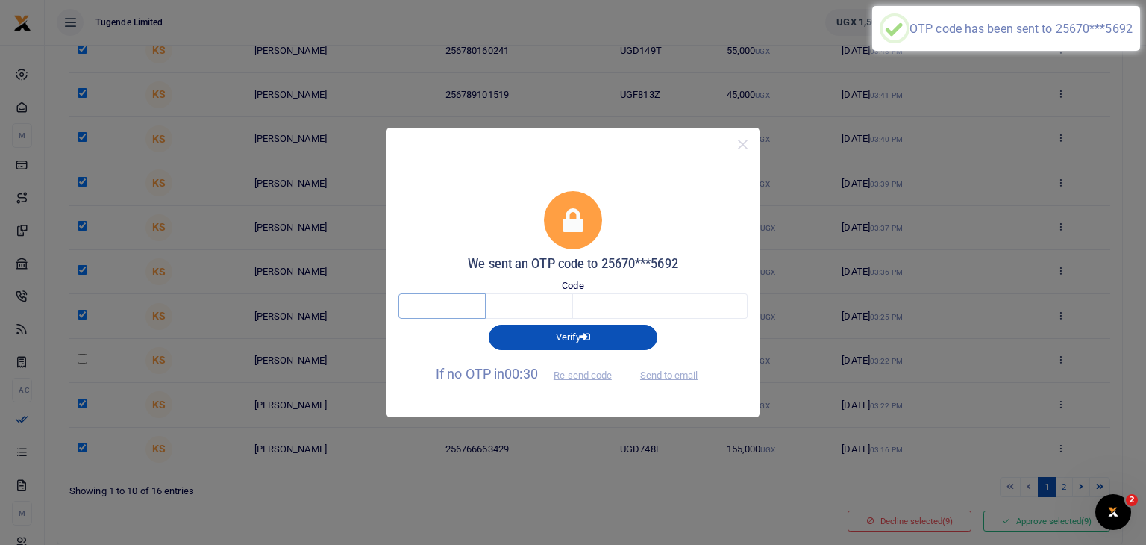
click at [452, 304] on input "text" at bounding box center [441, 305] width 87 height 25
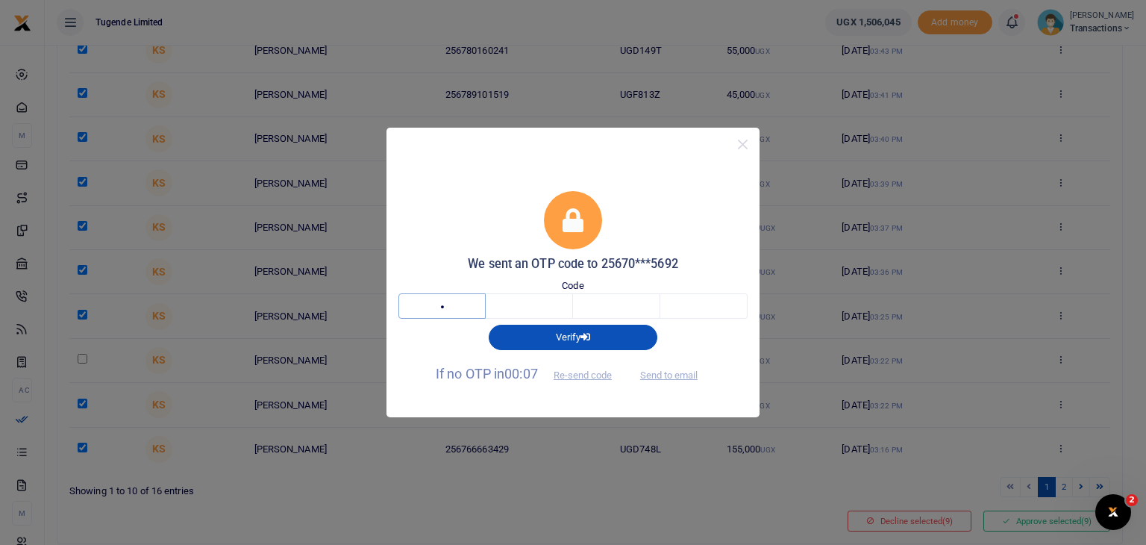
type input "7"
type input "3"
type input "9"
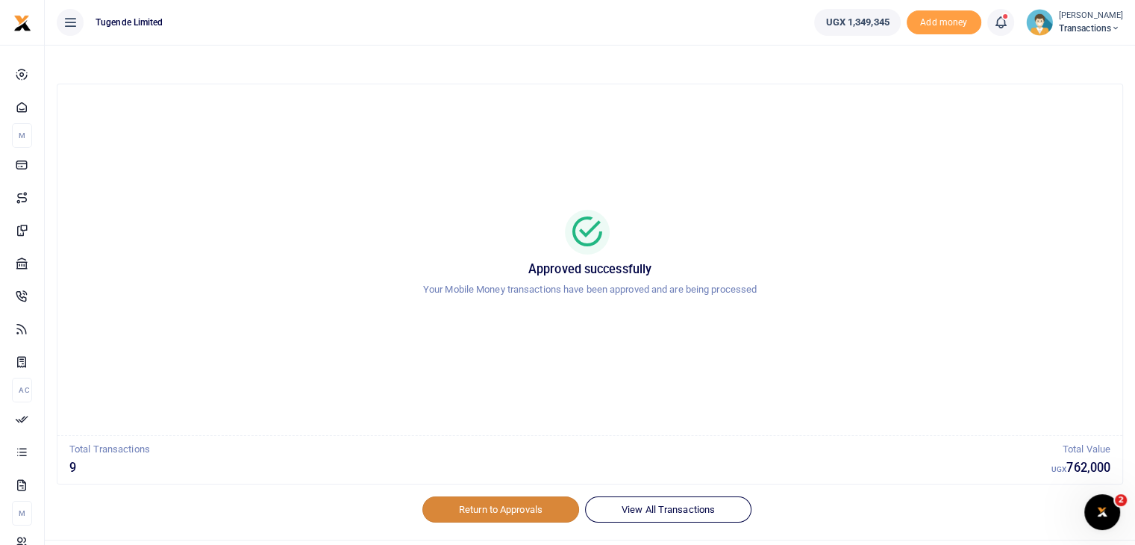
click at [504, 504] on link "Return to Approvals" at bounding box center [500, 508] width 157 height 25
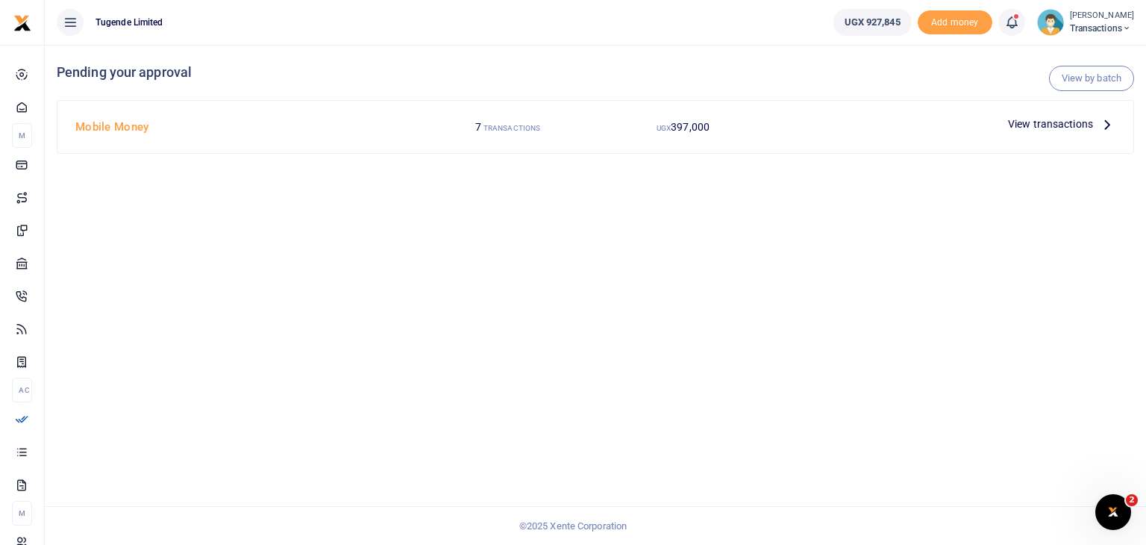
click at [1023, 122] on span "View transactions" at bounding box center [1050, 124] width 85 height 16
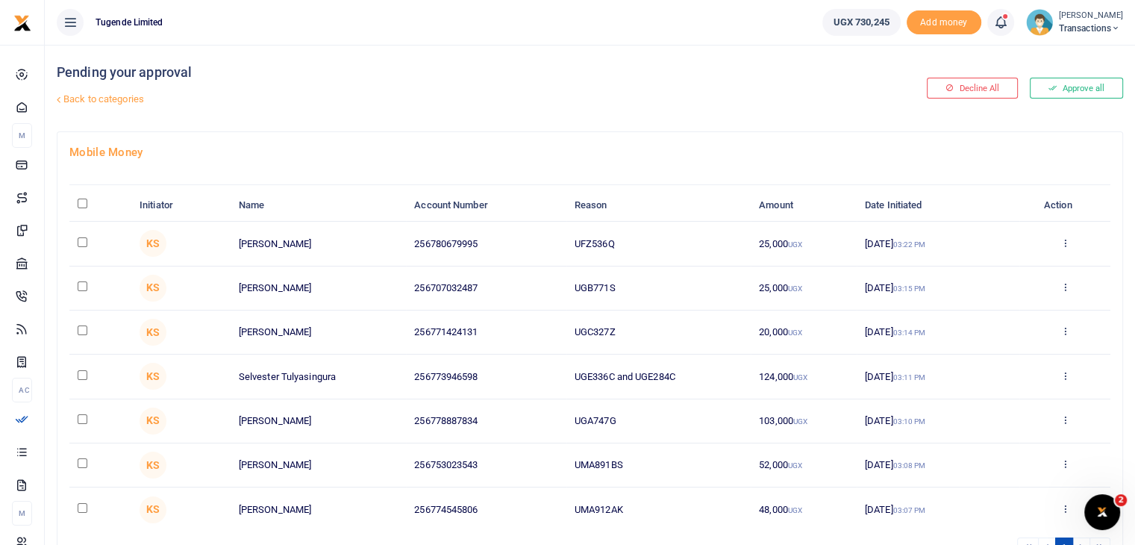
scroll to position [107, 0]
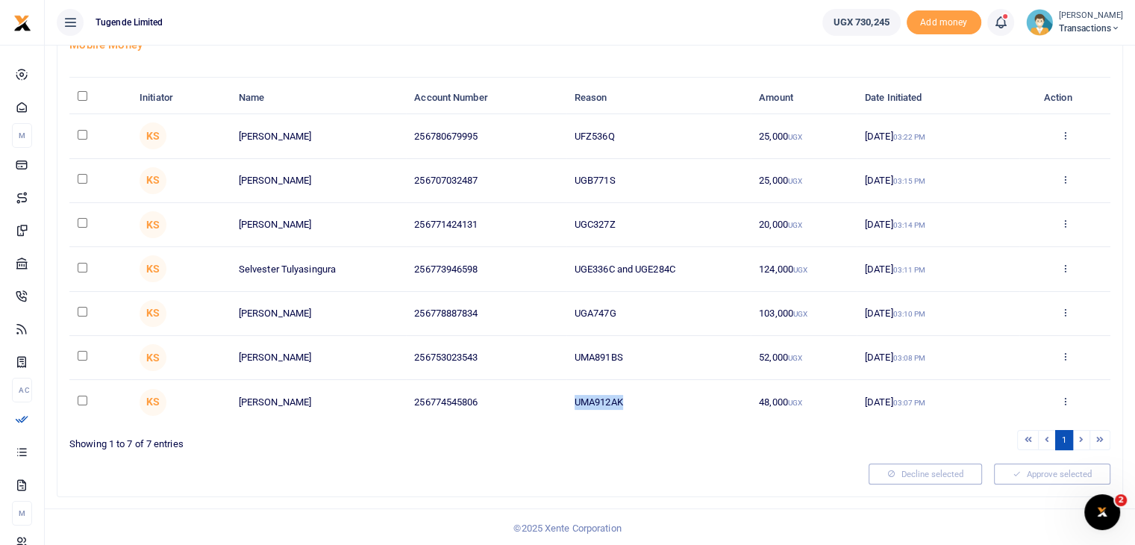
drag, startPoint x: 563, startPoint y: 395, endPoint x: 642, endPoint y: 392, distance: 79.1
click at [642, 392] on tr "KS Julius Ouke 256774545806 UMA912AK 48,000 UGX 13 Aug 2025 03:07 PM Approve De…" at bounding box center [589, 401] width 1041 height 43
copy tr "UMA912AK"
click at [81, 398] on input "checkbox" at bounding box center [83, 400] width 10 height 10
checkbox input "true"
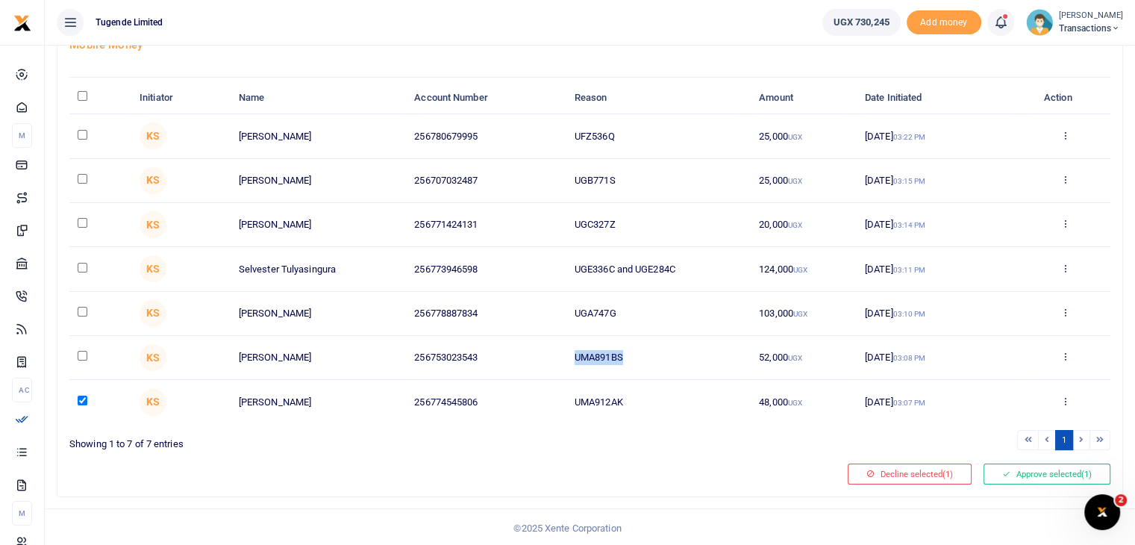
drag, startPoint x: 573, startPoint y: 349, endPoint x: 658, endPoint y: 356, distance: 85.3
click at [658, 356] on td "UMA891BS" at bounding box center [658, 358] width 184 height 44
copy td "UMA891BS"
click at [83, 354] on input "checkbox" at bounding box center [83, 356] width 10 height 10
checkbox input "true"
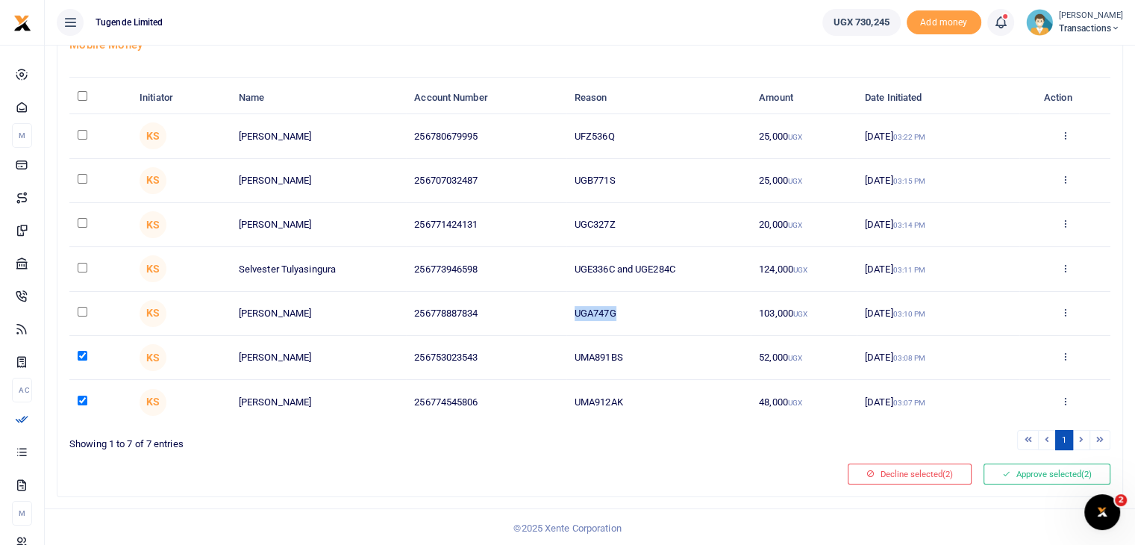
drag, startPoint x: 570, startPoint y: 310, endPoint x: 671, endPoint y: 310, distance: 100.7
click at [671, 310] on td "UGA747G" at bounding box center [658, 314] width 184 height 44
copy td "UGA747G"
click at [80, 310] on input "checkbox" at bounding box center [83, 312] width 10 height 10
checkbox input "true"
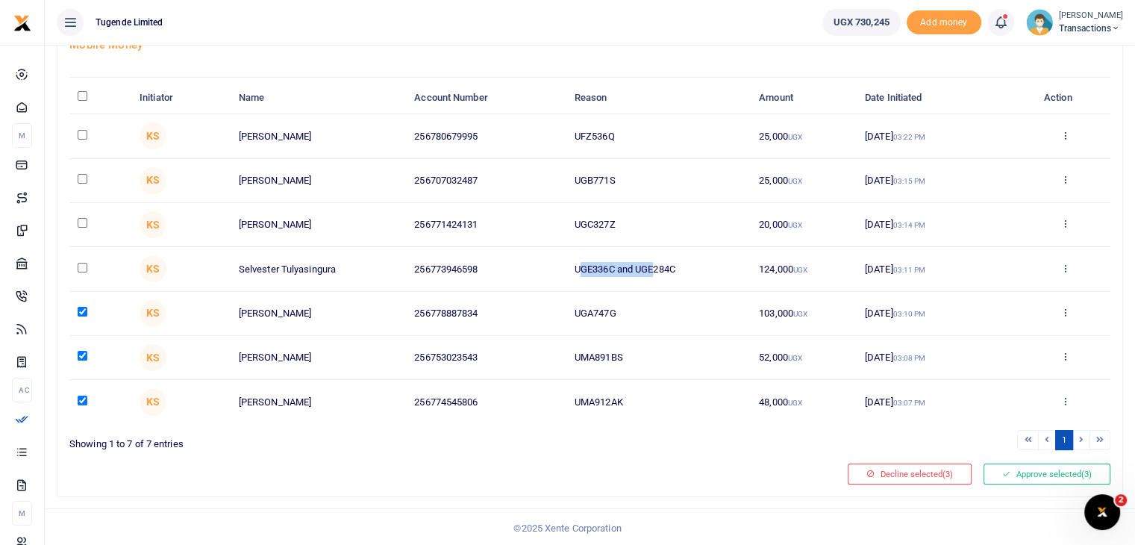
drag, startPoint x: 578, startPoint y: 263, endPoint x: 654, endPoint y: 262, distance: 75.4
click at [654, 262] on td "UGE336C and UGE284C" at bounding box center [658, 269] width 184 height 44
drag, startPoint x: 574, startPoint y: 269, endPoint x: 702, endPoint y: 268, distance: 128.3
click at [702, 268] on td "UGE336C and UGE284C" at bounding box center [658, 269] width 184 height 44
copy td "UGE336C and UGE284C"
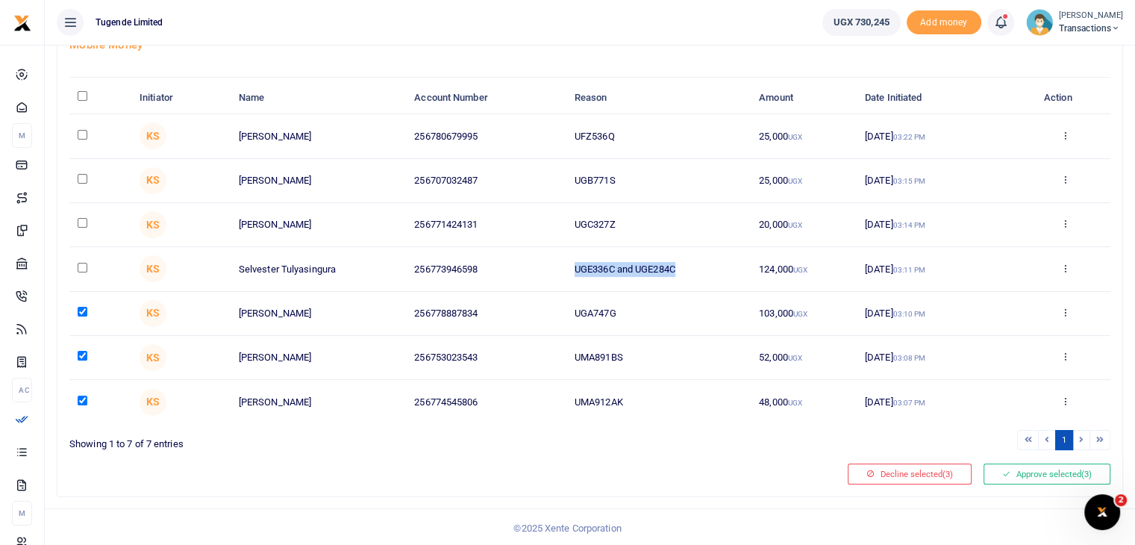
click at [81, 266] on input "checkbox" at bounding box center [83, 268] width 10 height 10
checkbox input "true"
drag, startPoint x: 572, startPoint y: 219, endPoint x: 682, endPoint y: 224, distance: 109.8
click at [682, 224] on td "UGC327Z" at bounding box center [658, 225] width 184 height 44
copy td "UGC327Z"
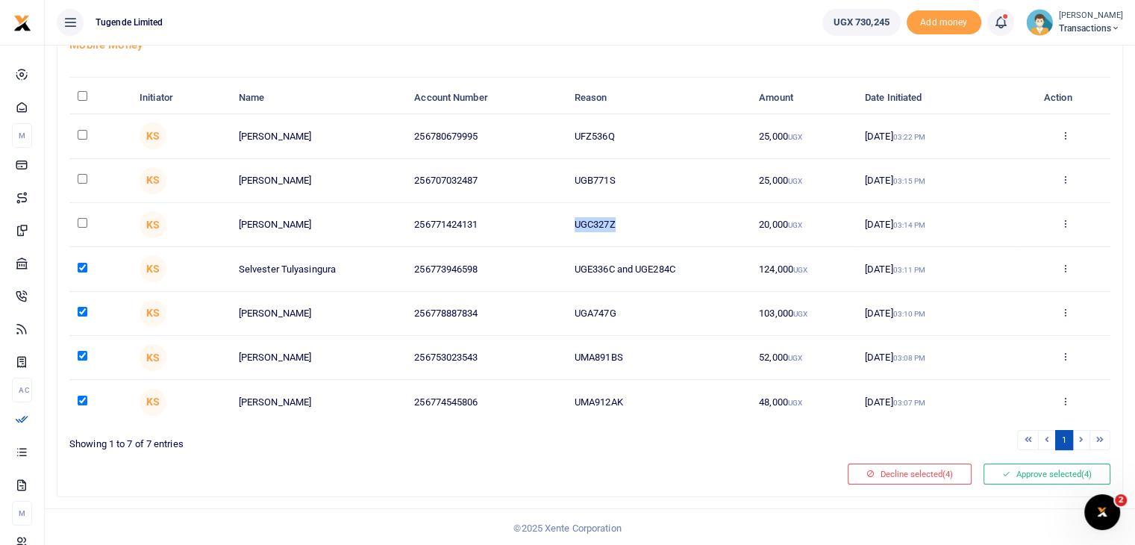
click at [80, 220] on input "checkbox" at bounding box center [83, 223] width 10 height 10
checkbox input "true"
drag, startPoint x: 569, startPoint y: 178, endPoint x: 645, endPoint y: 178, distance: 75.3
click at [645, 178] on td "UGB771S" at bounding box center [658, 181] width 184 height 44
copy td "UGB771S"
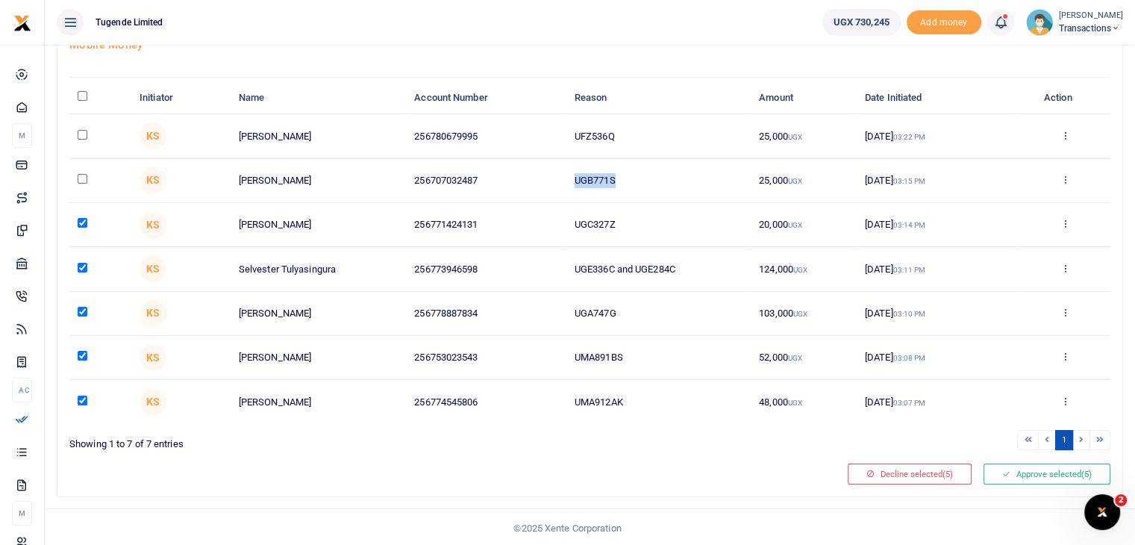
click at [81, 176] on input "checkbox" at bounding box center [83, 179] width 10 height 10
checkbox input "true"
drag, startPoint x: 574, startPoint y: 139, endPoint x: 683, endPoint y: 139, distance: 109.7
click at [683, 139] on td "UFZ536Q" at bounding box center [658, 136] width 184 height 44
copy td "UFZ536Q"
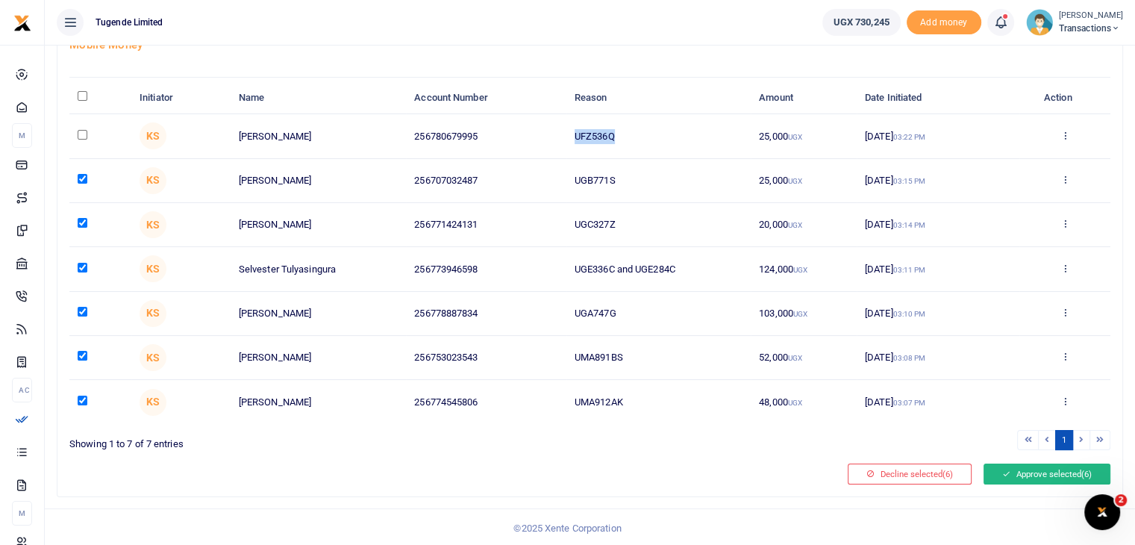
click at [1033, 471] on button "Approve selected (6)" at bounding box center [1046, 473] width 127 height 21
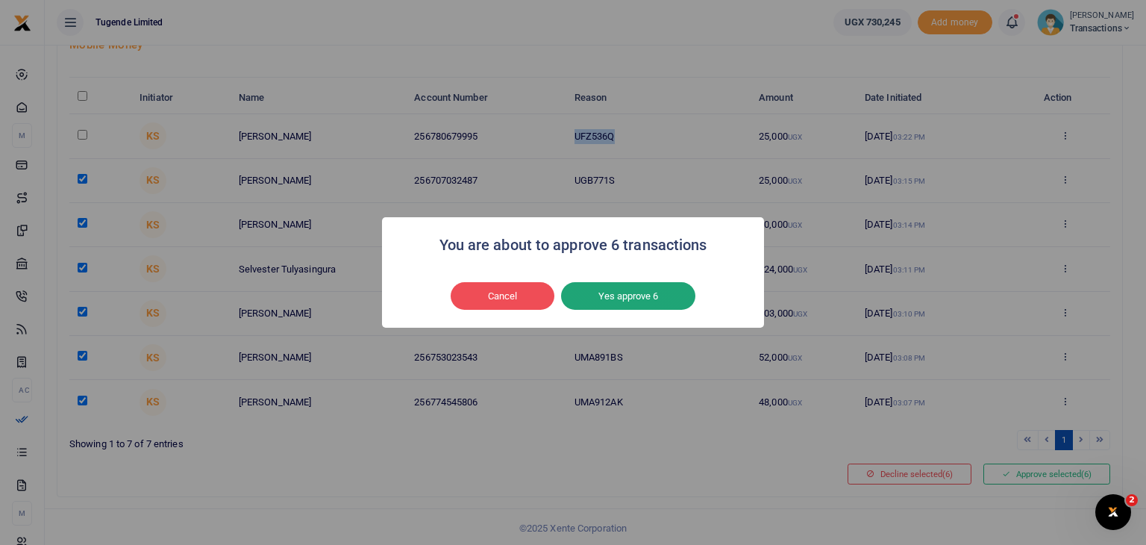
click at [625, 291] on button "Yes approve 6" at bounding box center [628, 296] width 134 height 28
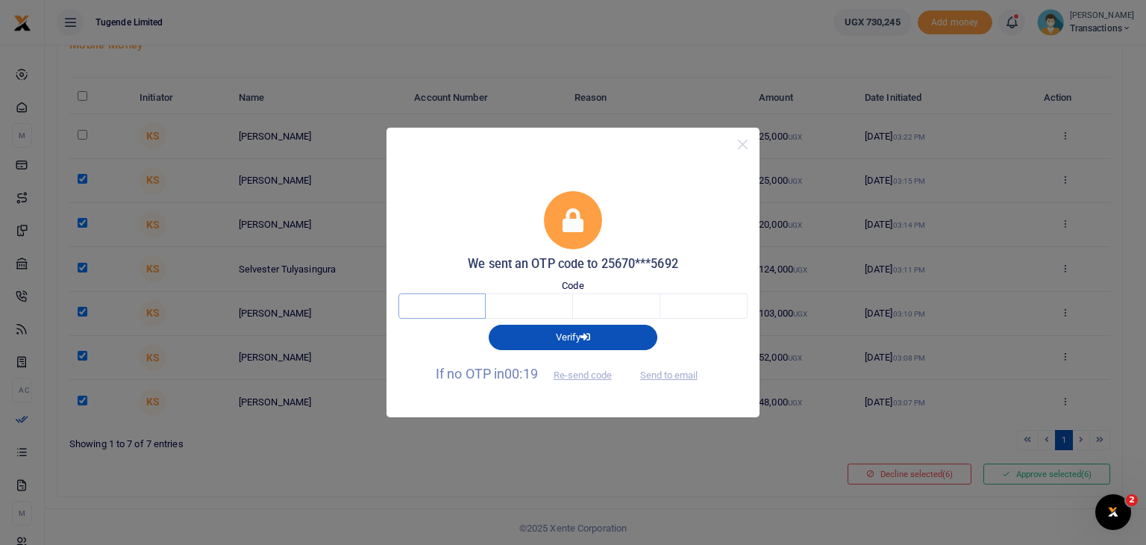
click at [433, 314] on input "text" at bounding box center [441, 305] width 87 height 25
type input "9"
type input "7"
type input "2"
type input "9"
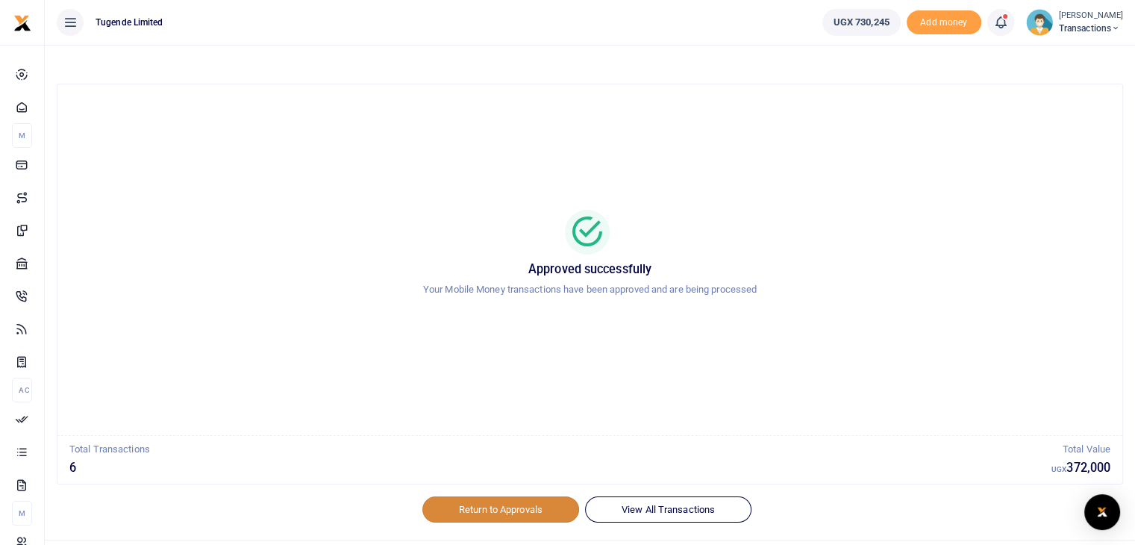
click at [504, 518] on link "Return to Approvals" at bounding box center [500, 508] width 157 height 25
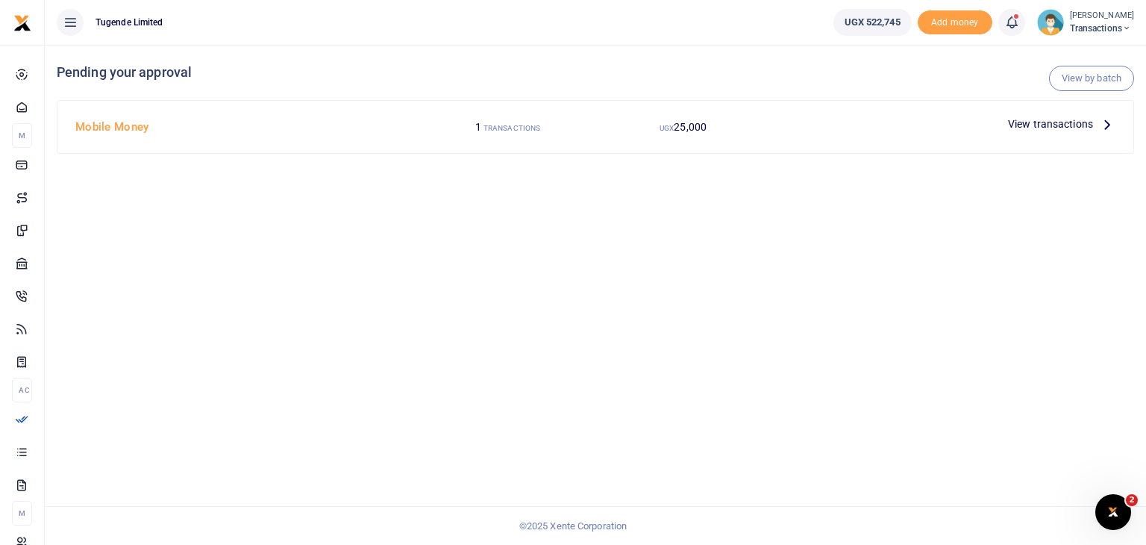
click at [1052, 24] on img at bounding box center [1050, 22] width 27 height 27
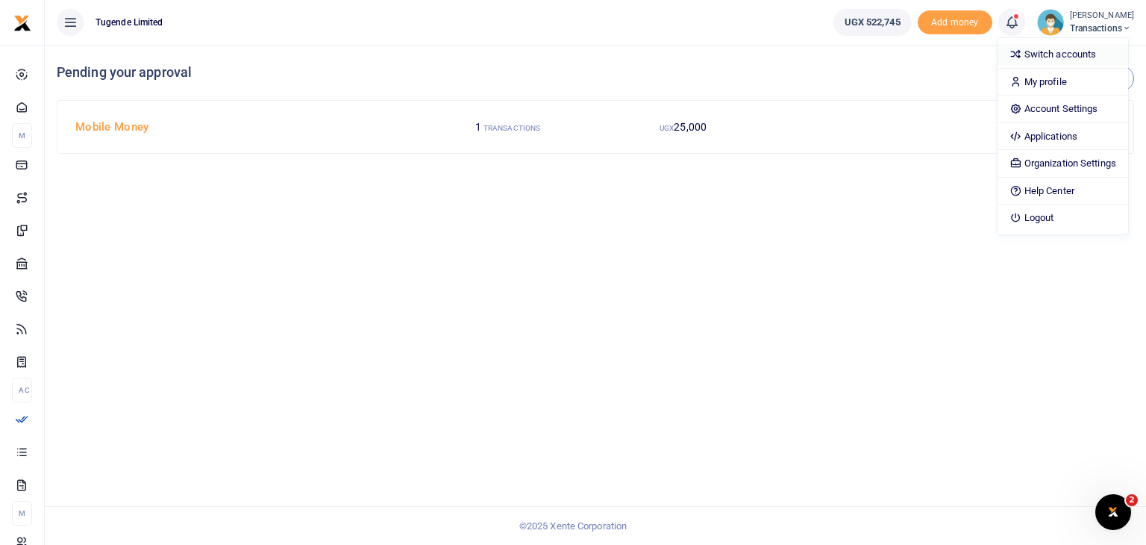
click at [1044, 60] on link "Switch accounts" at bounding box center [1062, 54] width 131 height 21
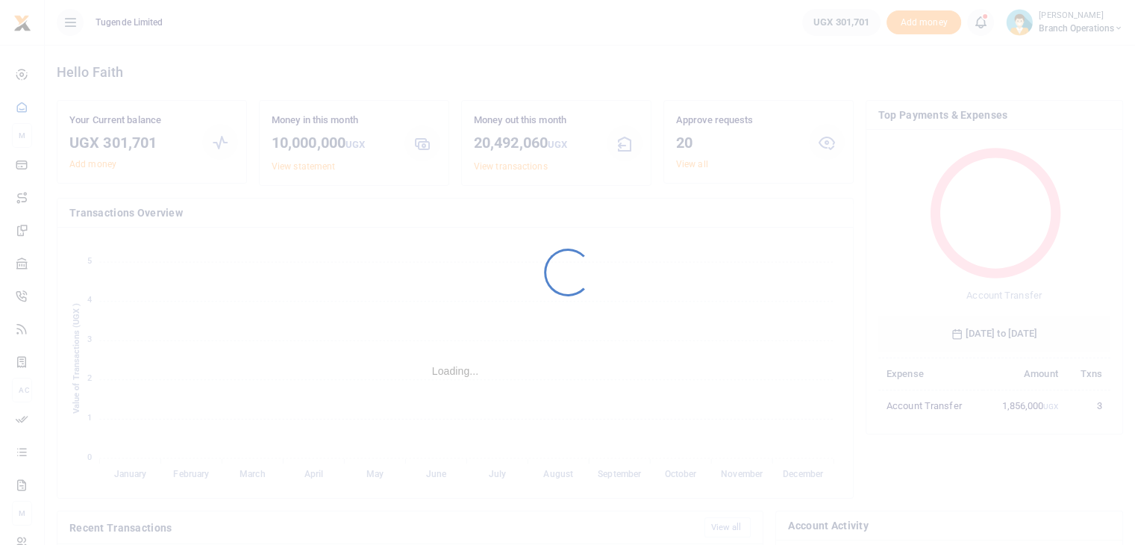
scroll to position [198, 221]
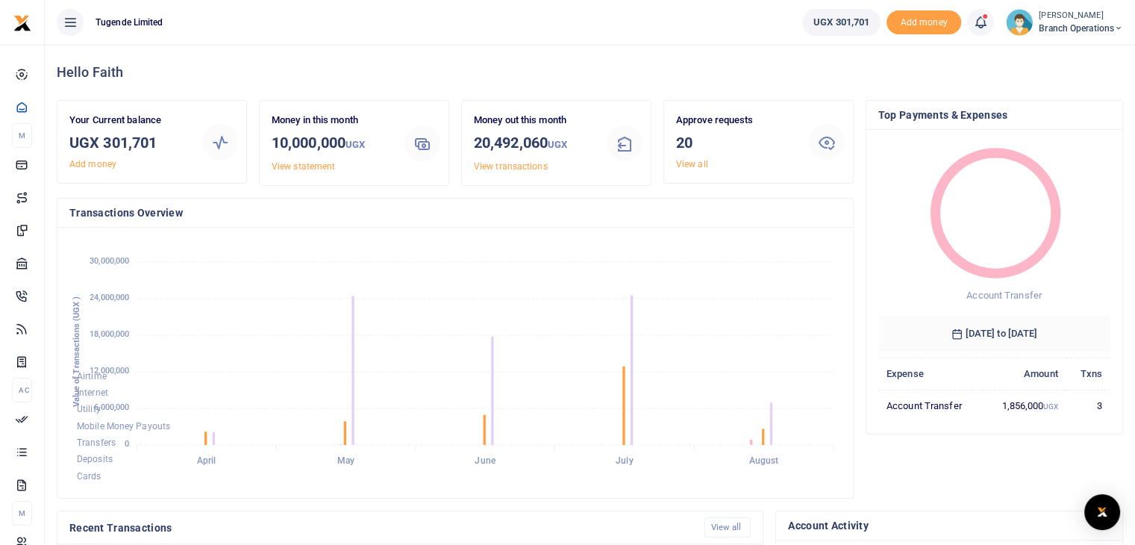
click at [689, 163] on link "View all" at bounding box center [692, 164] width 32 height 10
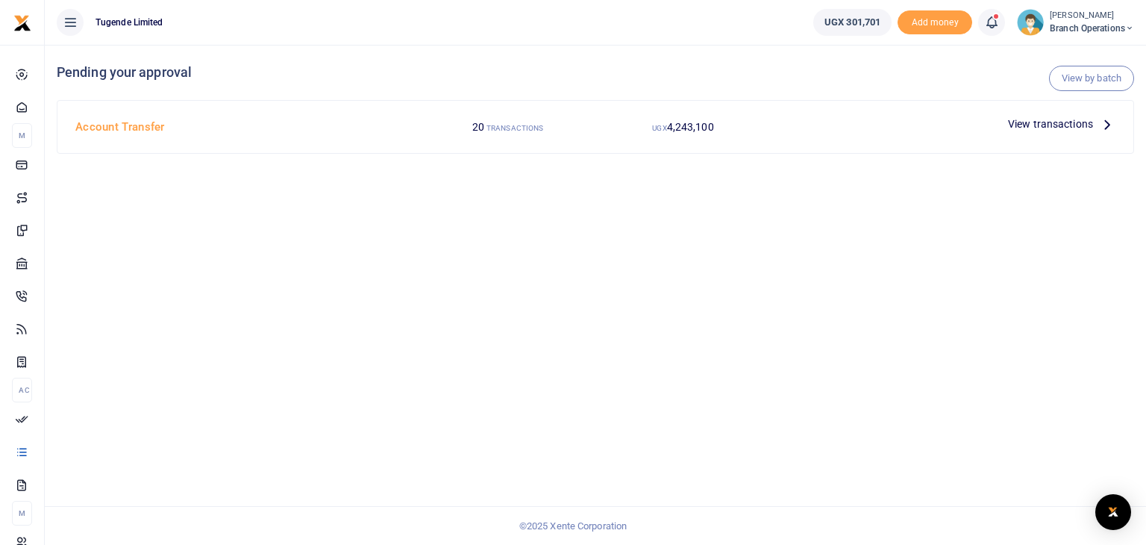
click at [1059, 127] on span "View transactions" at bounding box center [1050, 124] width 85 height 16
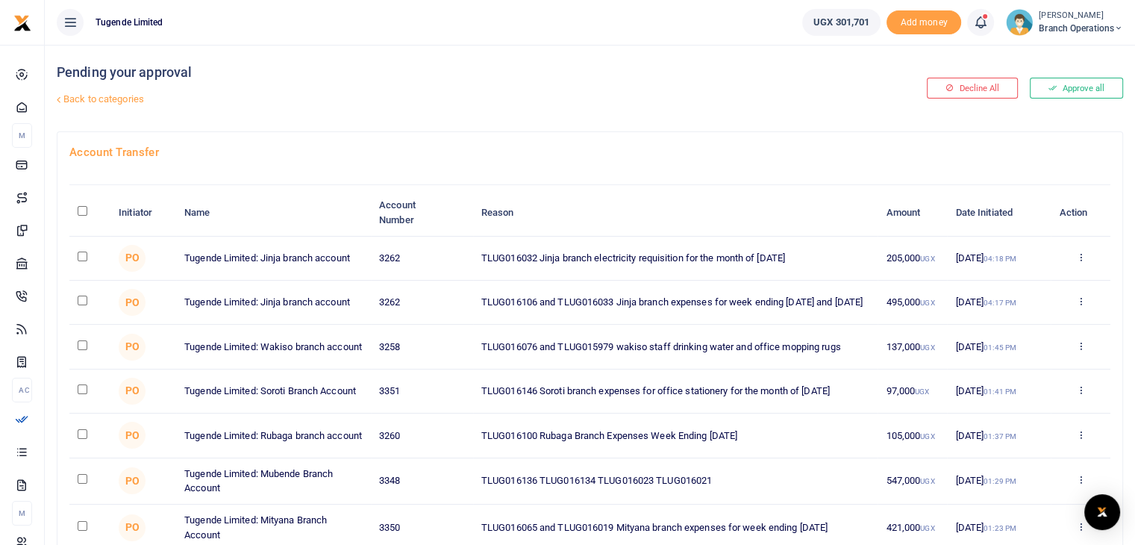
click at [79, 253] on input "checkbox" at bounding box center [83, 256] width 10 height 10
checkbox input "true"
click at [1082, 257] on icon at bounding box center [1080, 256] width 10 height 10
click at [1006, 290] on link "Approve" at bounding box center [1026, 282] width 118 height 21
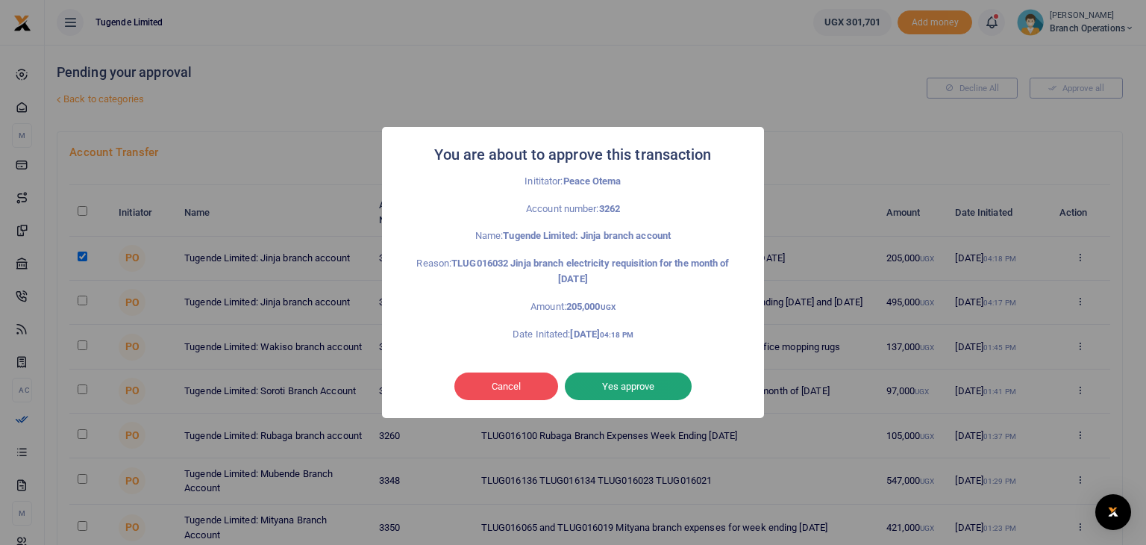
click at [668, 380] on button "Yes approve" at bounding box center [628, 386] width 127 height 28
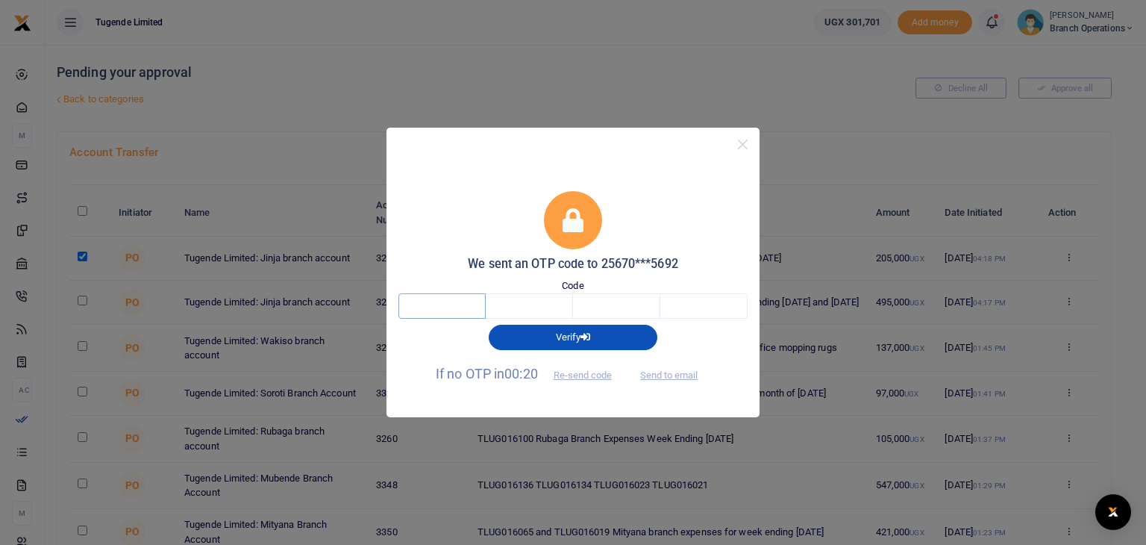
click at [440, 305] on input "text" at bounding box center [441, 305] width 87 height 25
type input "2"
type input "3"
type input "2"
type input "1"
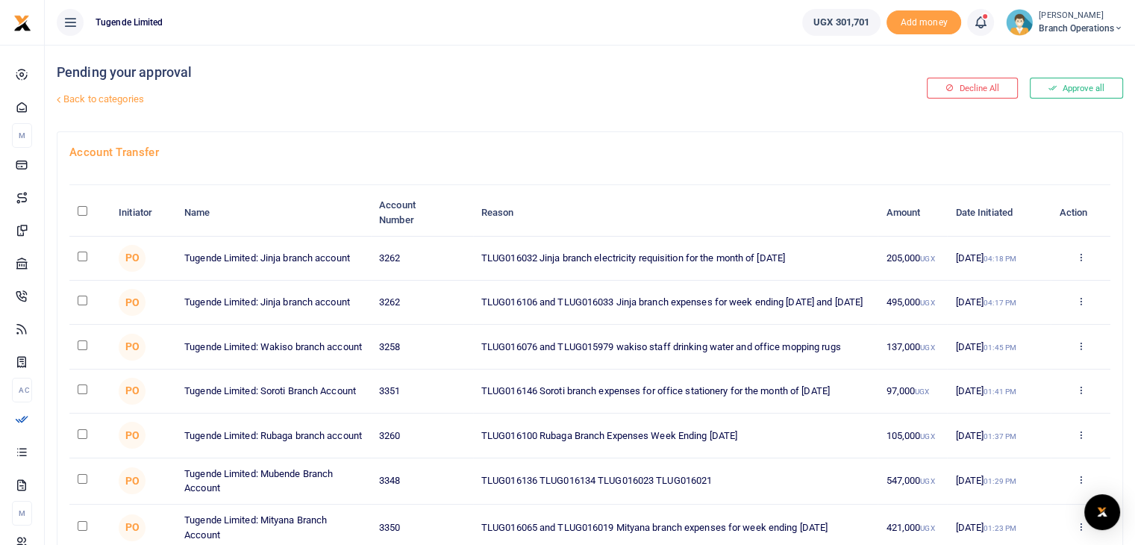
click at [84, 256] on input "checkbox" at bounding box center [83, 256] width 10 height 10
checkbox input "true"
click at [1082, 255] on icon at bounding box center [1080, 256] width 10 height 10
click at [1016, 278] on link "Approve" at bounding box center [1026, 282] width 118 height 21
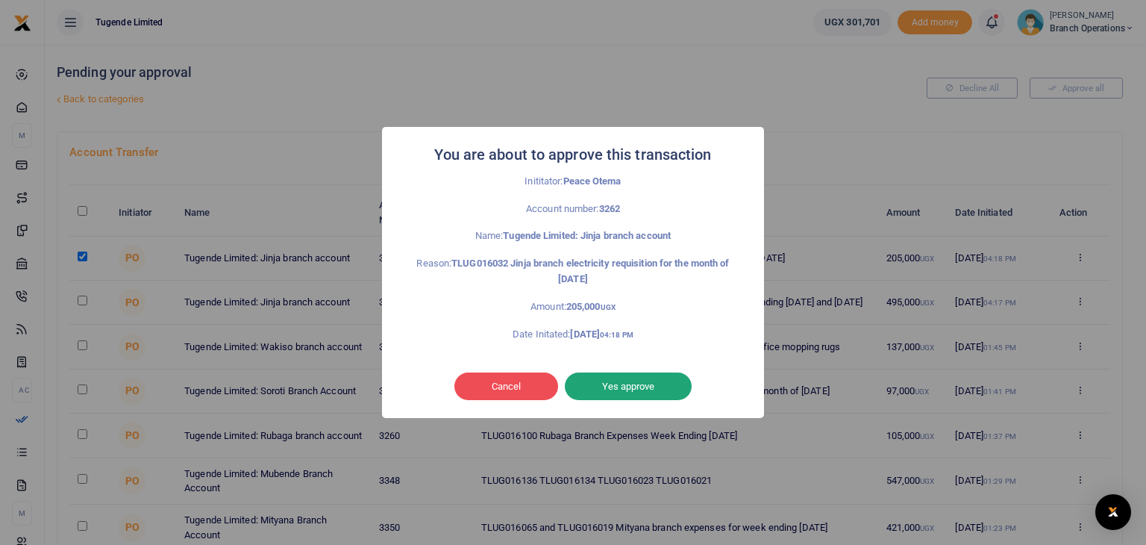
click at [630, 375] on button "Yes approve" at bounding box center [628, 386] width 127 height 28
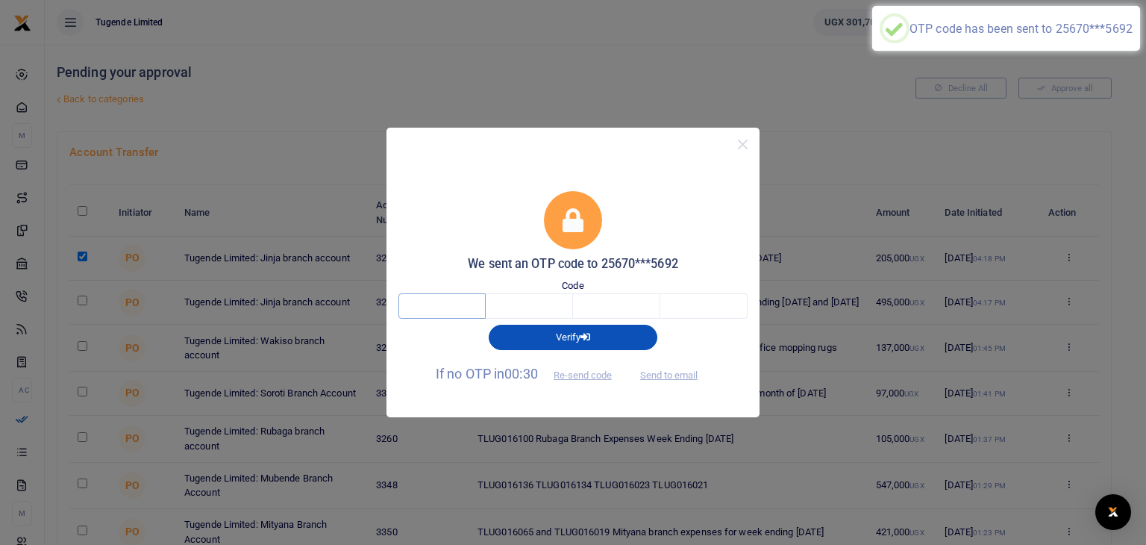
click at [442, 305] on input "text" at bounding box center [441, 305] width 87 height 25
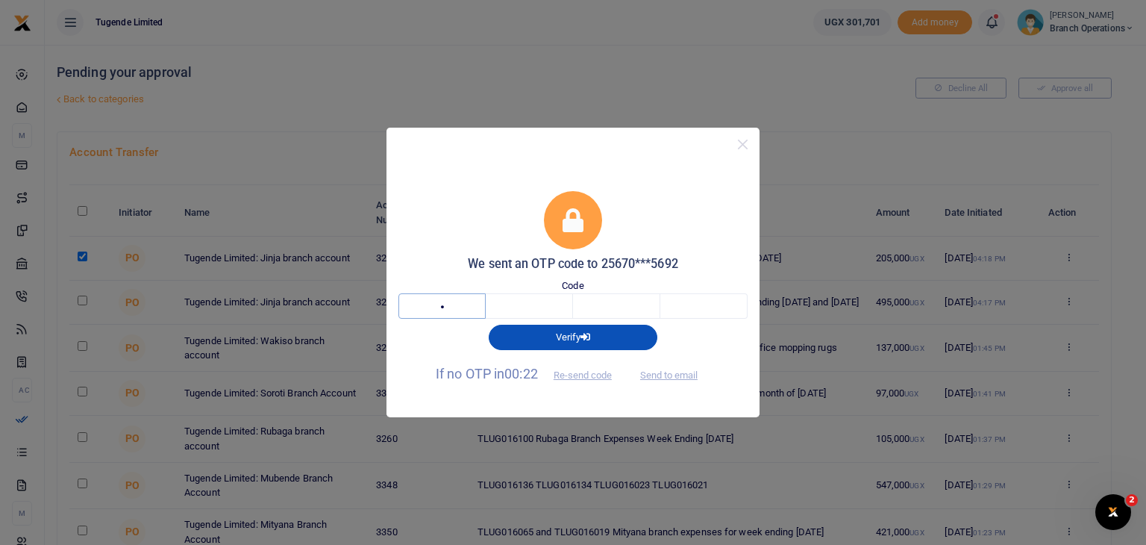
type input "8"
type input "5"
type input "2"
type input "6"
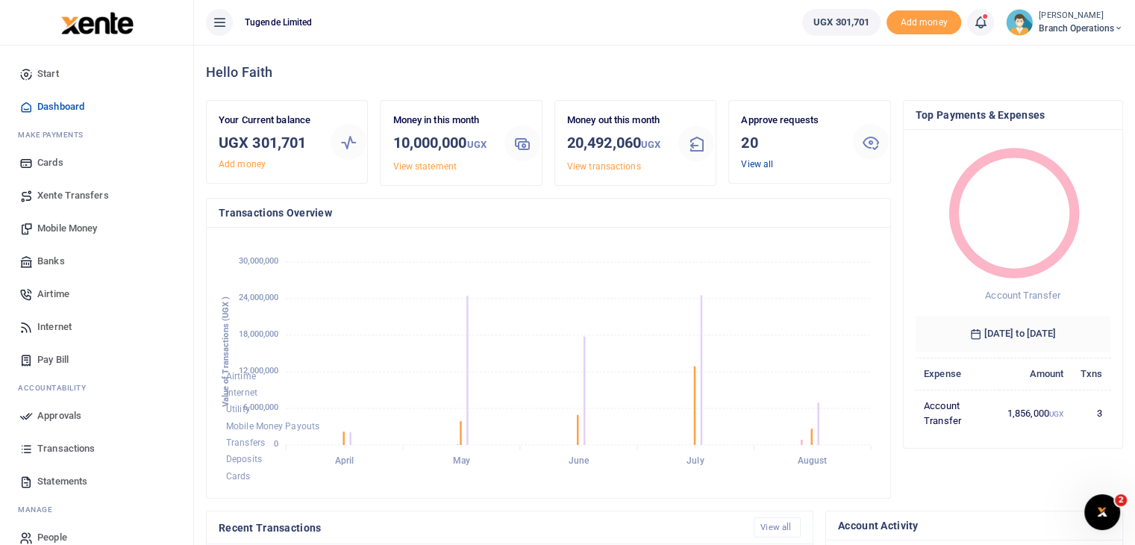
click at [759, 160] on link "View all" at bounding box center [757, 164] width 32 height 10
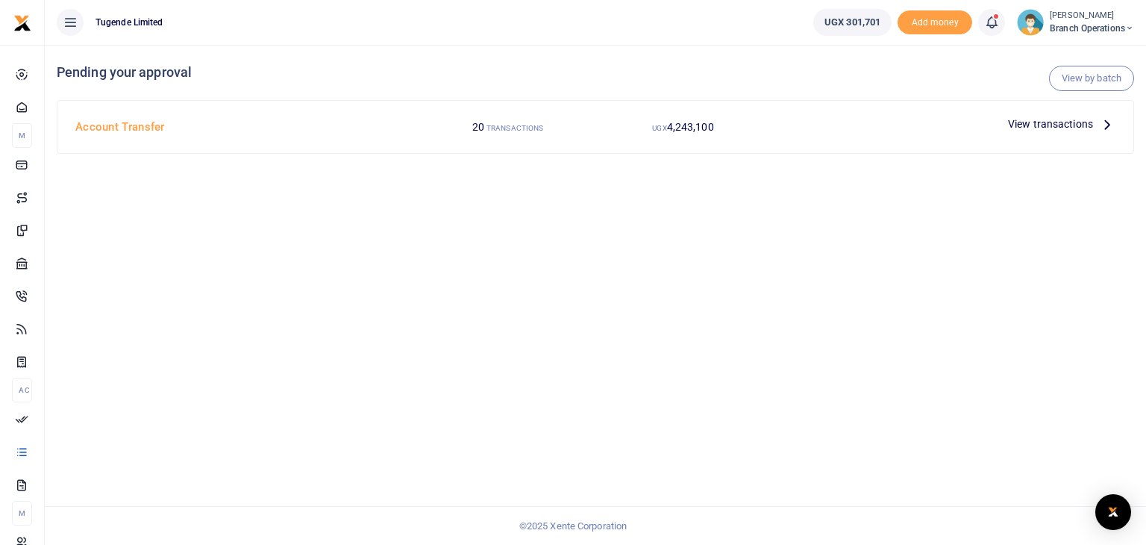
click at [1042, 126] on span "View transactions" at bounding box center [1050, 124] width 85 height 16
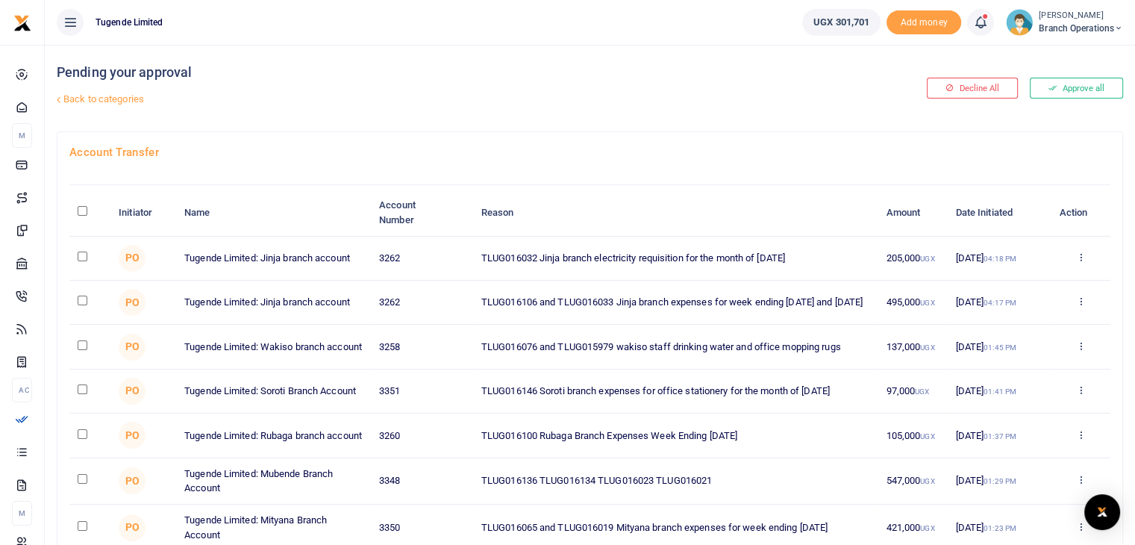
click at [81, 257] on input "checkbox" at bounding box center [83, 256] width 10 height 10
checkbox input "true"
click at [1077, 260] on icon at bounding box center [1080, 256] width 10 height 10
click at [1015, 281] on link "Approve" at bounding box center [1026, 282] width 118 height 21
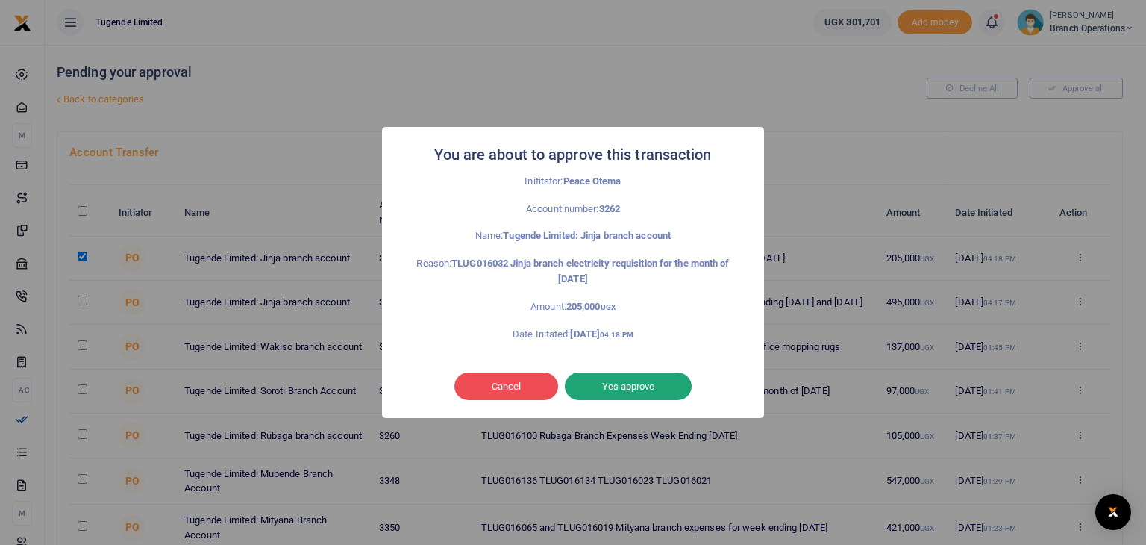
click at [654, 389] on button "Yes approve" at bounding box center [628, 386] width 127 height 28
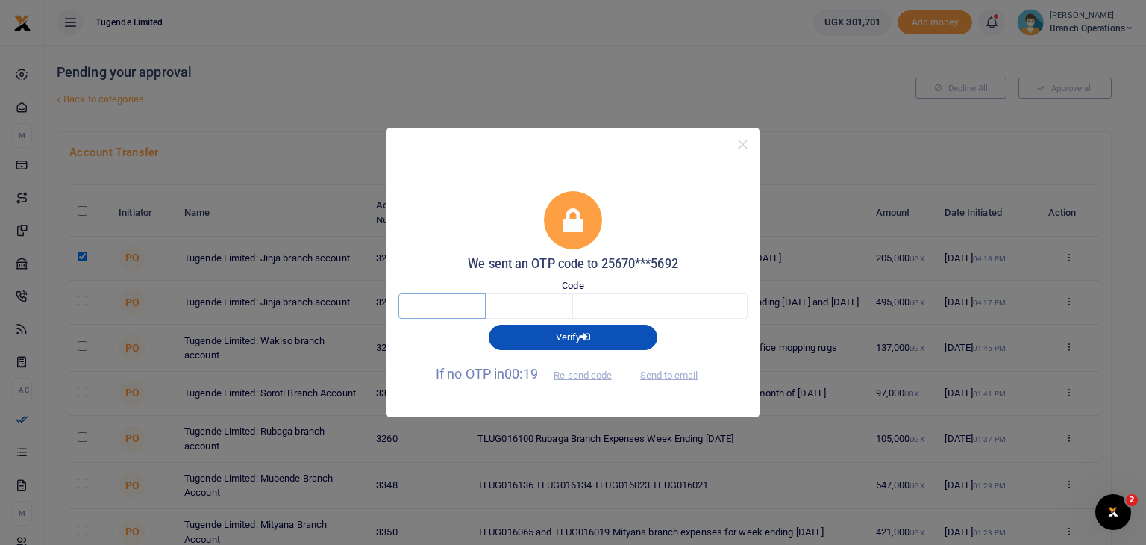
click at [445, 308] on input "text" at bounding box center [441, 305] width 87 height 25
type input "8"
type input "3"
type input "6"
type input "0"
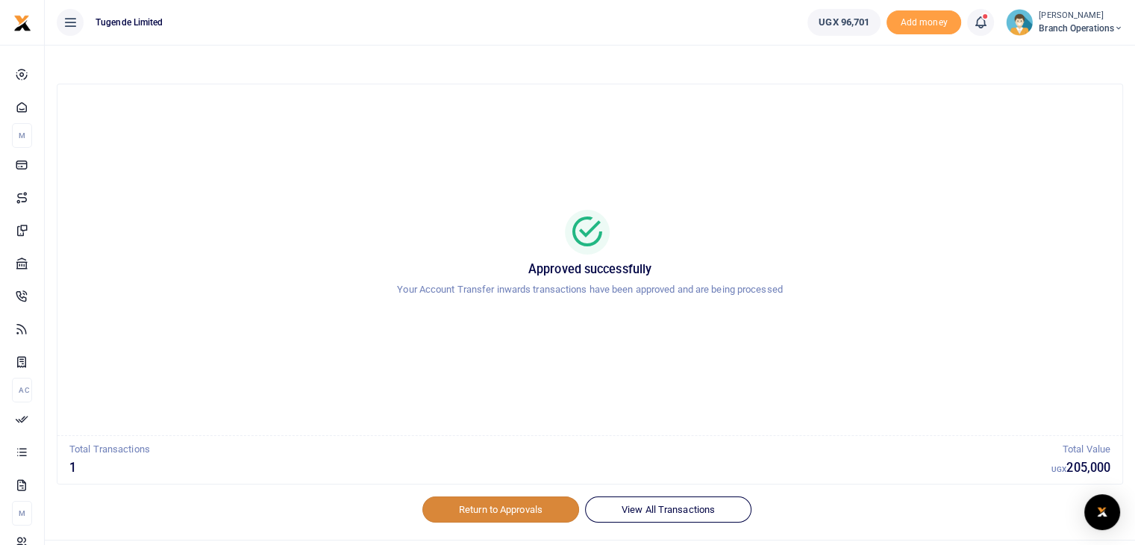
click at [501, 508] on link "Return to Approvals" at bounding box center [500, 508] width 157 height 25
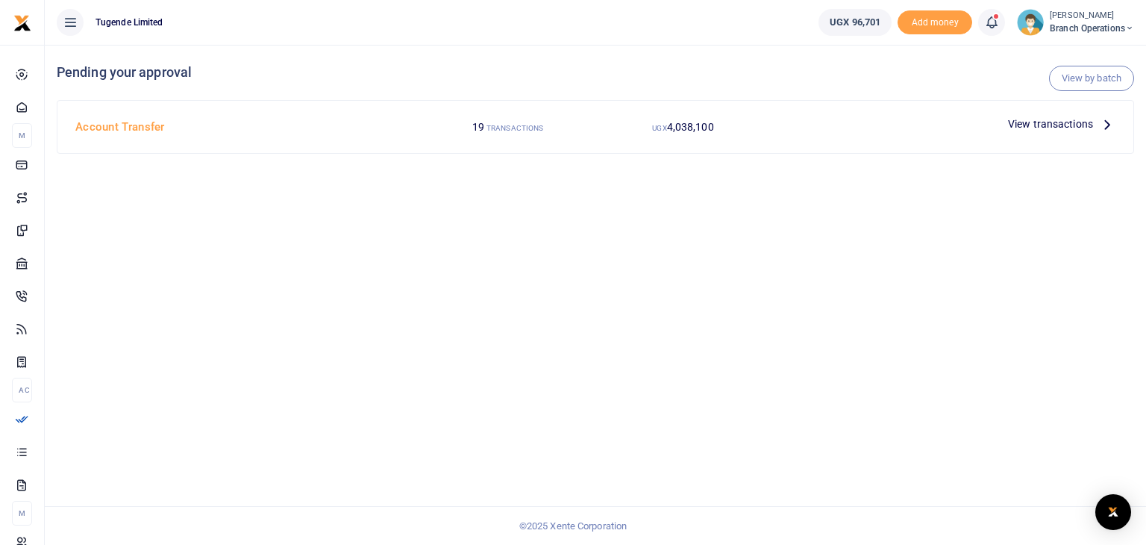
click at [1057, 122] on span "View transactions" at bounding box center [1050, 124] width 85 height 16
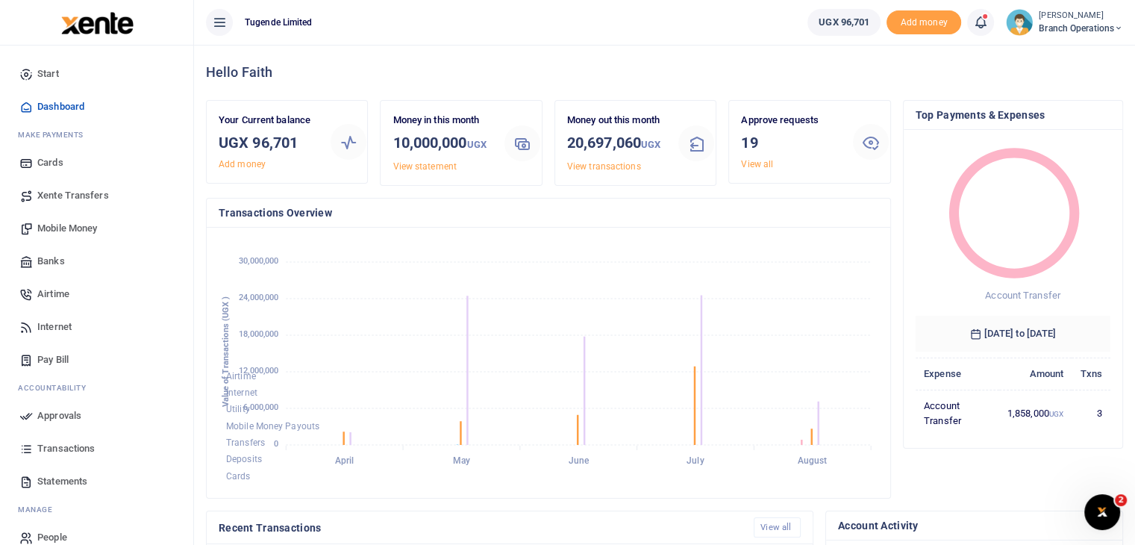
scroll to position [12, 12]
click at [1021, 22] on img at bounding box center [1019, 22] width 27 height 27
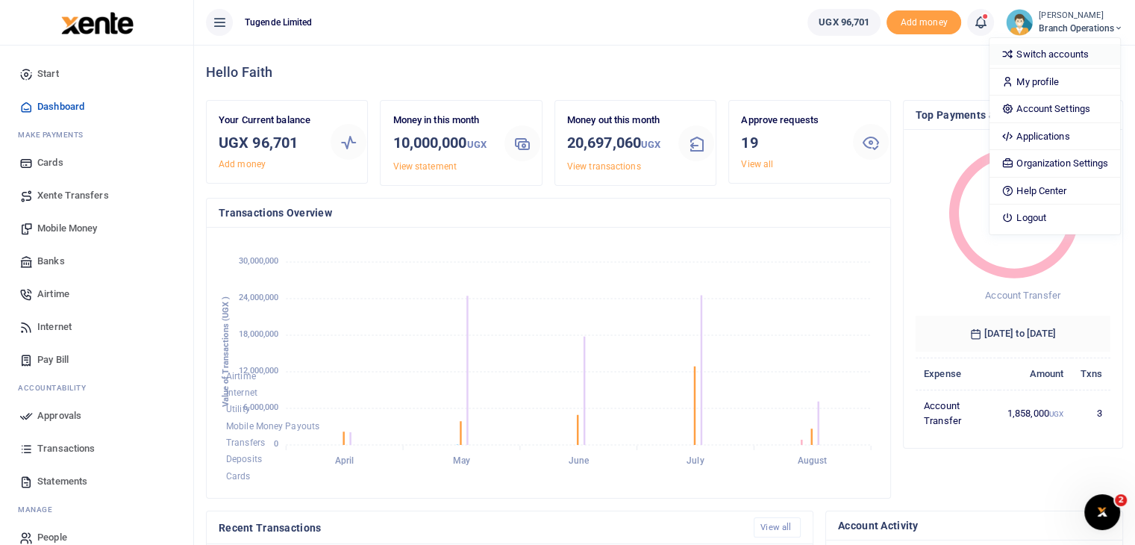
click at [1030, 54] on link "Switch accounts" at bounding box center [1054, 54] width 131 height 21
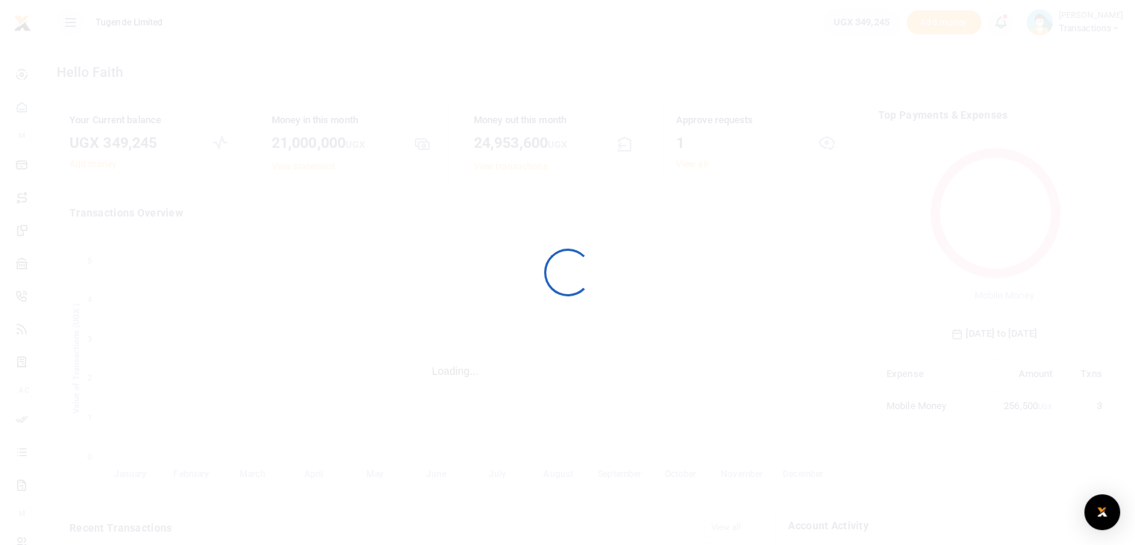
scroll to position [198, 221]
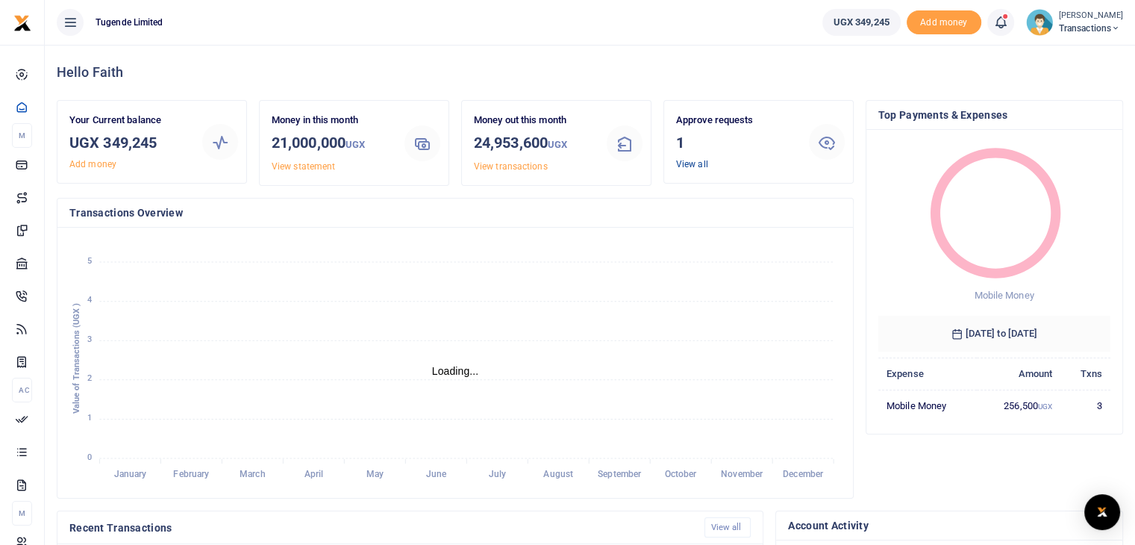
click at [700, 162] on link "View all" at bounding box center [692, 164] width 32 height 10
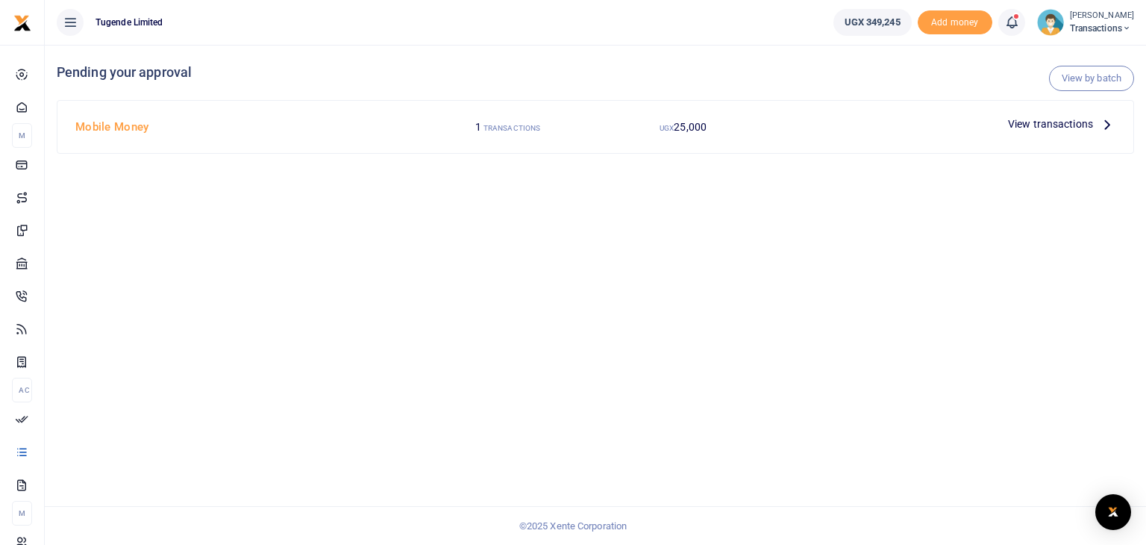
click at [1049, 125] on span "View transactions" at bounding box center [1050, 124] width 85 height 16
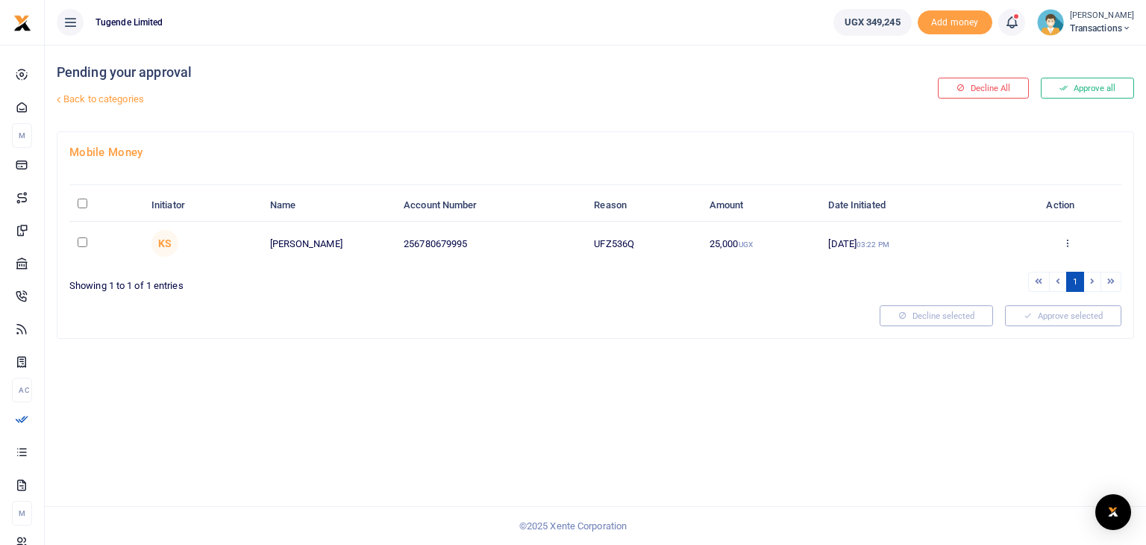
click at [82, 242] on input "checkbox" at bounding box center [83, 242] width 10 height 10
checkbox input "true"
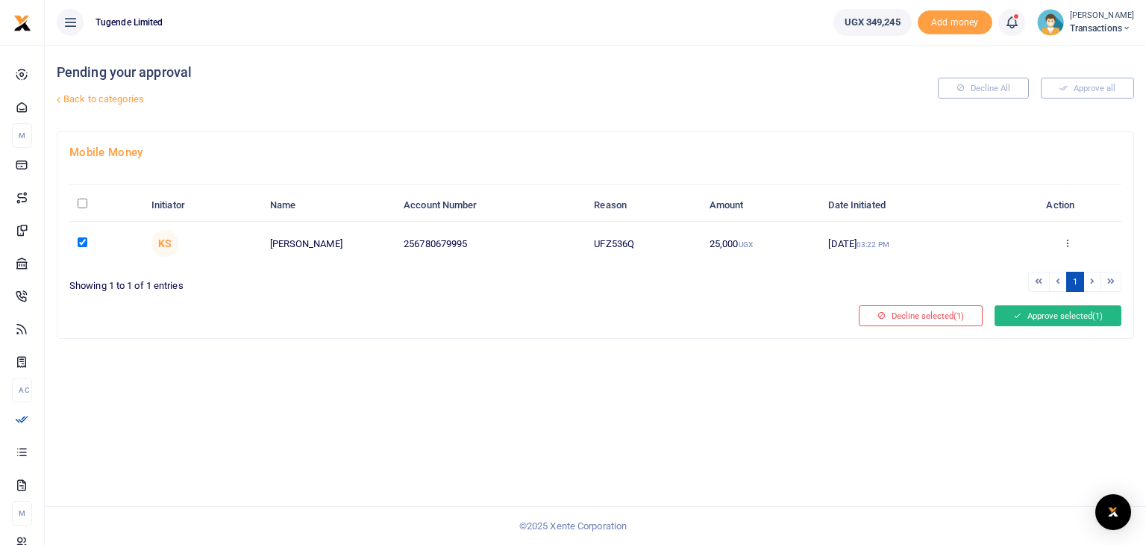
click at [1035, 318] on button "Approve selected (1)" at bounding box center [1057, 315] width 127 height 21
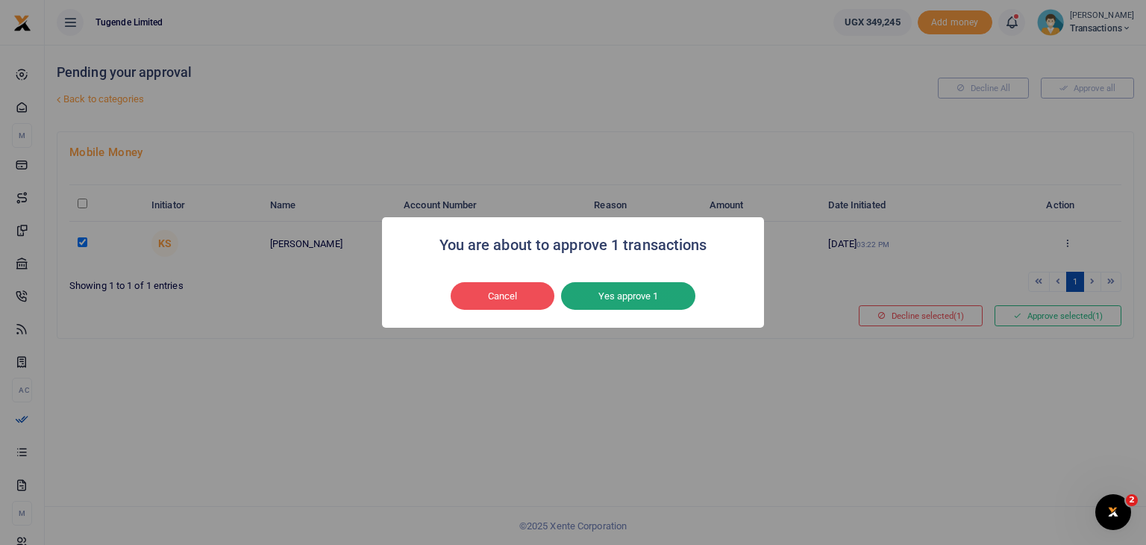
click at [659, 298] on button "Yes approve 1" at bounding box center [628, 296] width 134 height 28
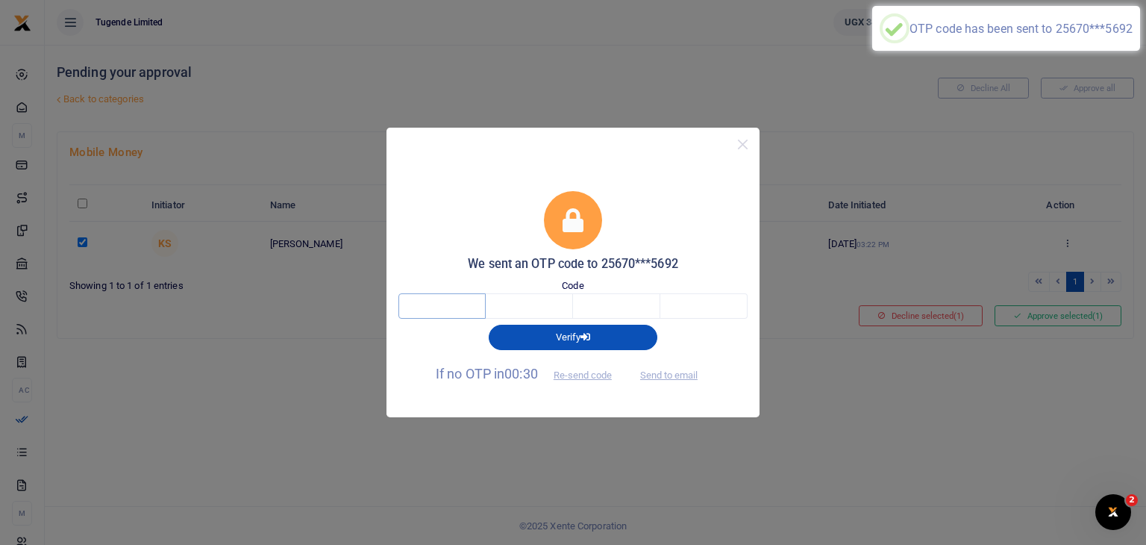
click at [437, 299] on input "text" at bounding box center [441, 305] width 87 height 25
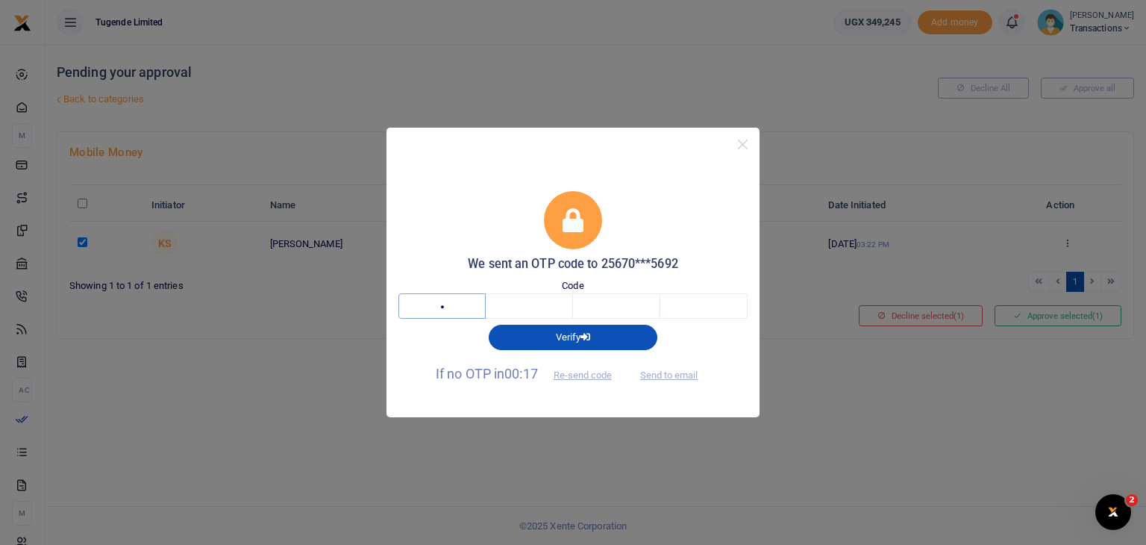
type input "1"
type input "4"
type input "9"
type input "6"
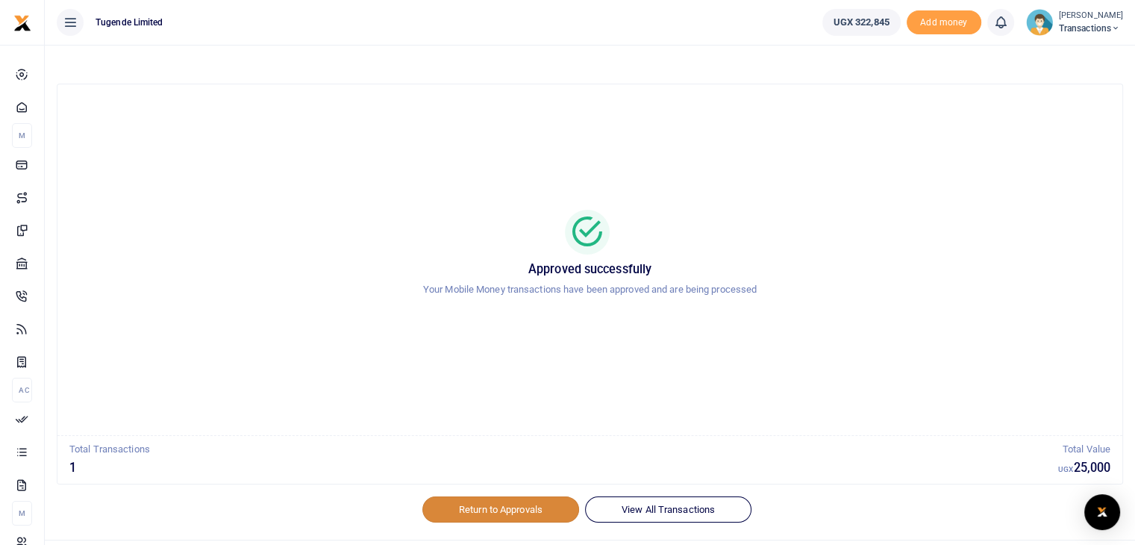
click at [495, 507] on link "Return to Approvals" at bounding box center [500, 508] width 157 height 25
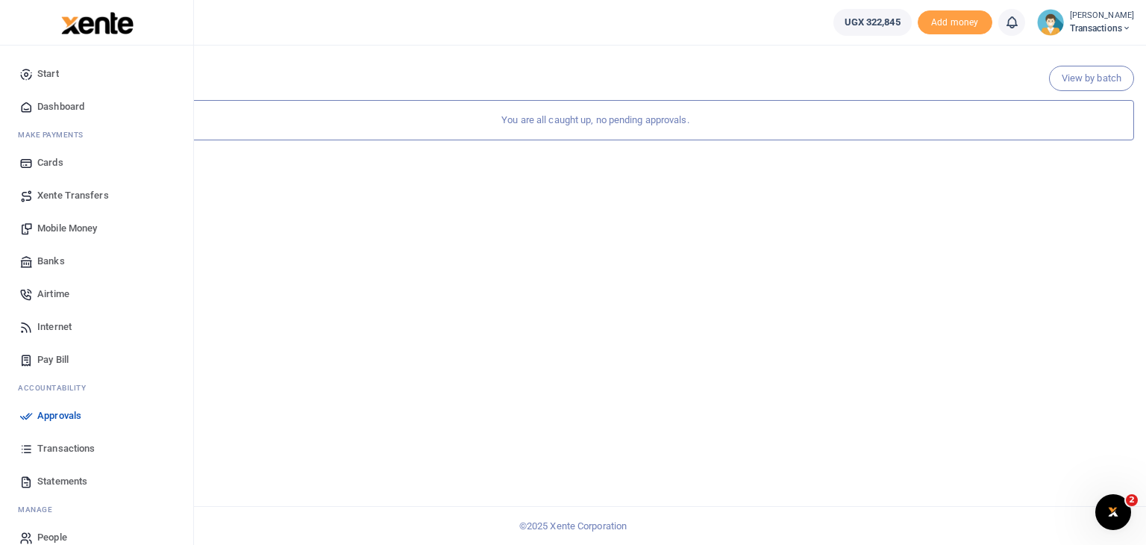
click at [57, 446] on span "Transactions" at bounding box center [65, 448] width 57 height 15
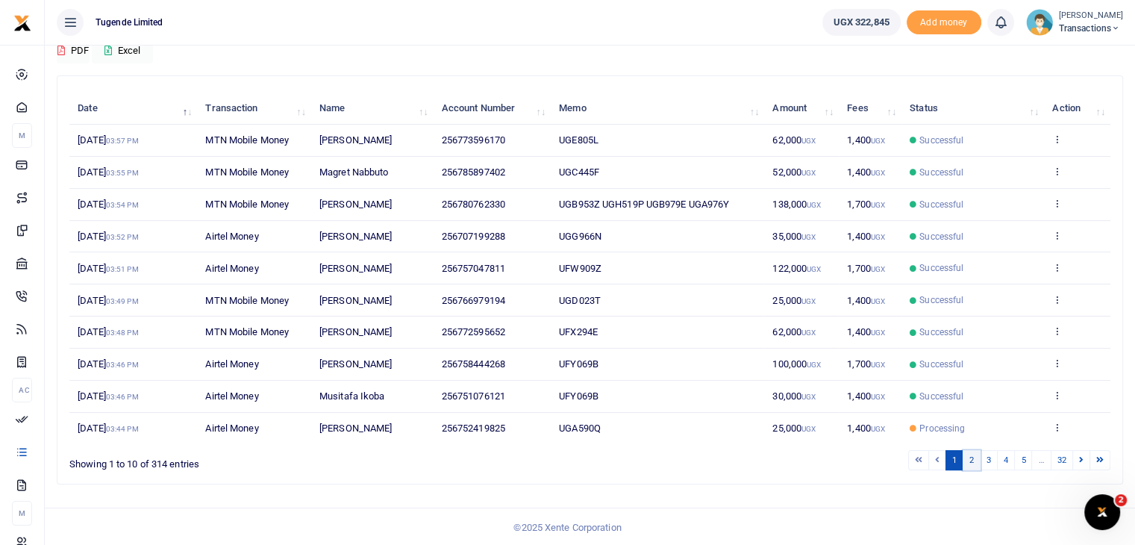
click at [974, 462] on link "2" at bounding box center [971, 460] width 18 height 20
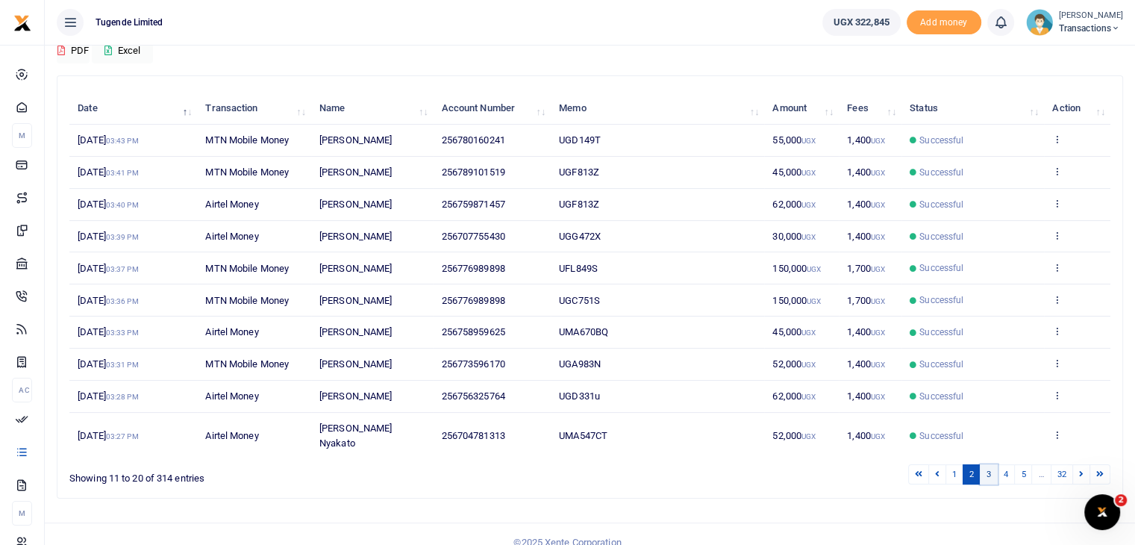
click at [986, 464] on link "3" at bounding box center [989, 474] width 18 height 20
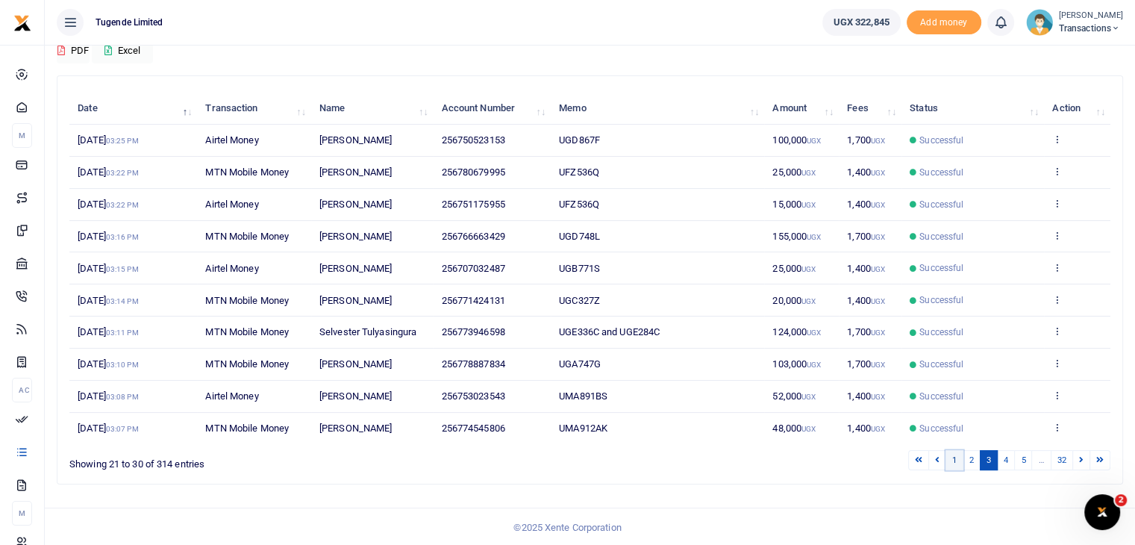
click at [953, 458] on link "1" at bounding box center [954, 460] width 18 height 20
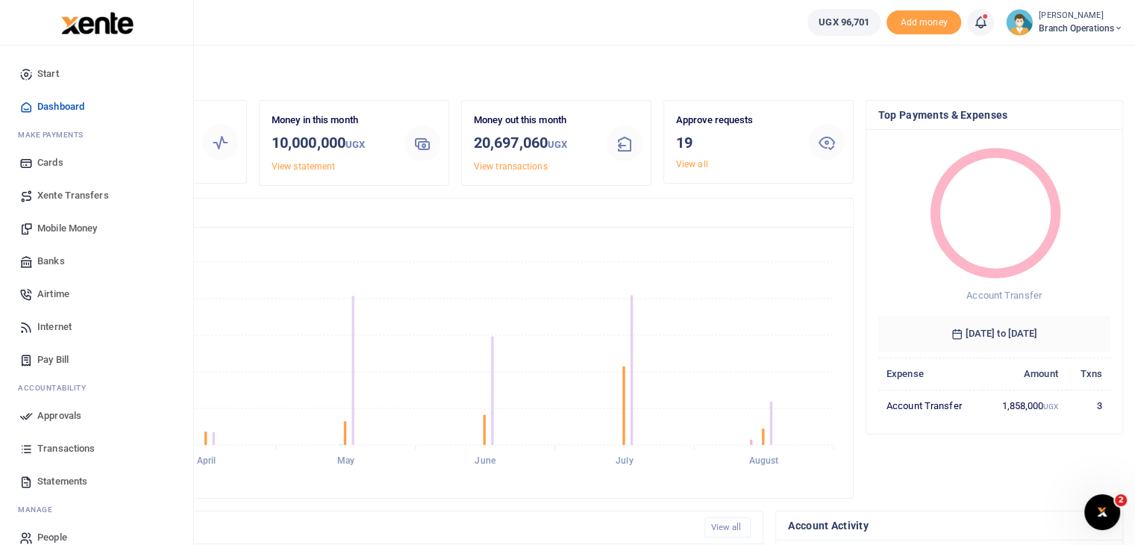
click at [51, 167] on span "Cards" at bounding box center [50, 162] width 26 height 15
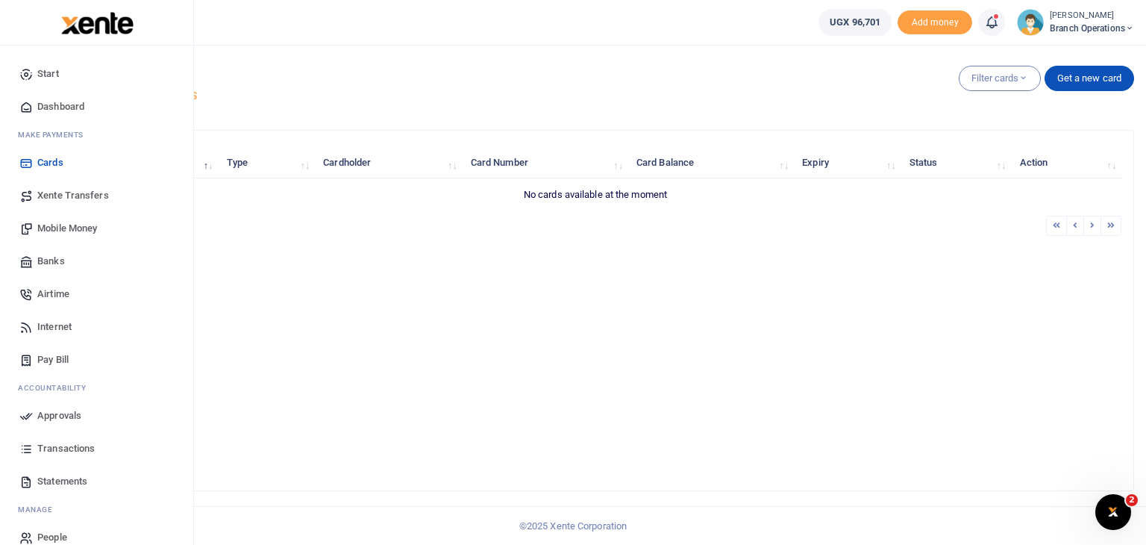
click at [55, 225] on span "Mobile Money" at bounding box center [67, 228] width 60 height 15
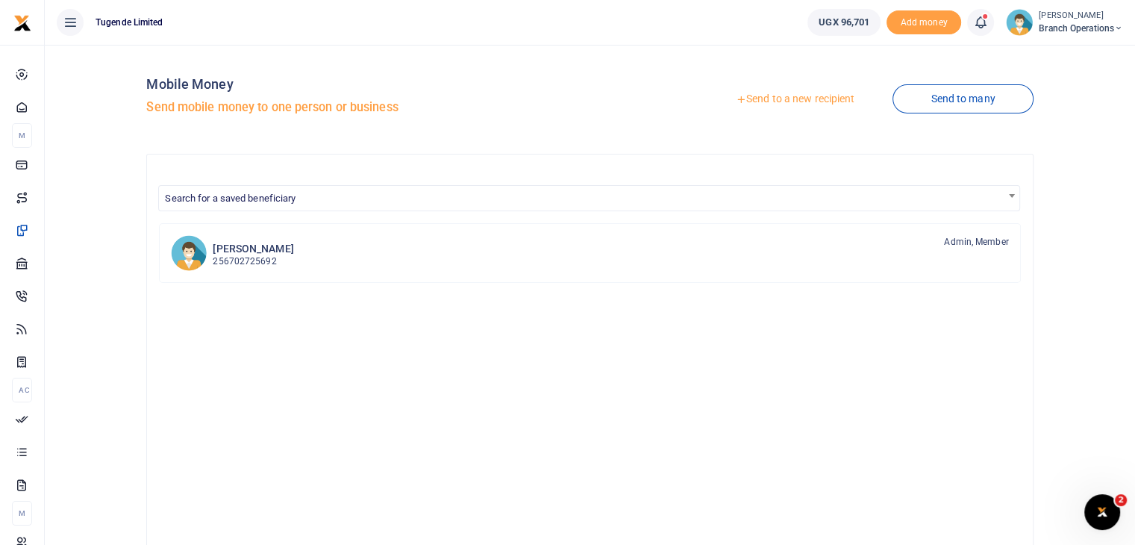
click at [806, 102] on link "Send to a new recipient" at bounding box center [795, 99] width 195 height 27
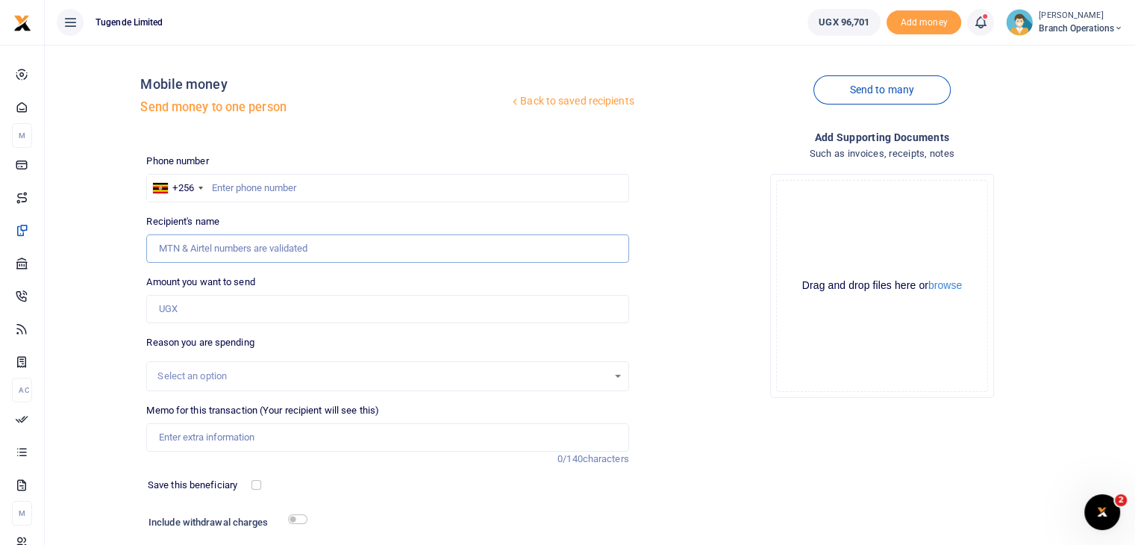
click at [207, 251] on input "Recipient's name" at bounding box center [387, 248] width 482 height 28
click at [203, 316] on input "Amount you want to send" at bounding box center [387, 309] width 482 height 28
